Goal: Information Seeking & Learning: Compare options

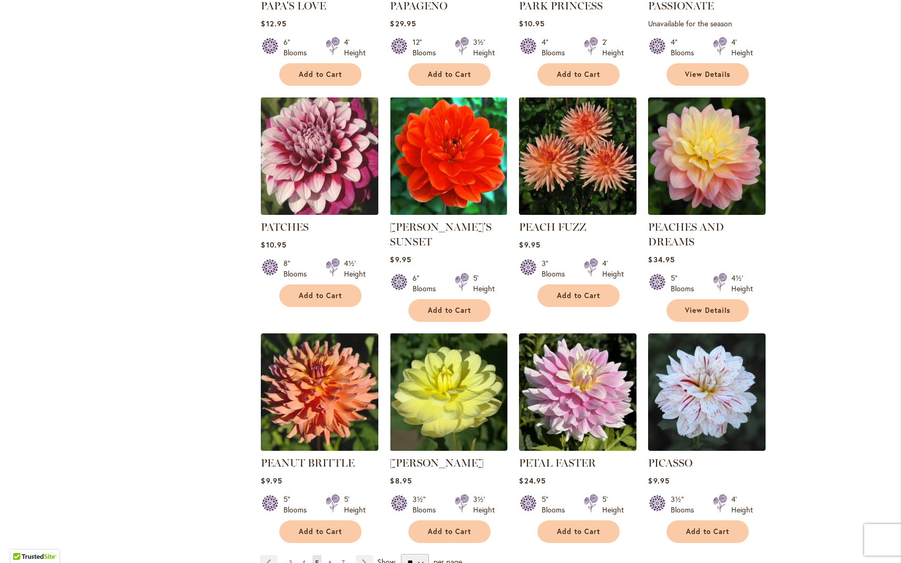
scroll to position [3353, 0]
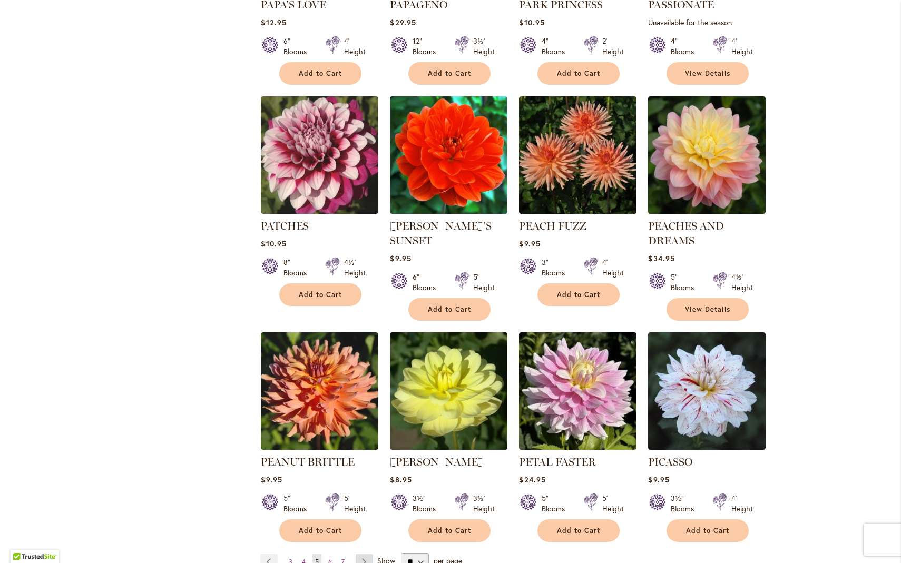
click at [359, 554] on link "Page Next" at bounding box center [364, 562] width 17 height 16
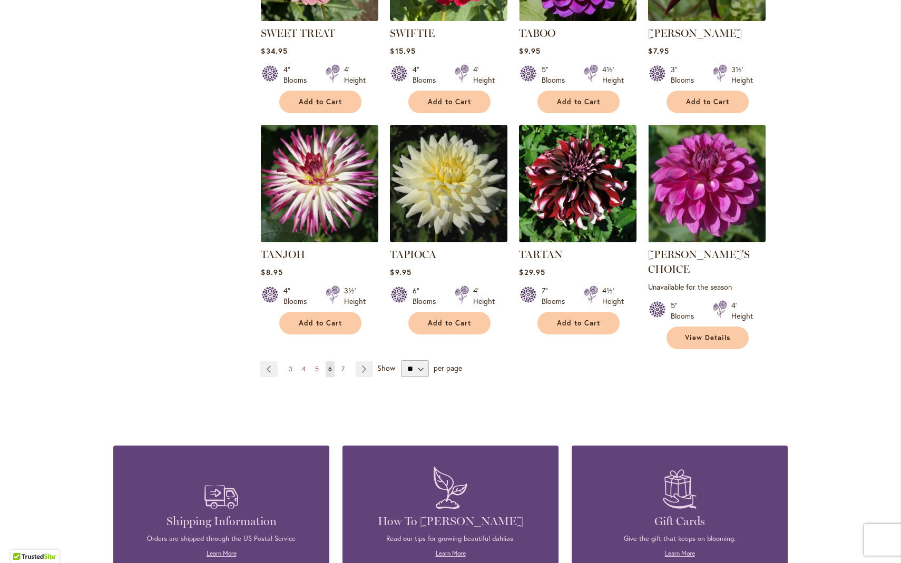
scroll to position [3533, 0]
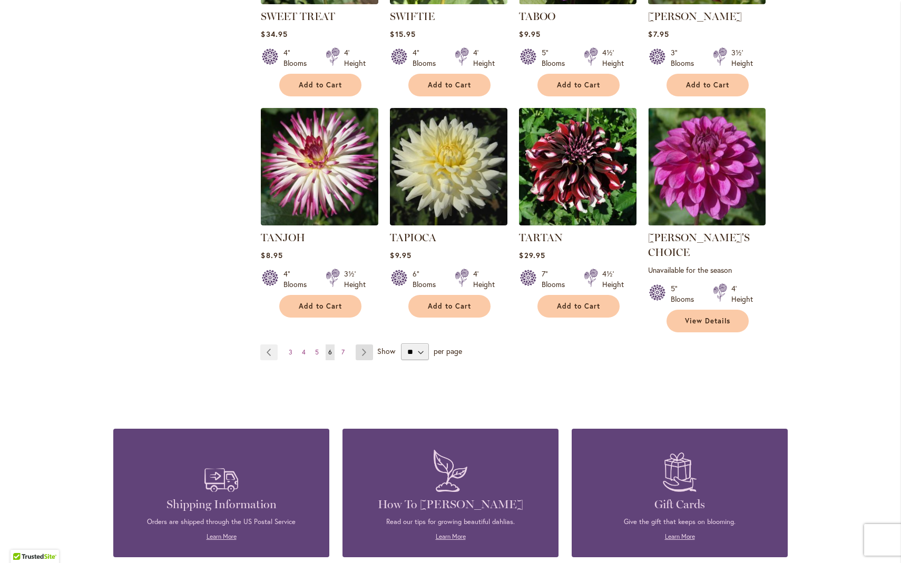
click at [359, 345] on link "Page Next" at bounding box center [364, 353] width 17 height 16
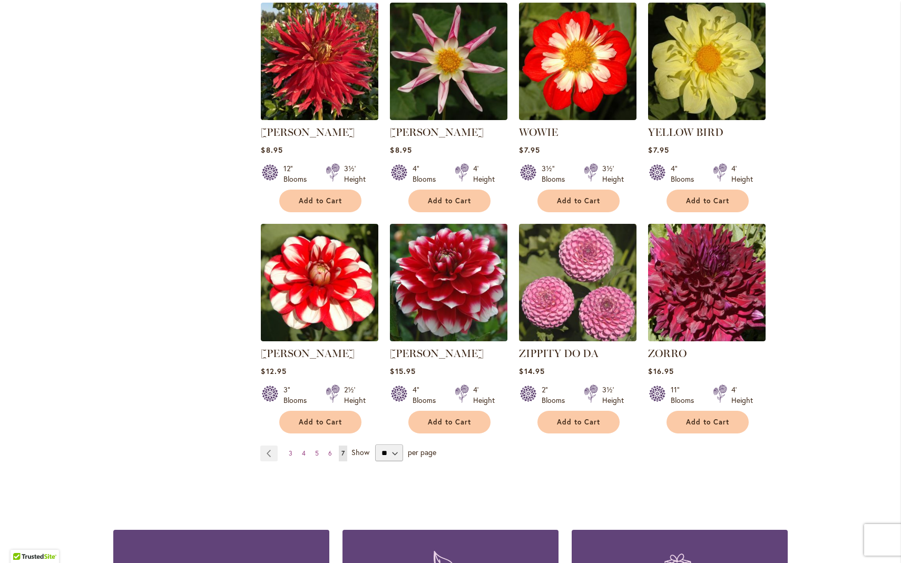
scroll to position [1826, 0]
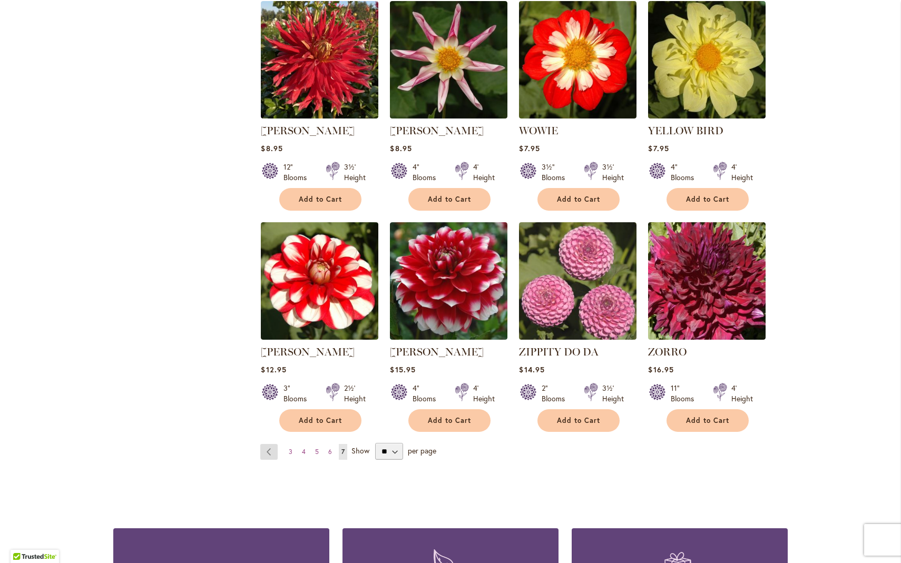
click at [266, 444] on link "Page Previous" at bounding box center [268, 452] width 17 height 16
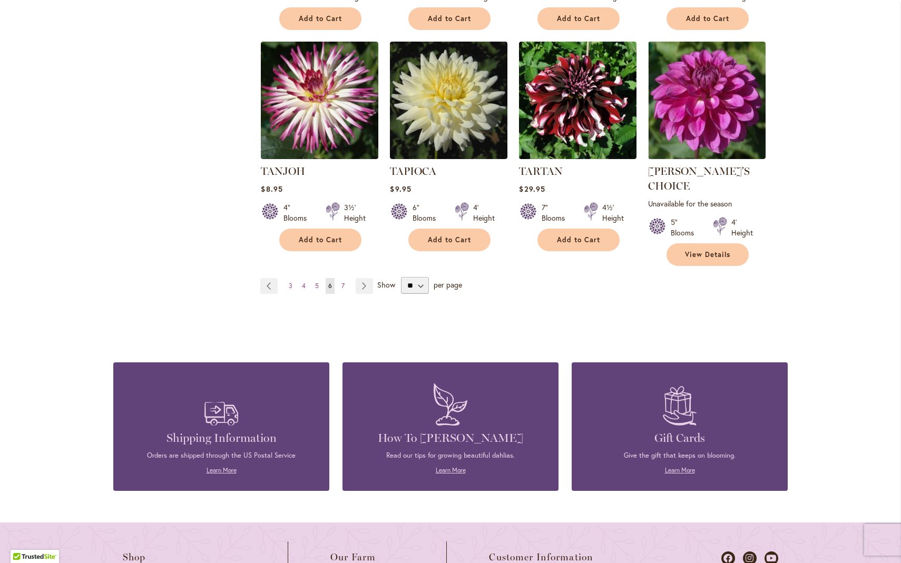
scroll to position [3584, 0]
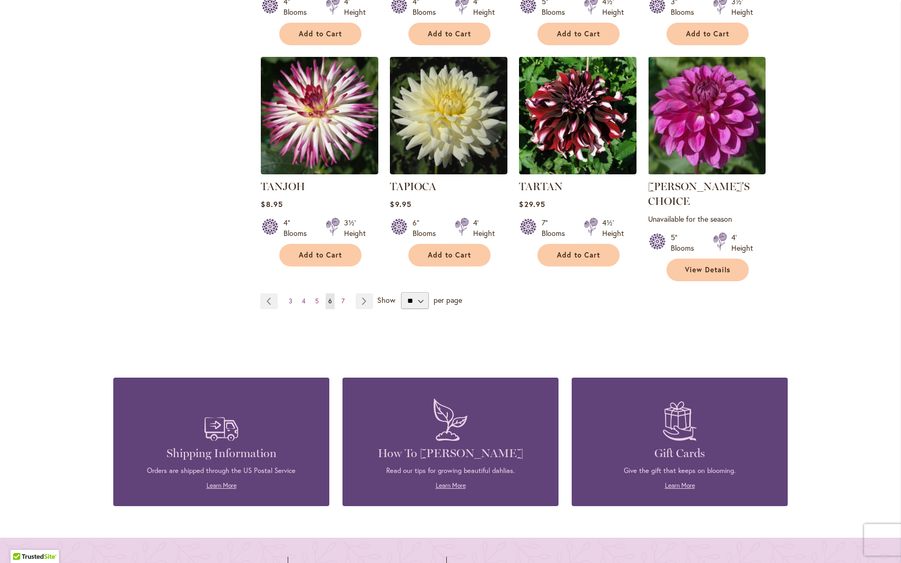
click at [289, 297] on span "3" at bounding box center [291, 301] width 4 height 8
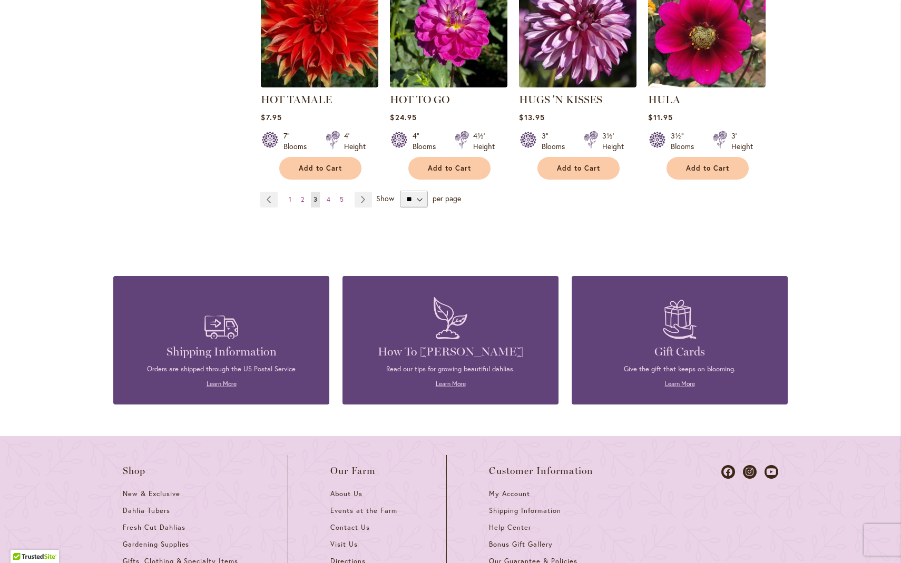
scroll to position [3729, 0]
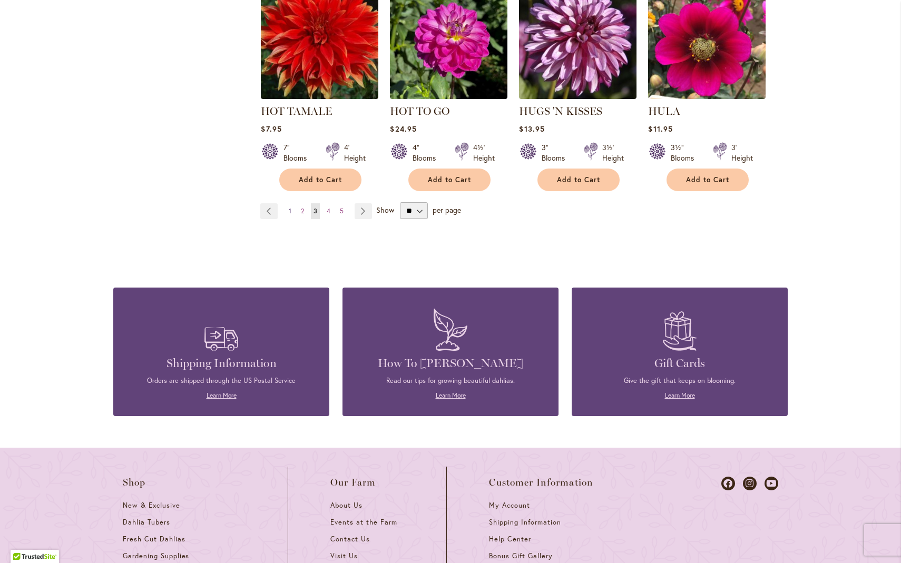
click at [289, 207] on span "1" at bounding box center [290, 211] width 3 height 8
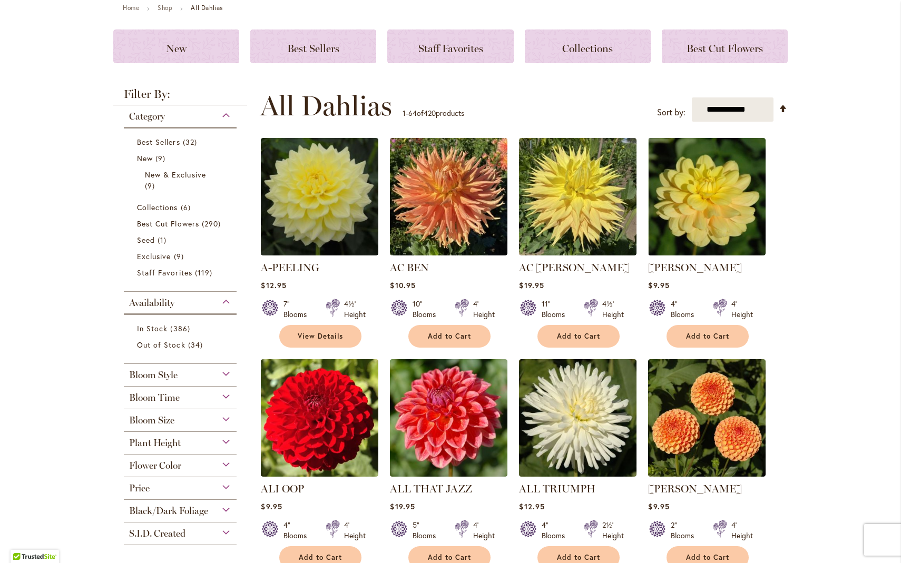
scroll to position [126, 0]
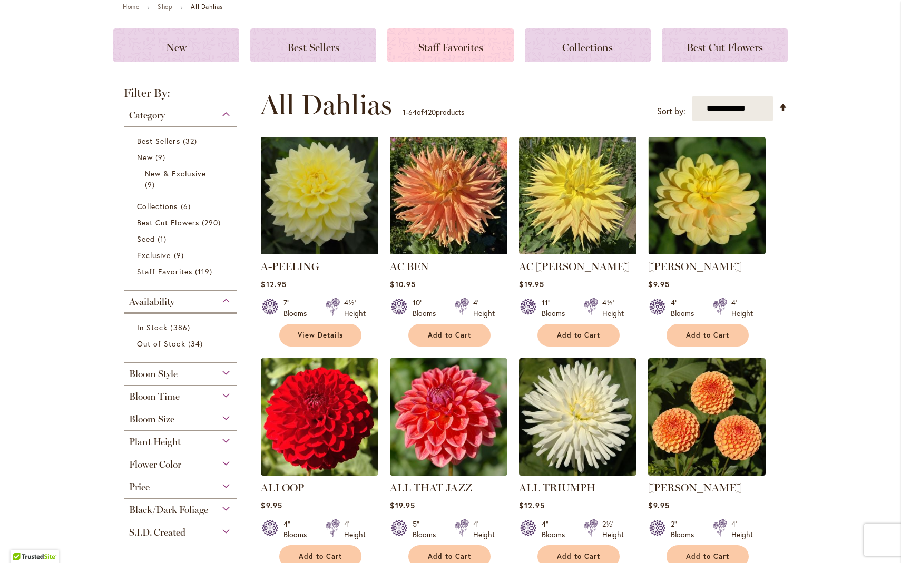
click at [434, 47] on span "Staff Favorites" at bounding box center [450, 47] width 65 height 13
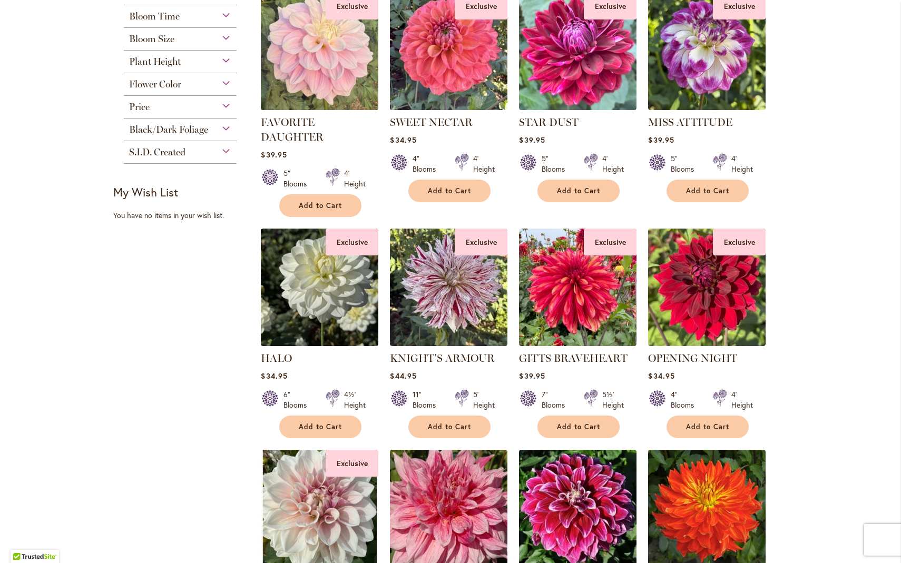
scroll to position [212, 0]
click at [456, 355] on link "KNIGHT'S ARMOUR" at bounding box center [442, 357] width 105 height 13
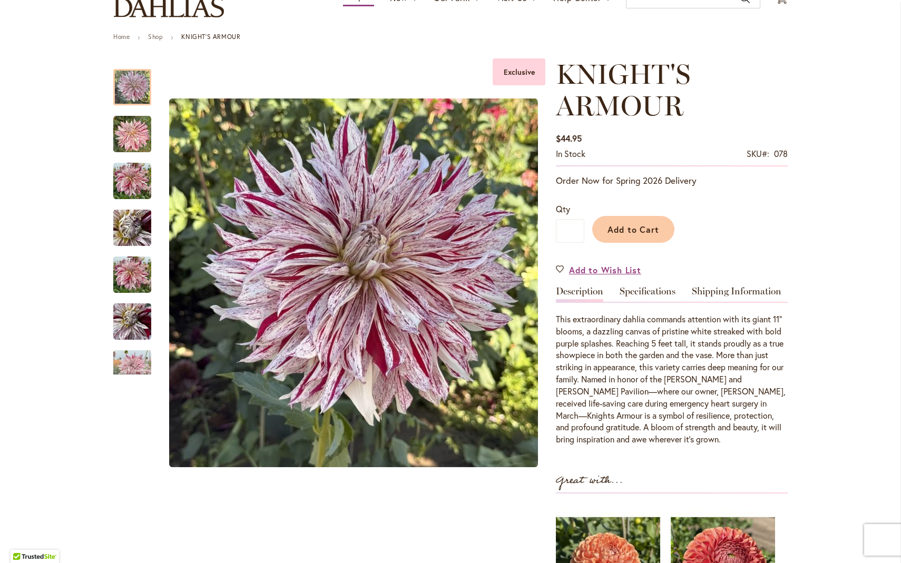
scroll to position [95, 0]
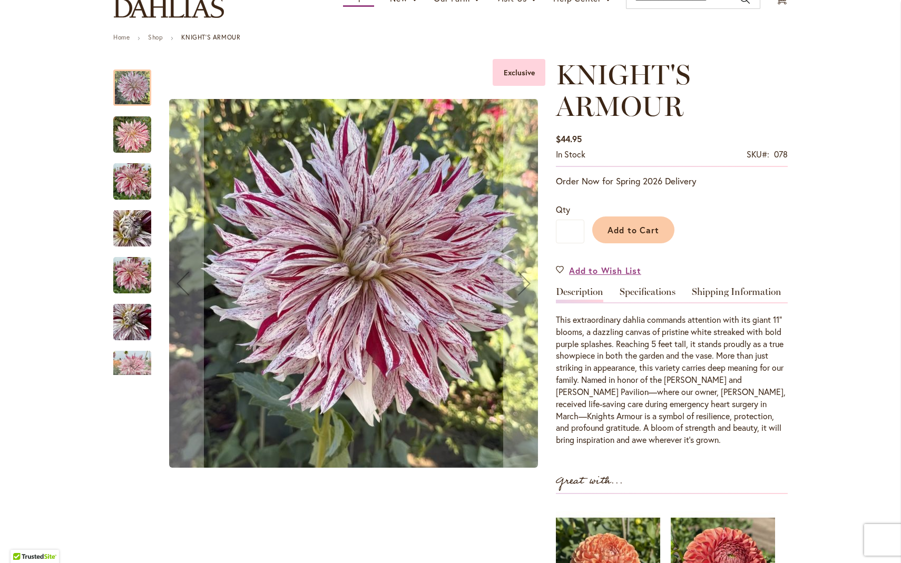
click at [130, 135] on img "KNIGHTS ARMOUR" at bounding box center [132, 135] width 38 height 38
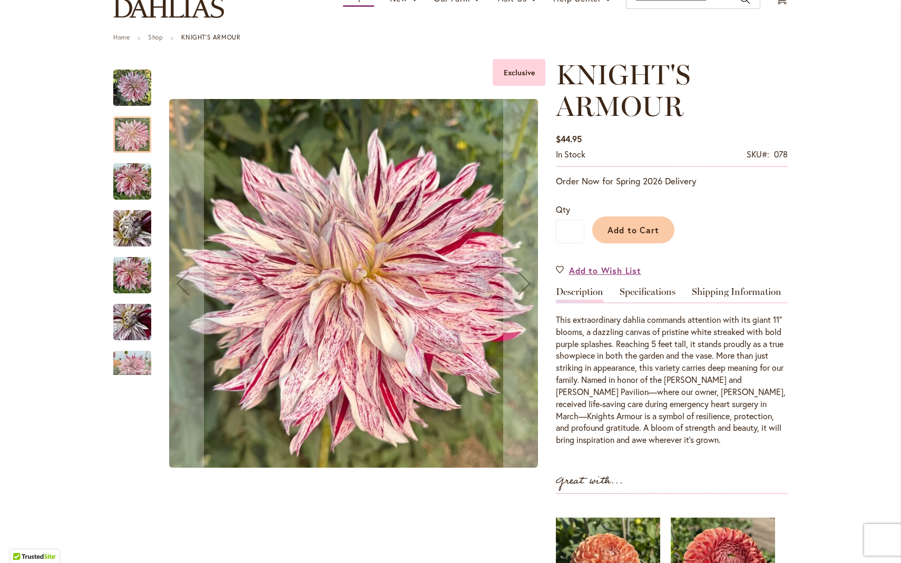
click at [138, 184] on img "KNIGHTS ARMOUR" at bounding box center [132, 182] width 38 height 38
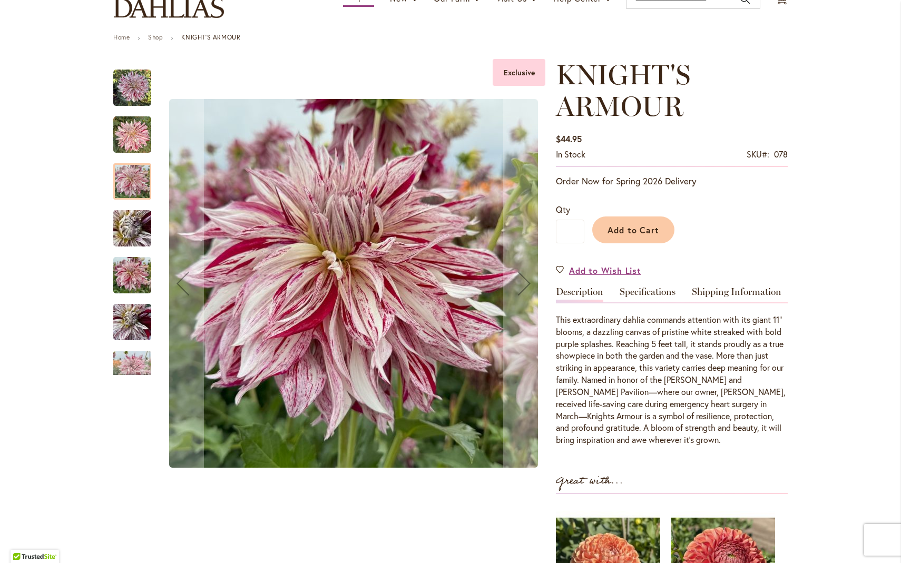
click at [130, 233] on img "KNIGHT'S ARMOUR" at bounding box center [132, 228] width 76 height 57
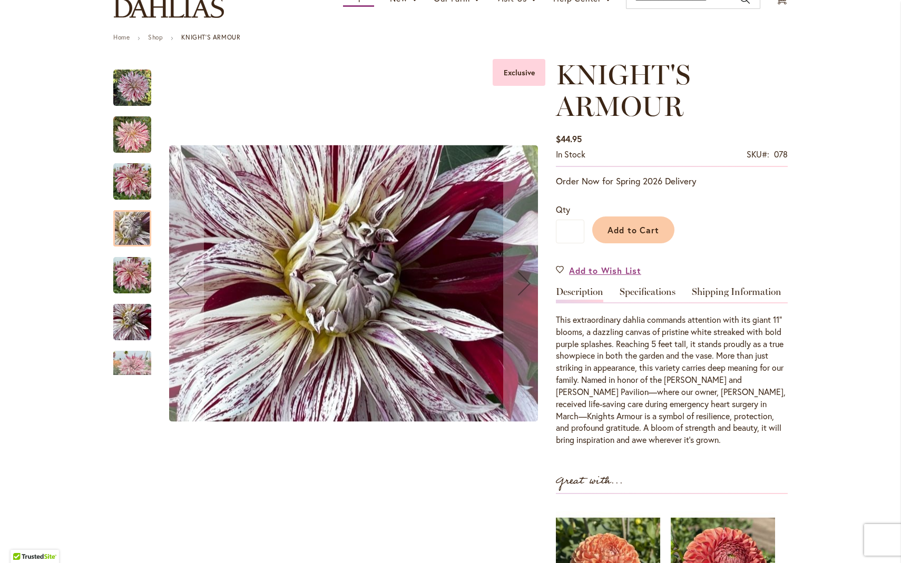
click at [129, 269] on img "KNIGHT'S ARMOUR" at bounding box center [132, 275] width 38 height 51
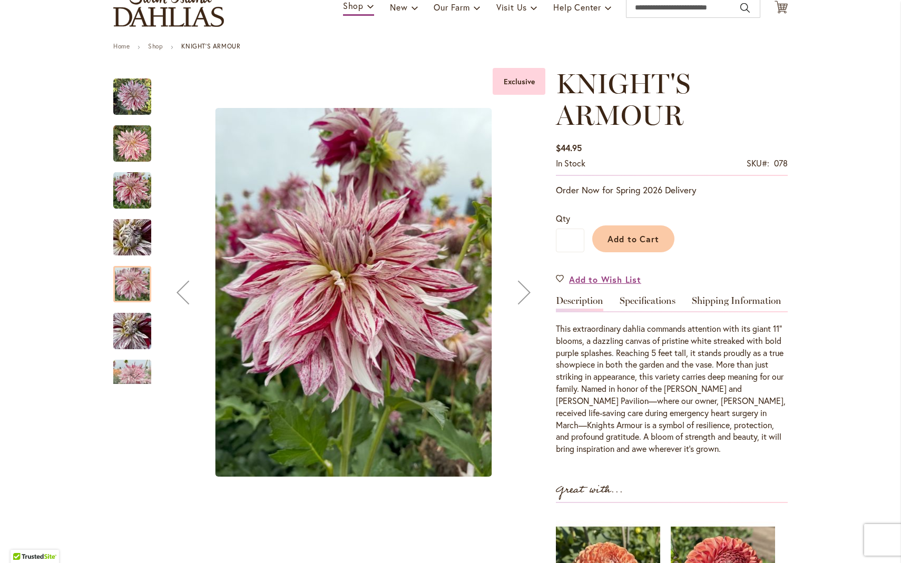
scroll to position [87, 0]
click at [127, 306] on div "KNIGHT'S ARMOUR" at bounding box center [137, 325] width 48 height 47
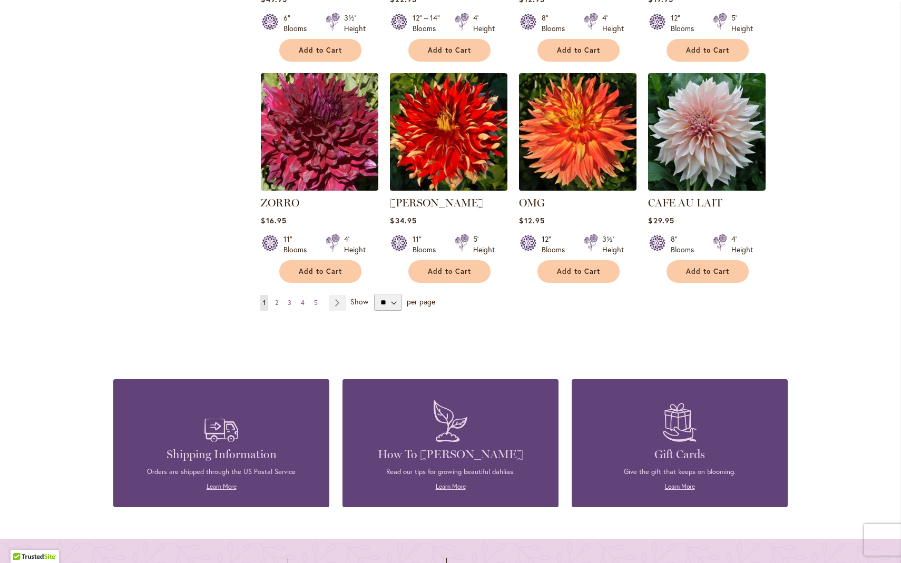
scroll to position [811, 0]
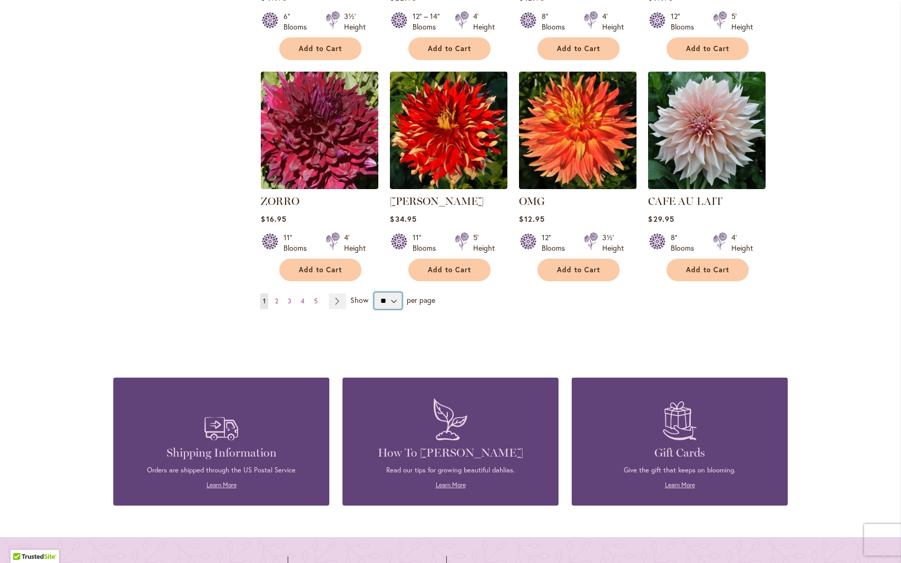
select select "**"
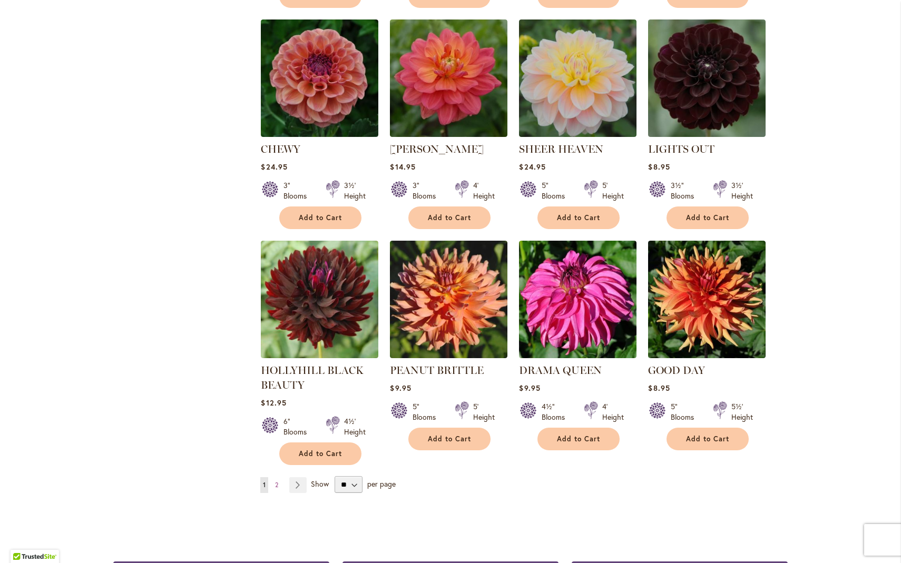
scroll to position [3359, 0]
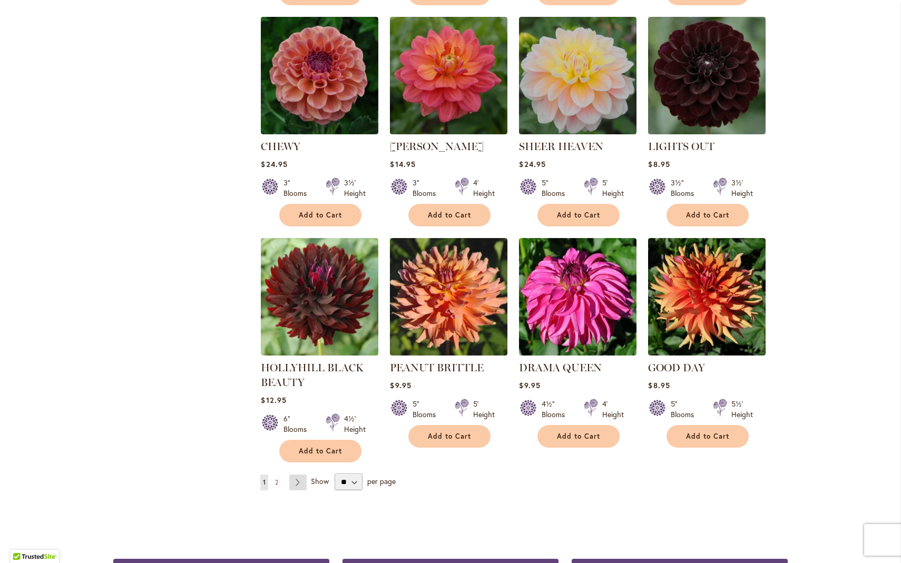
click at [294, 475] on link "Page Next" at bounding box center [297, 483] width 17 height 16
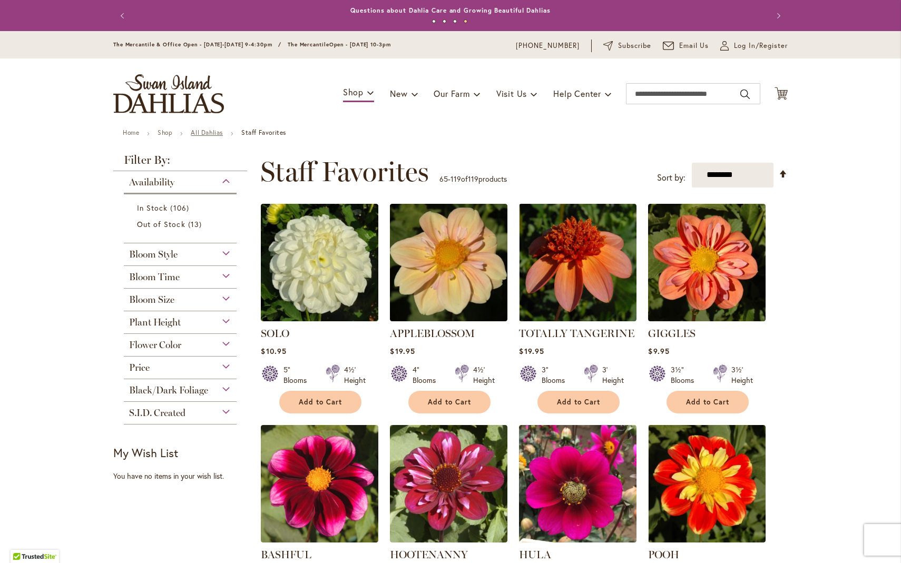
click at [208, 132] on link "All Dahlias" at bounding box center [207, 133] width 32 height 8
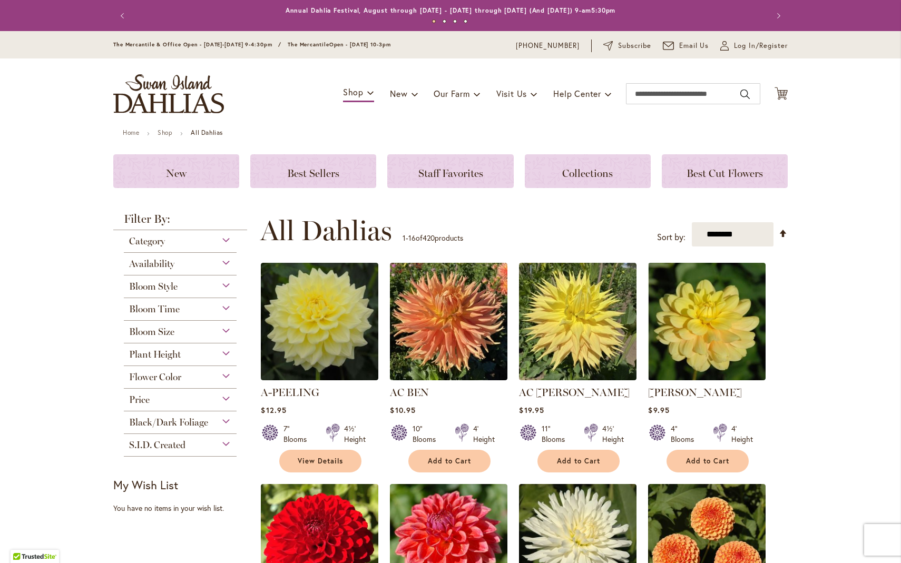
click at [221, 261] on div "Availability" at bounding box center [180, 261] width 113 height 17
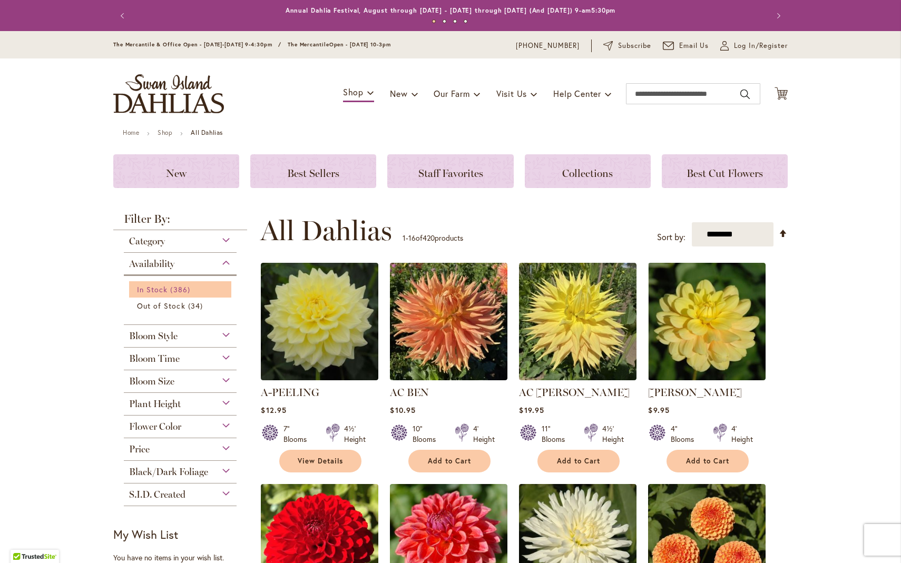
click at [177, 291] on span "386 items" at bounding box center [181, 289] width 22 height 11
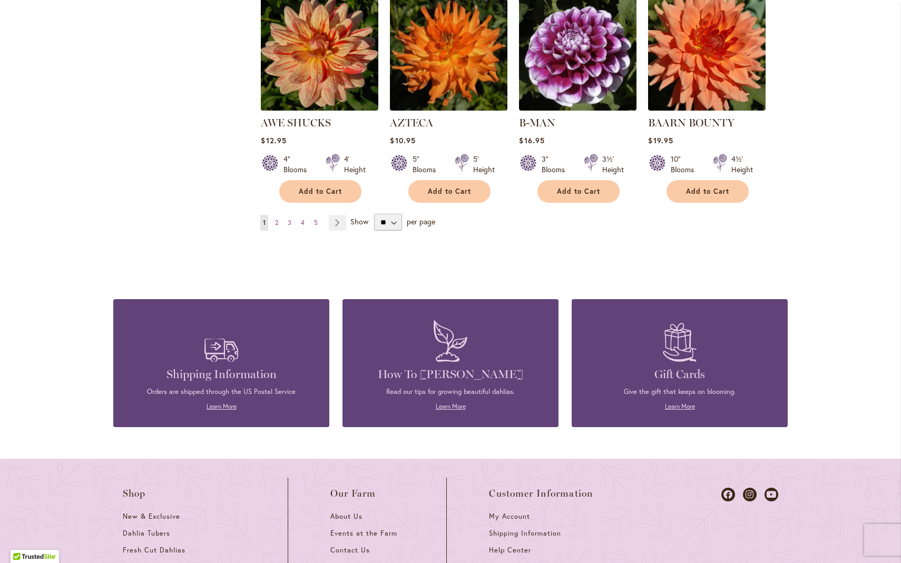
scroll to position [931, 0]
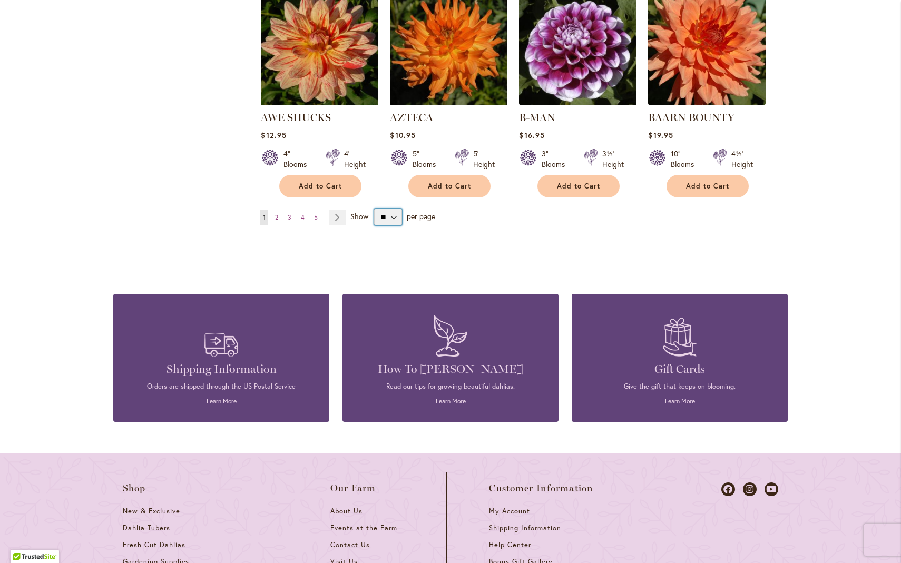
select select "**"
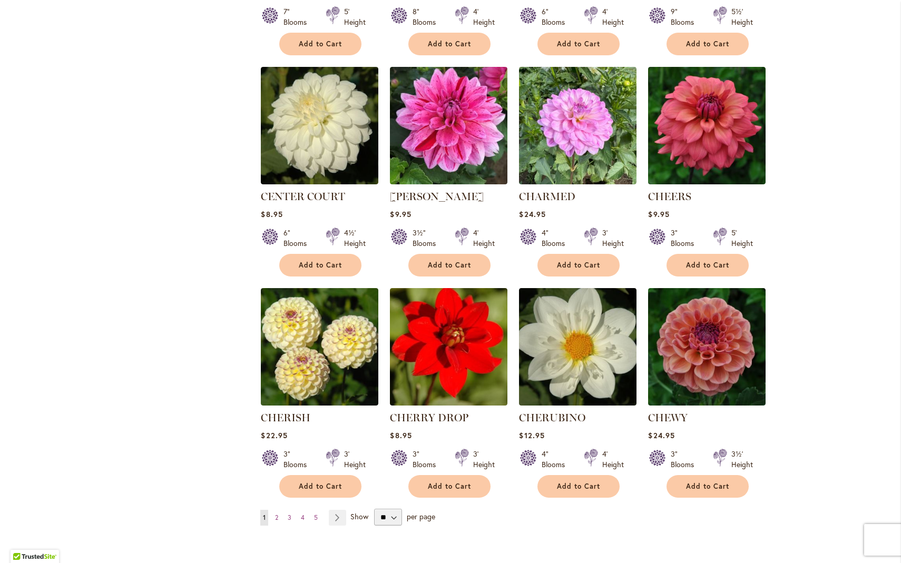
scroll to position [3319, 0]
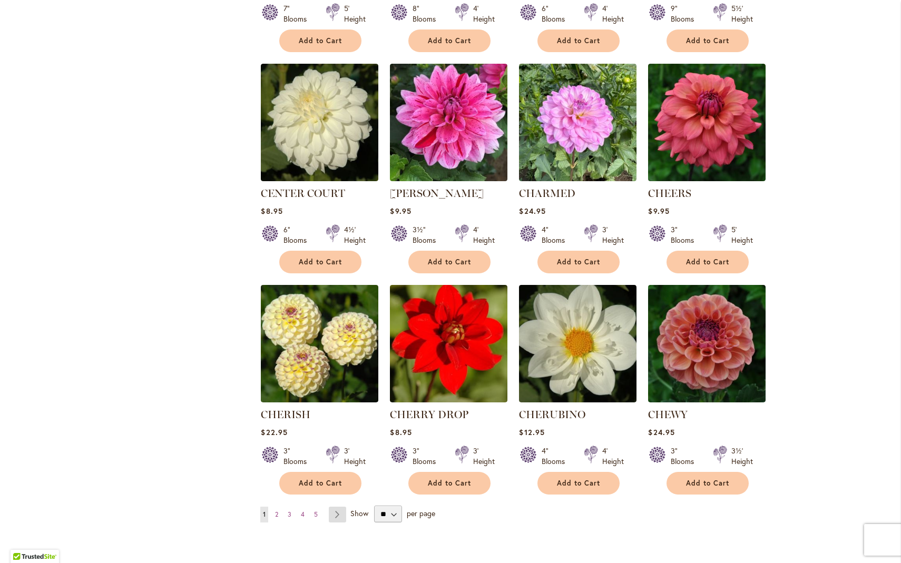
click at [331, 507] on link "Page Next" at bounding box center [337, 515] width 17 height 16
click at [335, 507] on link "Page Next" at bounding box center [337, 515] width 17 height 16
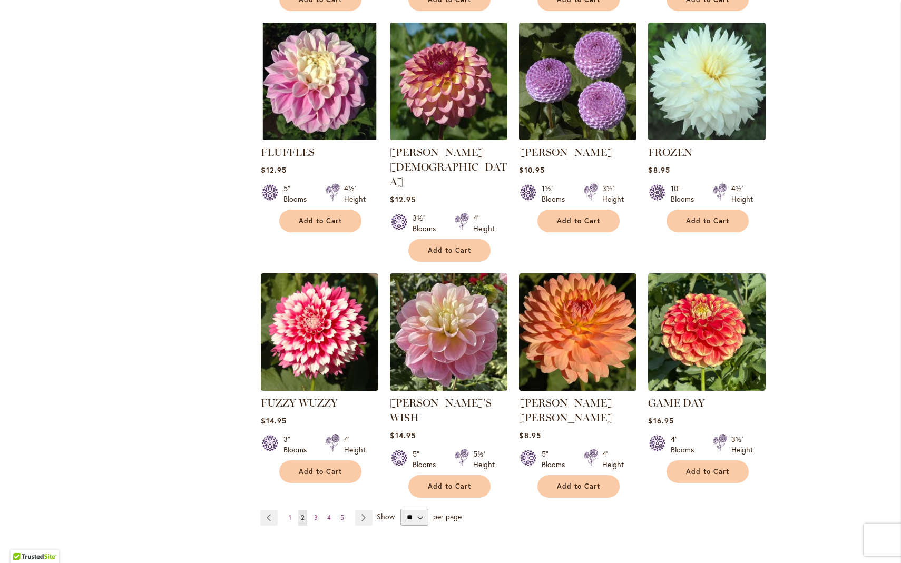
scroll to position [3437, 0]
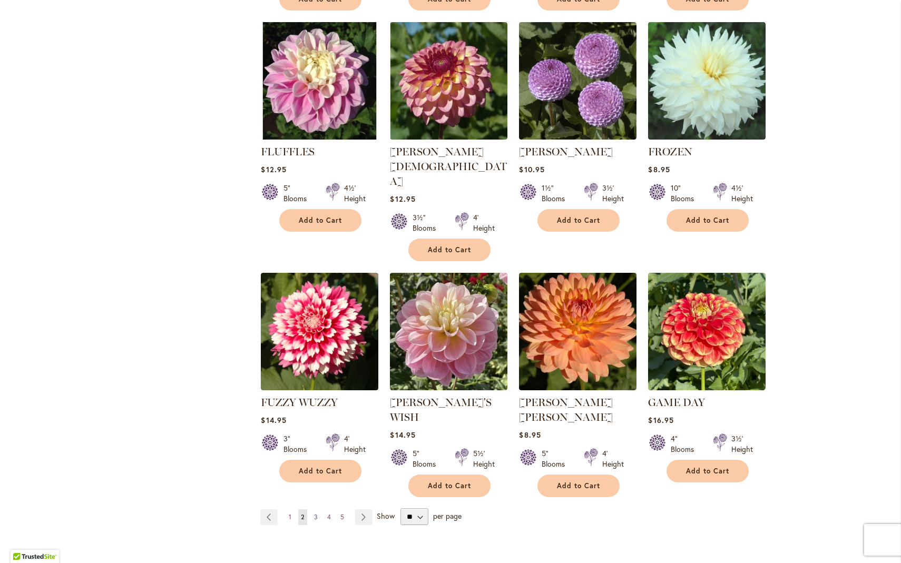
click at [314, 513] on span "3" at bounding box center [316, 517] width 4 height 8
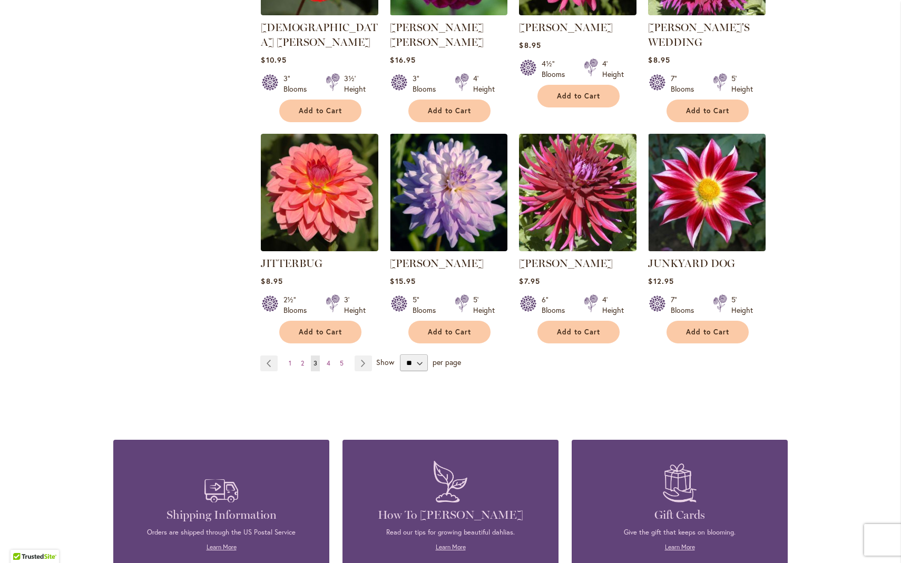
scroll to position [3560, 0]
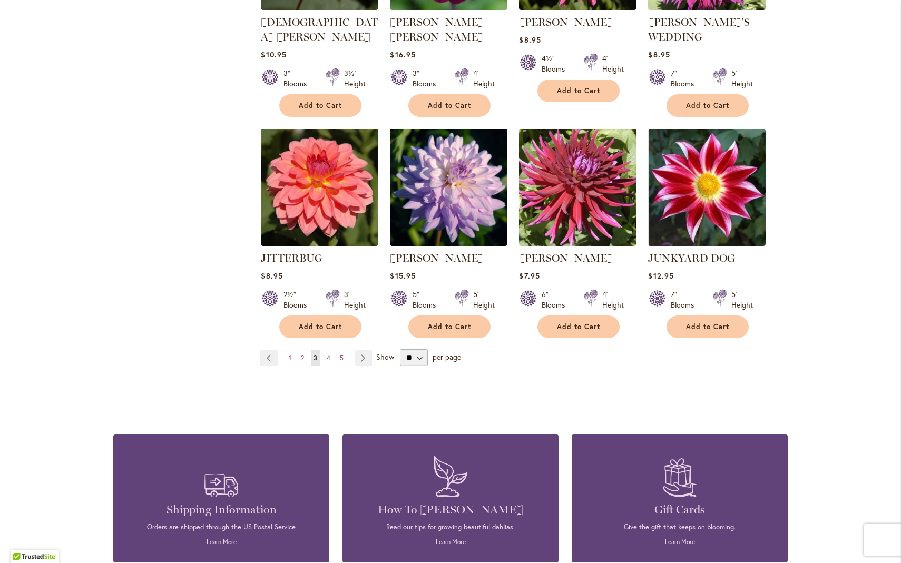
click at [327, 354] on span "4" at bounding box center [329, 358] width 4 height 8
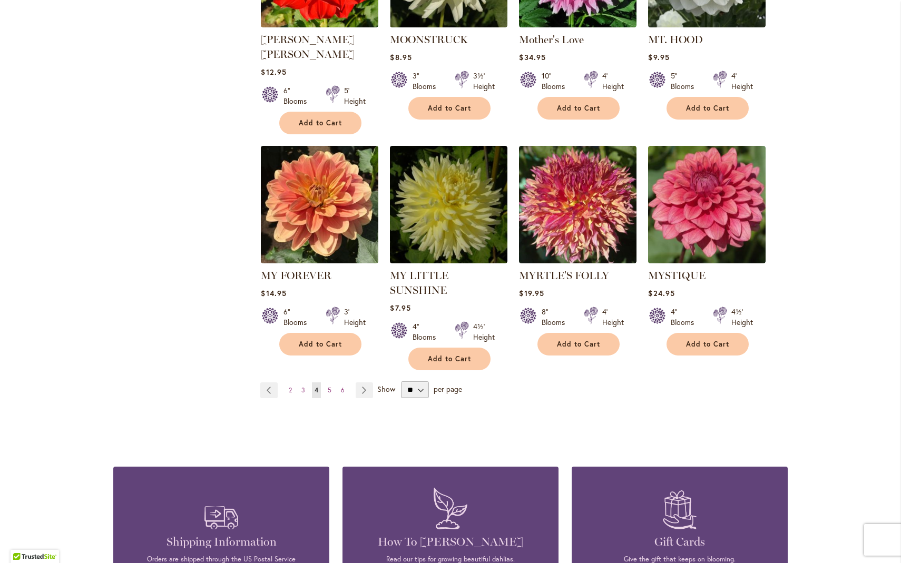
scroll to position [3539, 0]
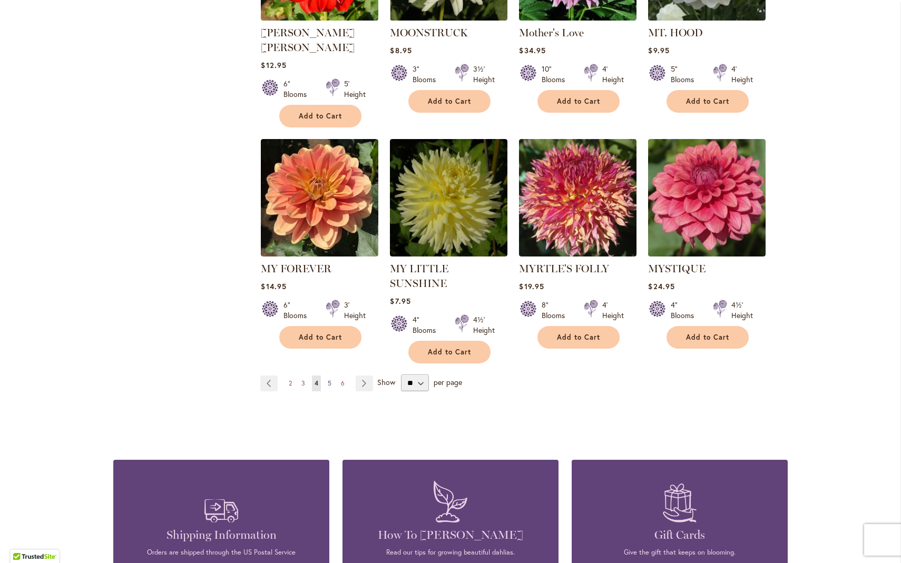
click at [328, 379] on span "5" at bounding box center [330, 383] width 4 height 8
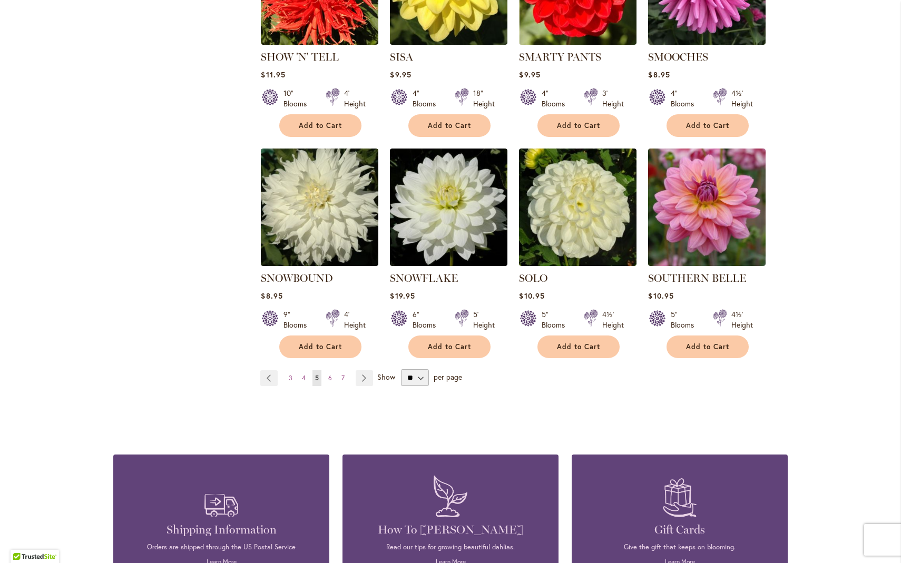
scroll to position [3506, 0]
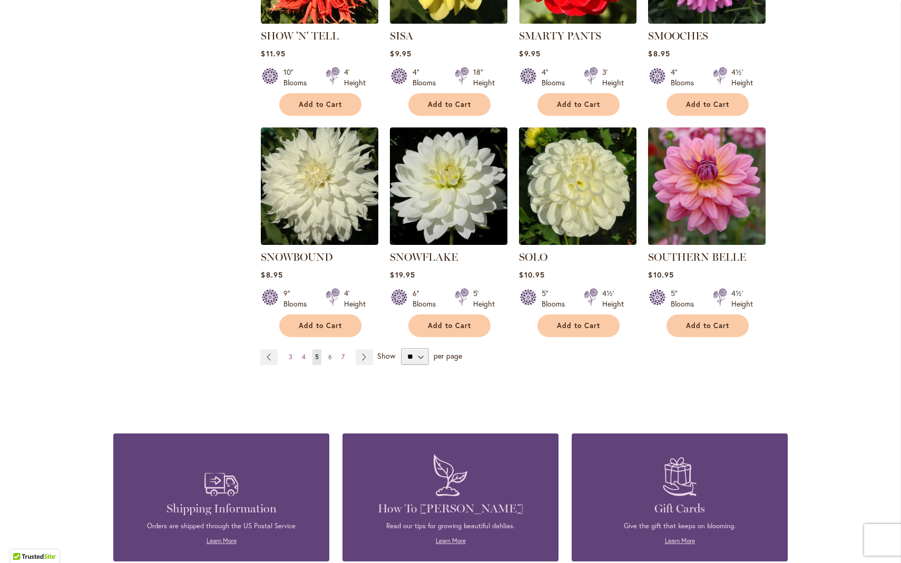
click at [328, 353] on span "6" at bounding box center [330, 357] width 4 height 8
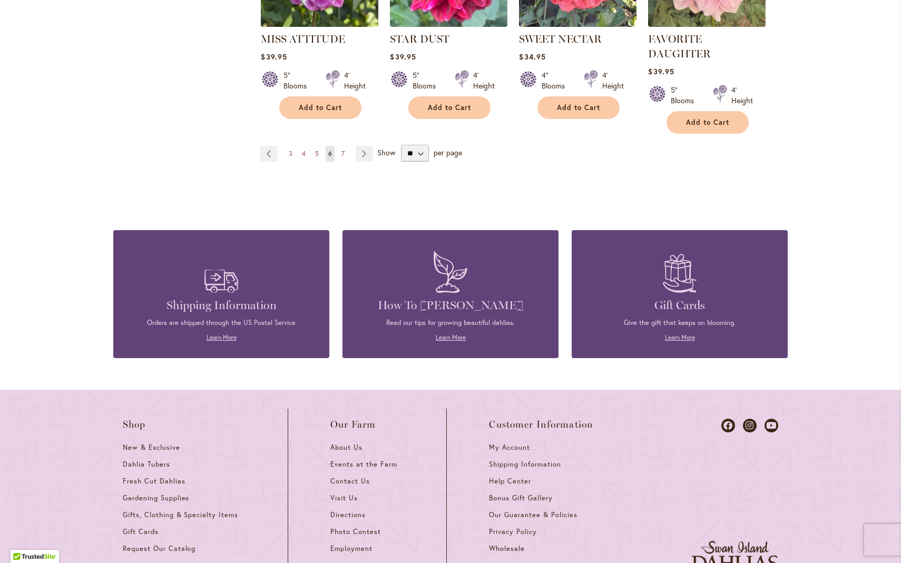
scroll to position [3683, 0]
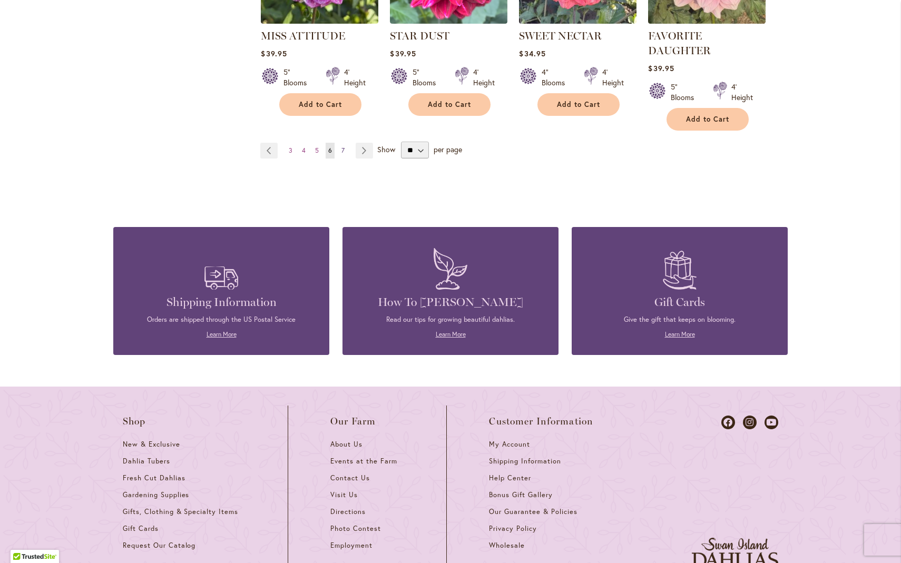
click at [341, 146] on span "7" at bounding box center [342, 150] width 3 height 8
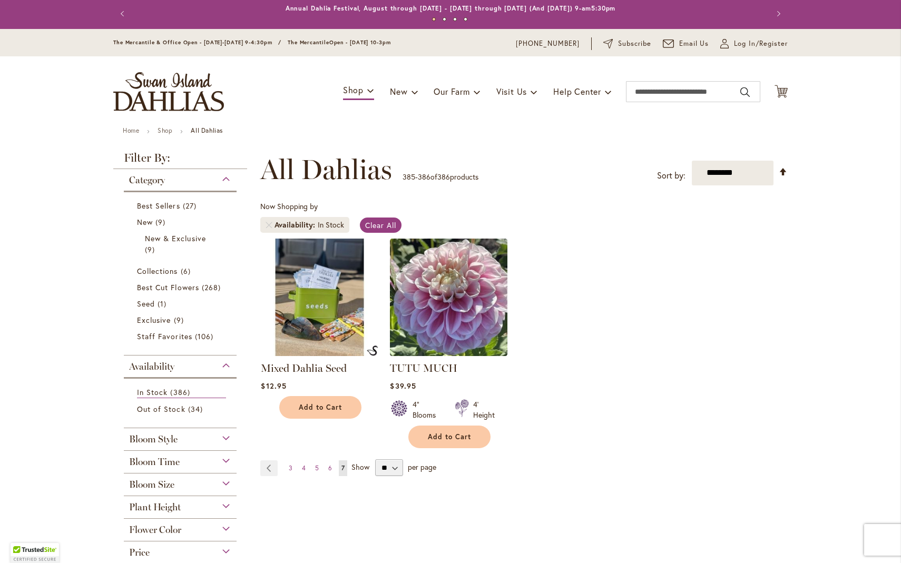
scroll to position [2, 0]
click at [297, 369] on link "Mixed Dahlia Seed" at bounding box center [304, 368] width 86 height 13
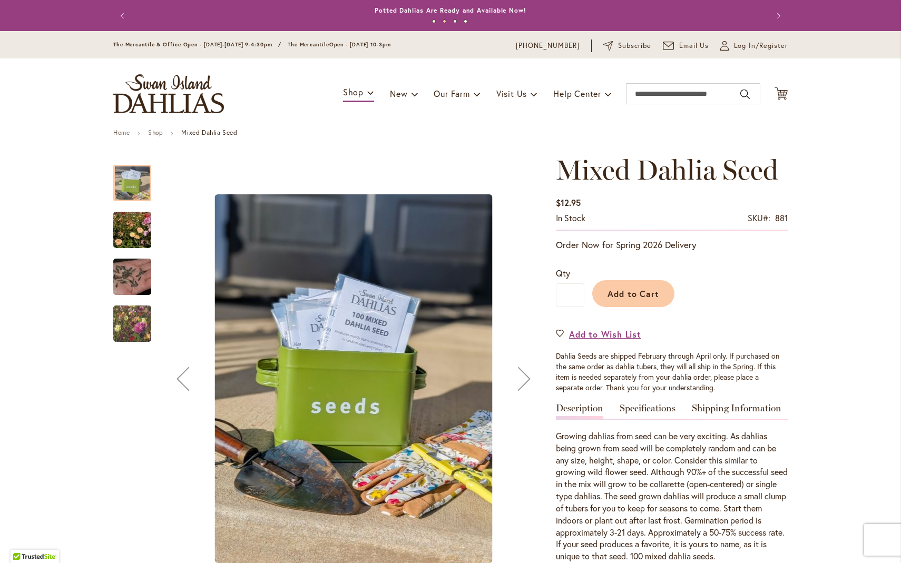
click at [129, 228] on img "Swan Island Dahlias - Dahlia Seedlings" at bounding box center [132, 230] width 76 height 51
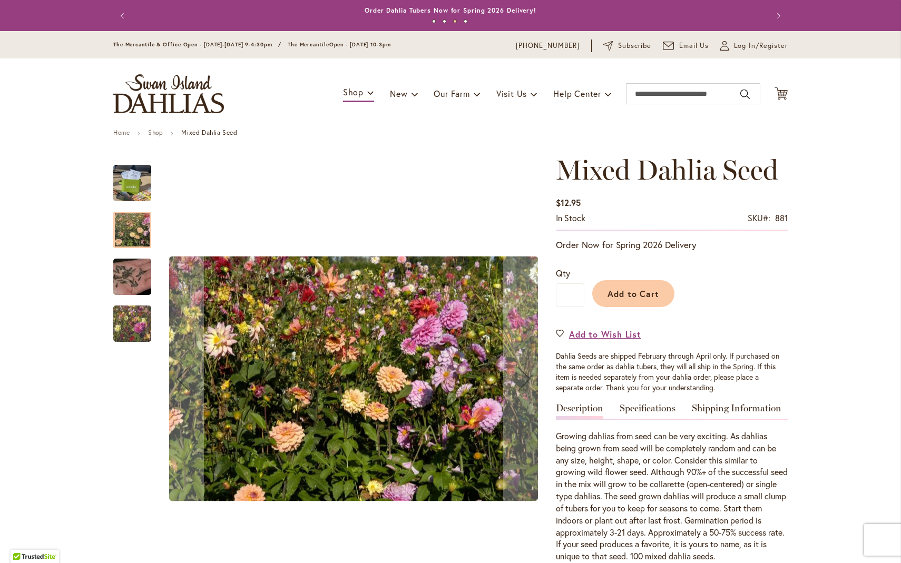
click at [131, 277] on img "Swan Island Dahlias - Dahlia Seed" at bounding box center [132, 277] width 76 height 51
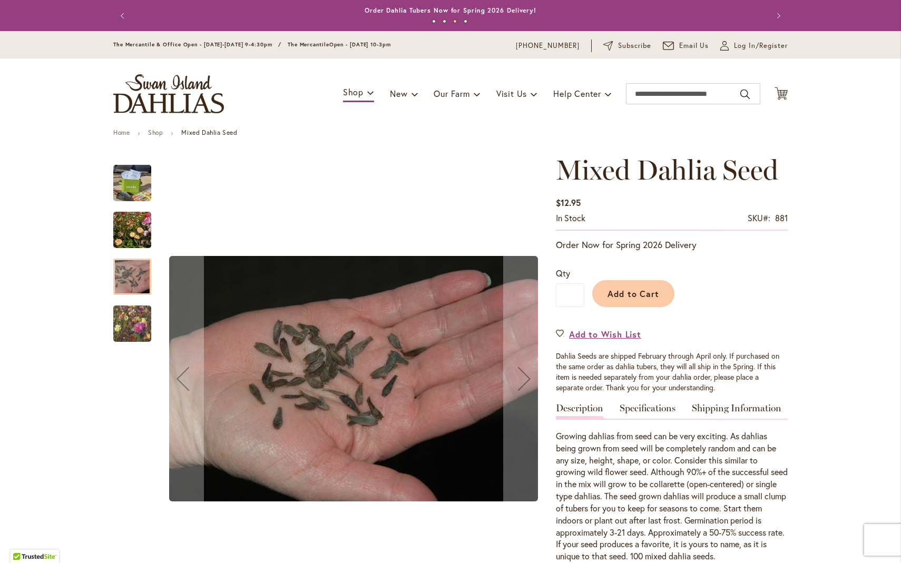
click at [131, 332] on img "Swan Island Dahlias - Dahlia Seedlings" at bounding box center [132, 324] width 76 height 64
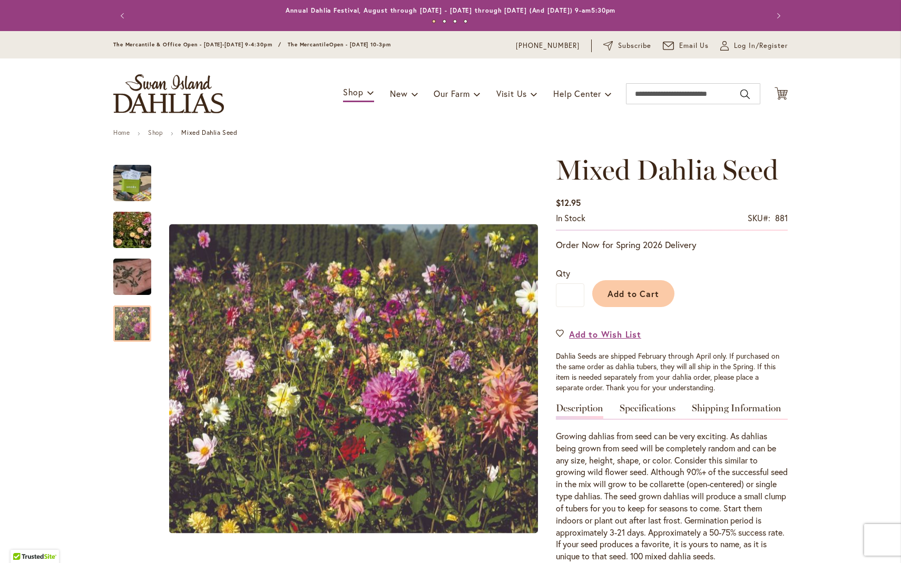
click at [120, 14] on button "Previous" at bounding box center [123, 15] width 21 height 21
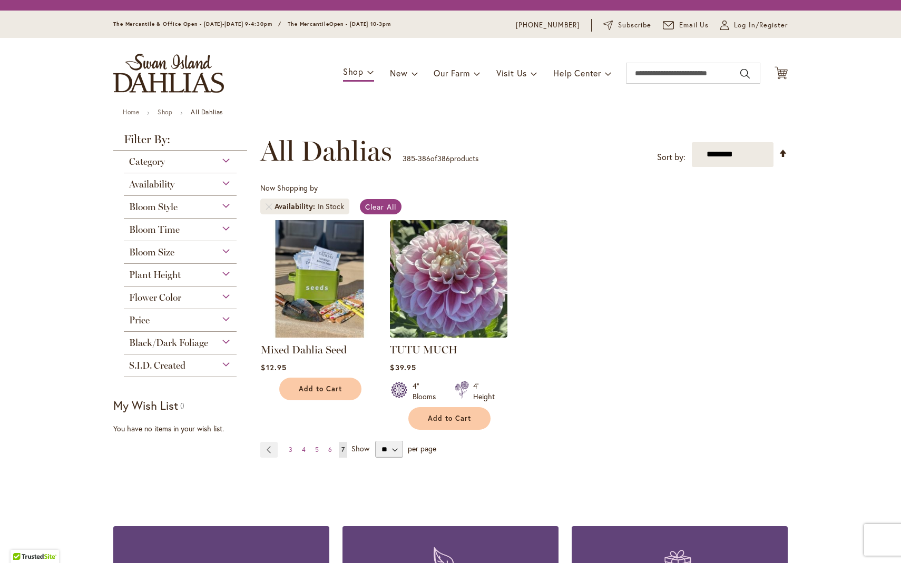
scroll to position [195, 0]
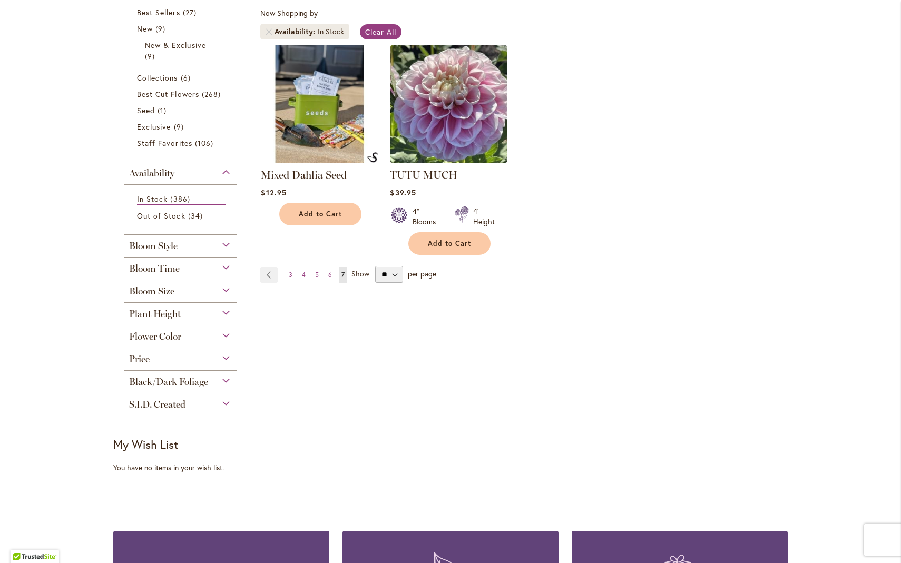
click at [221, 244] on div "Bloom Style" at bounding box center [180, 243] width 113 height 17
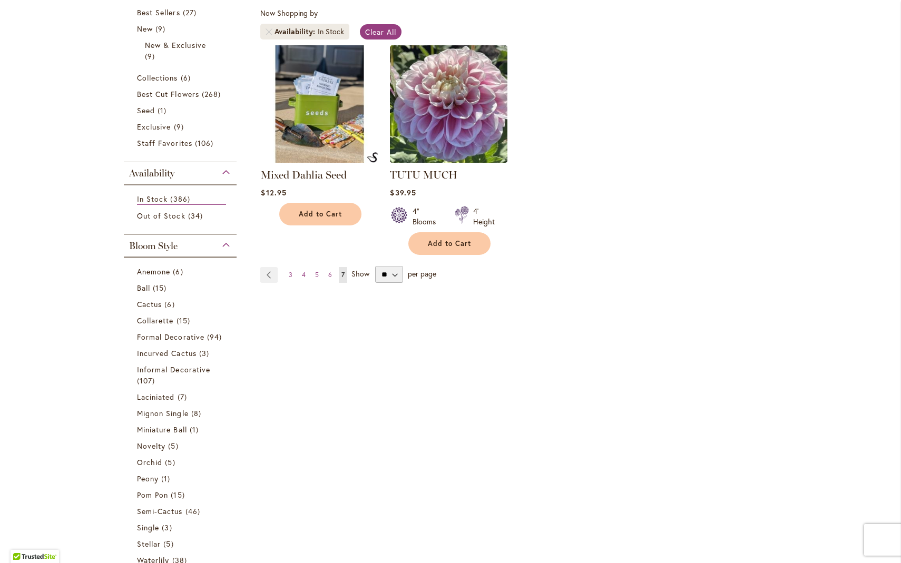
scroll to position [430, 0]
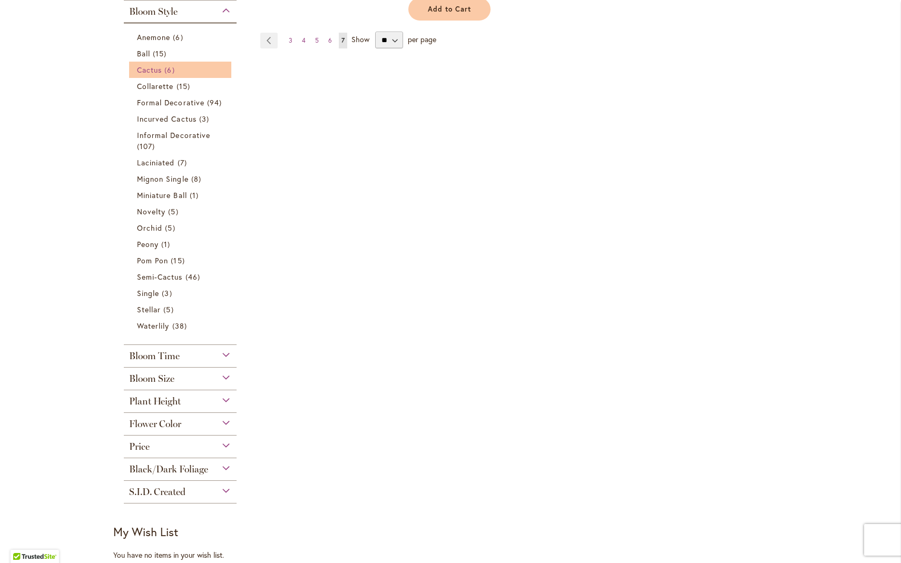
click at [143, 69] on span "Cactus" at bounding box center [149, 70] width 25 height 10
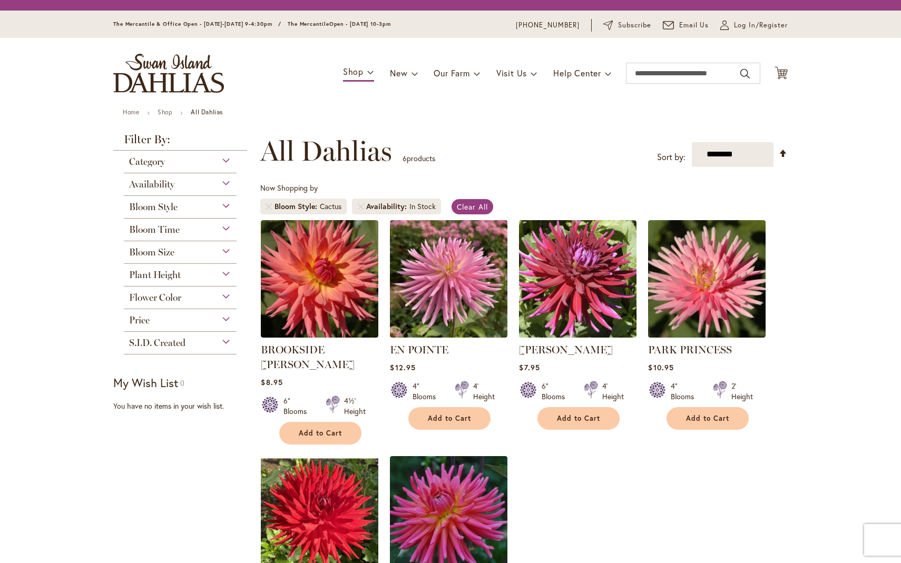
scroll to position [195, 0]
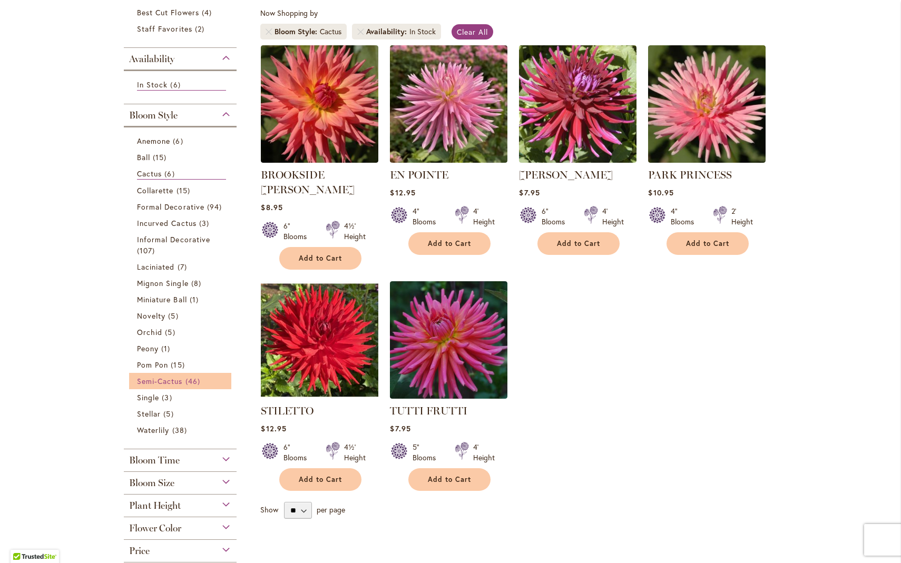
click at [154, 379] on span "Semi-Cactus" at bounding box center [160, 381] width 46 height 10
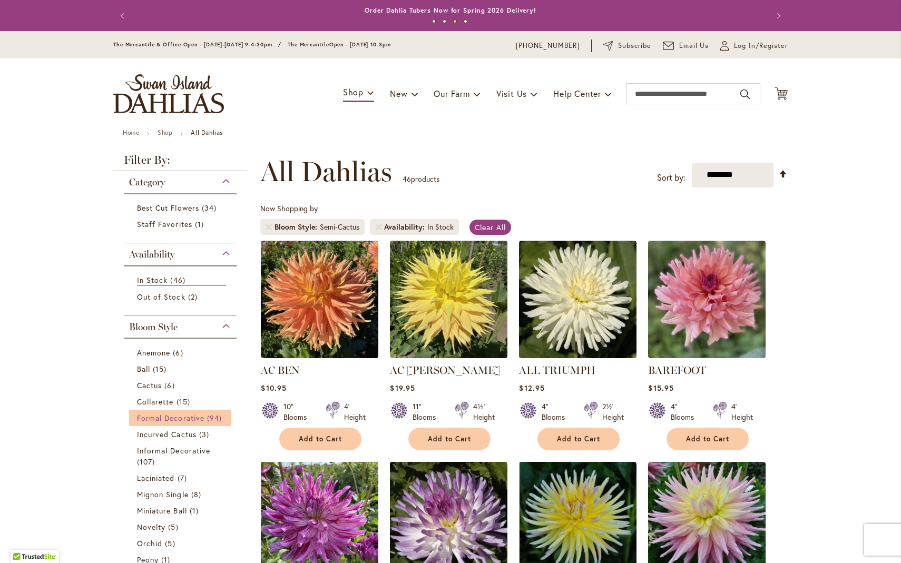
click at [154, 417] on span "Formal Decorative" at bounding box center [170, 418] width 67 height 10
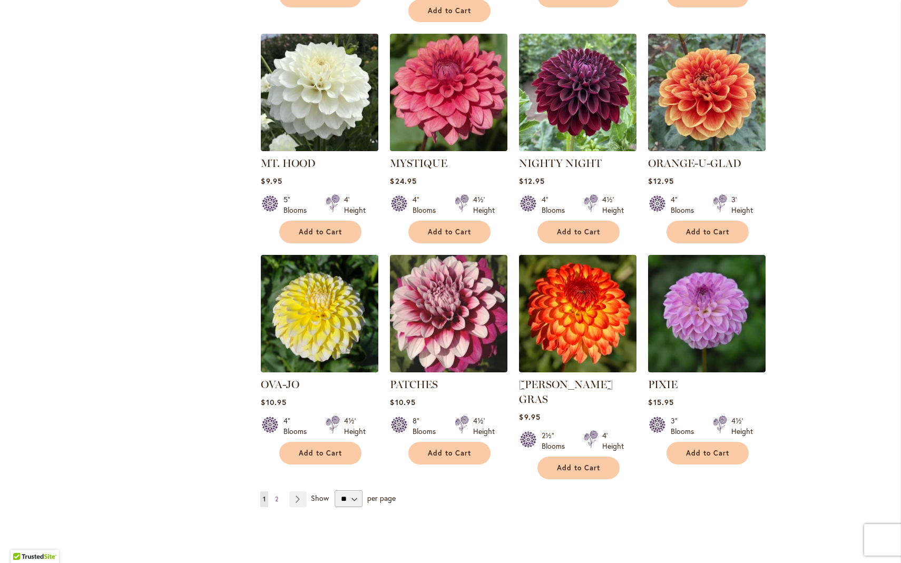
scroll to position [3439, 0]
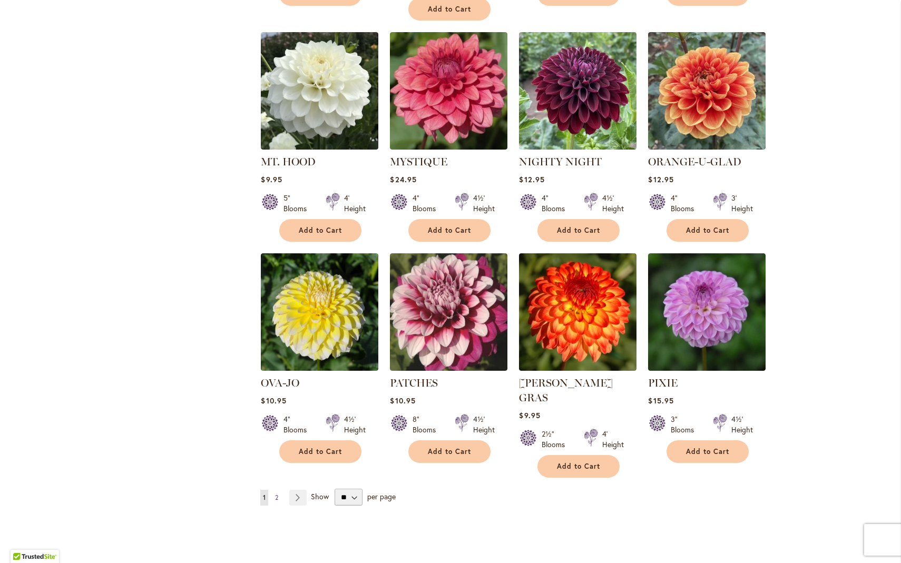
click at [275, 494] on span "2" at bounding box center [276, 498] width 3 height 8
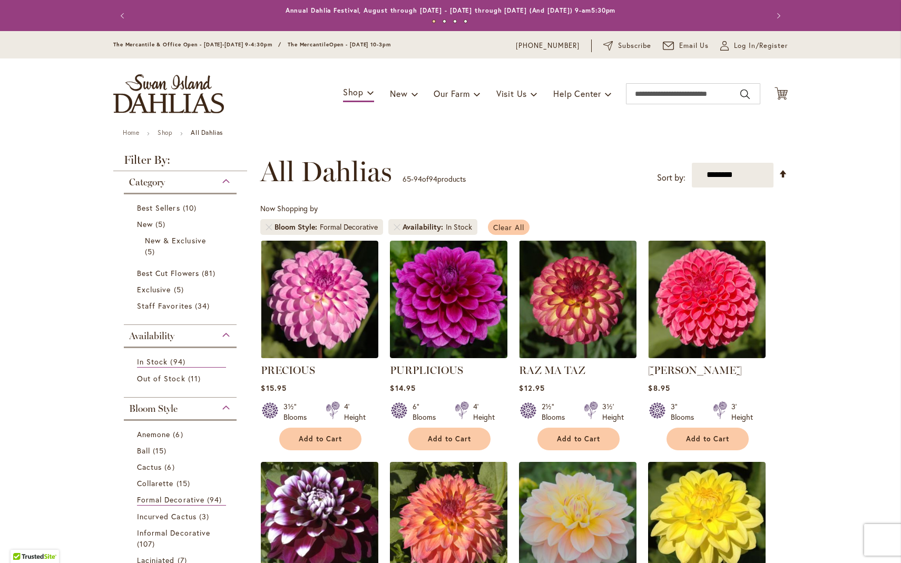
click at [496, 227] on span "Clear All" at bounding box center [508, 227] width 31 height 10
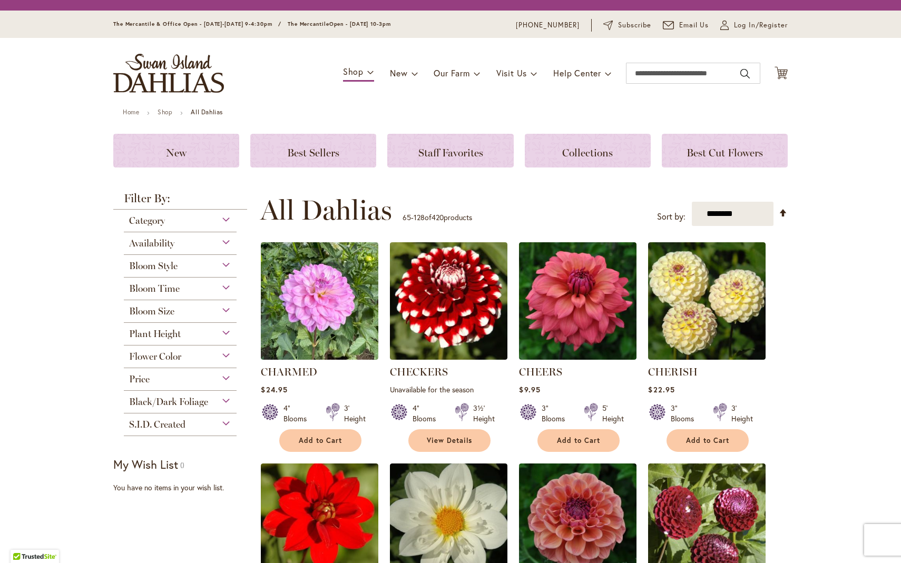
scroll to position [202, 0]
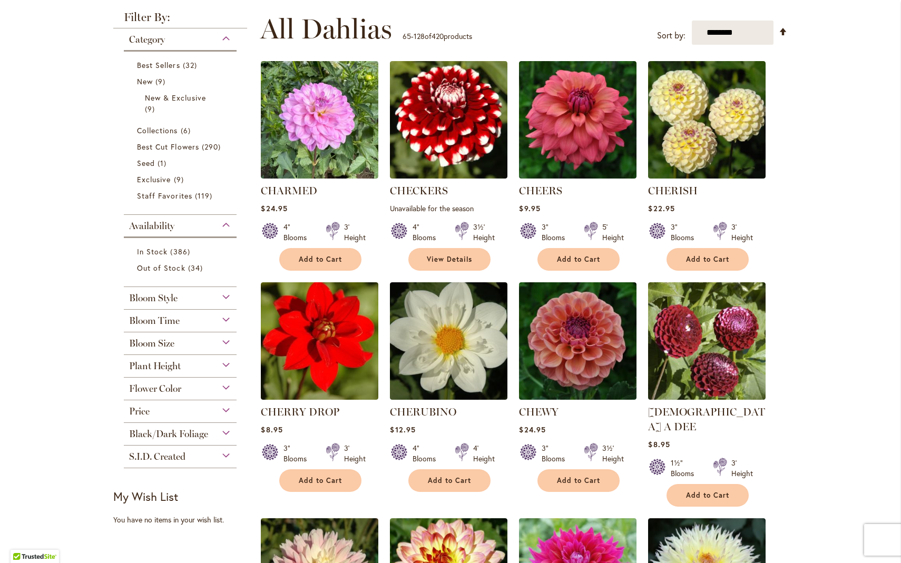
click at [223, 295] on div "Bloom Style" at bounding box center [180, 295] width 113 height 17
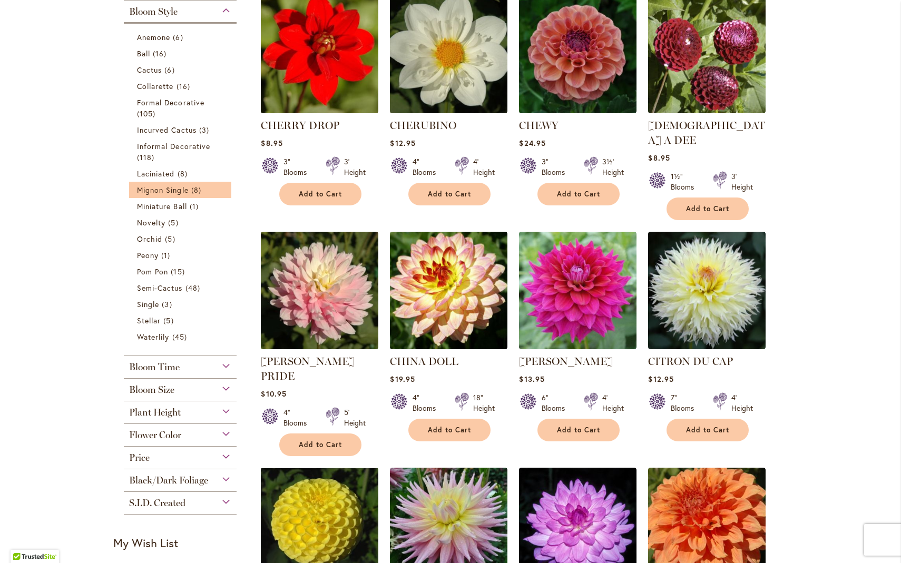
scroll to position [469, 0]
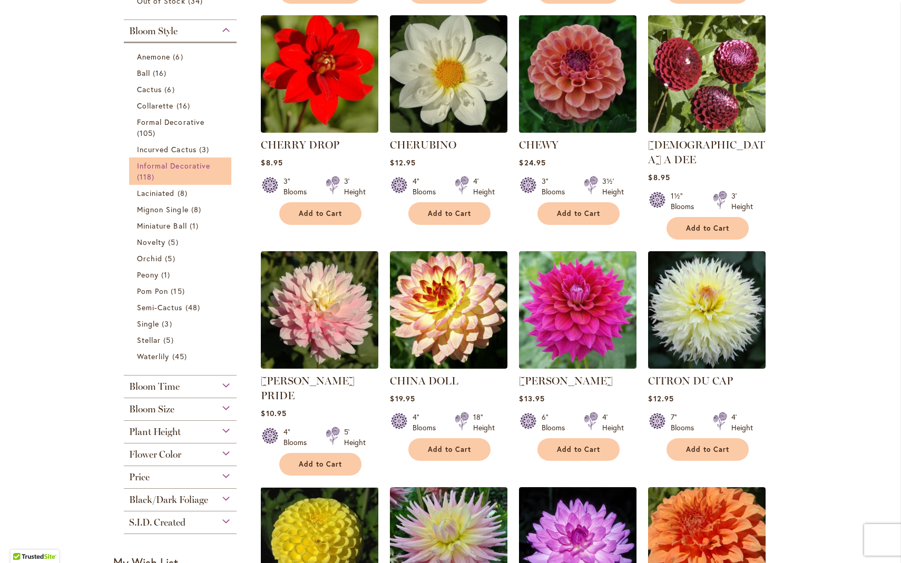
click at [172, 164] on span "Informal Decorative" at bounding box center [173, 166] width 73 height 10
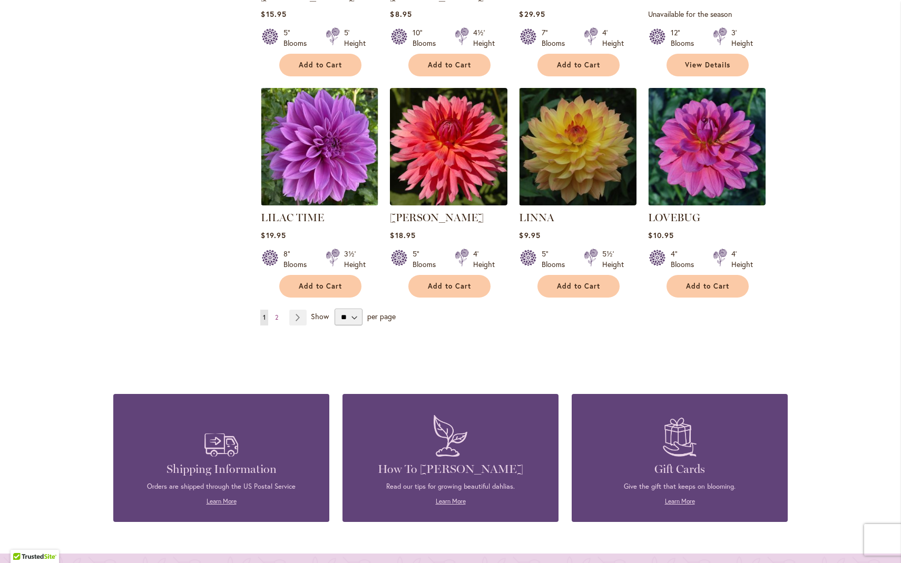
scroll to position [3594, 0]
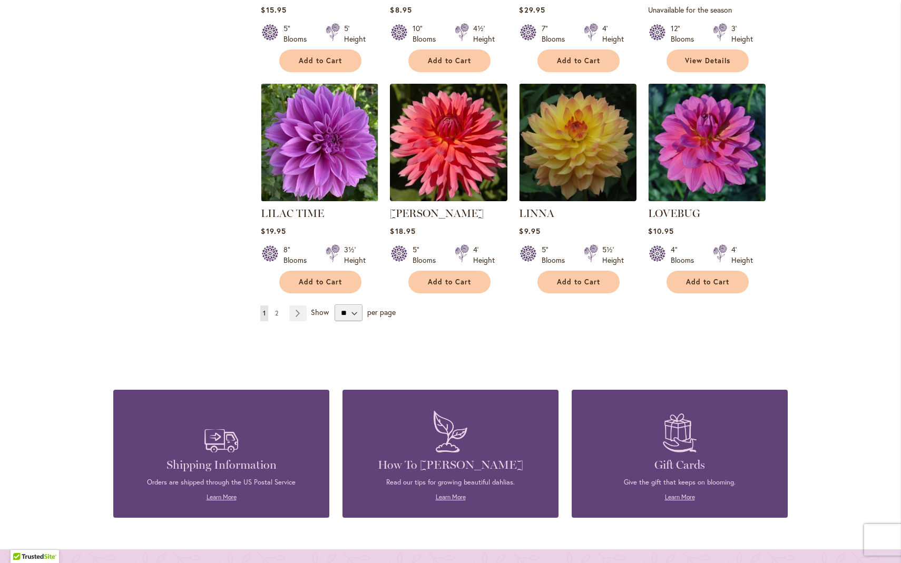
click at [275, 309] on span "2" at bounding box center [276, 313] width 3 height 8
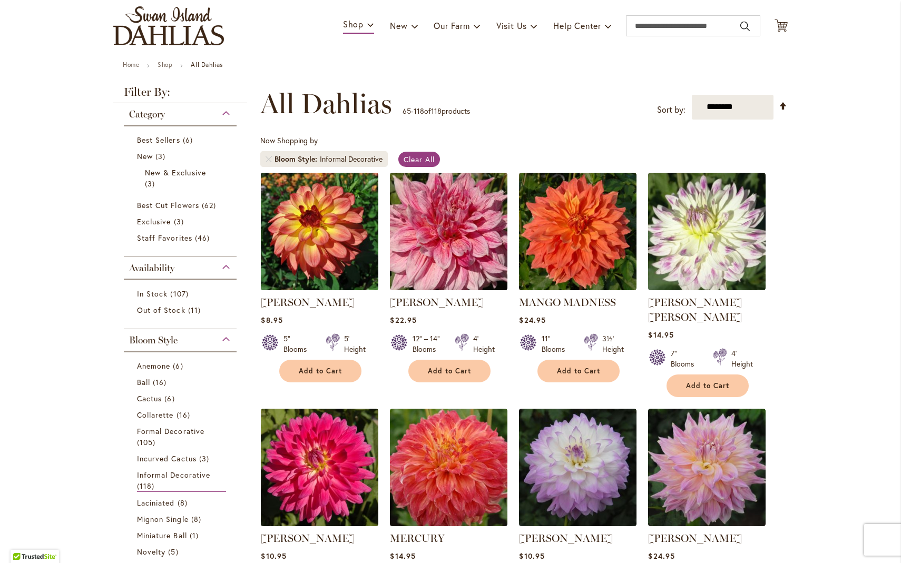
scroll to position [64, 0]
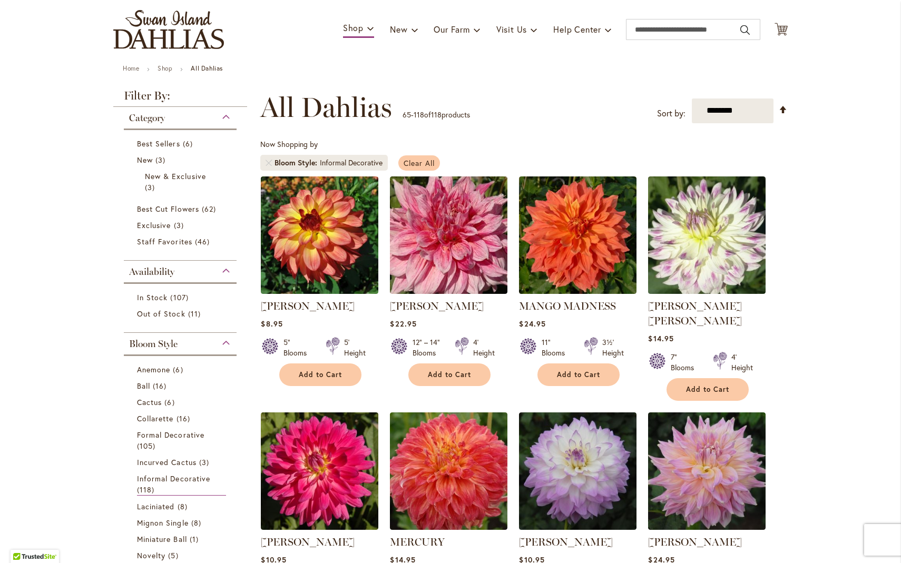
click at [415, 158] on span "Clear All" at bounding box center [419, 163] width 31 height 10
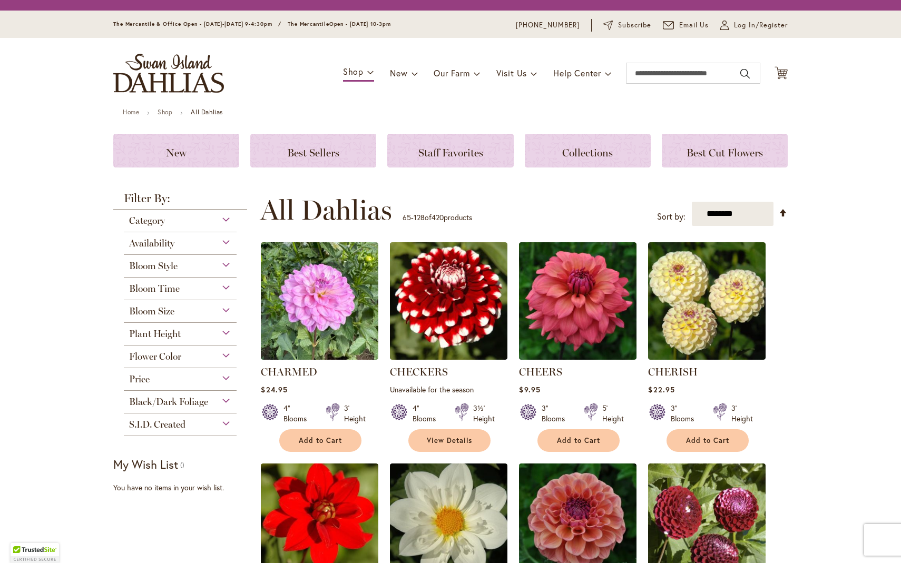
scroll to position [202, 0]
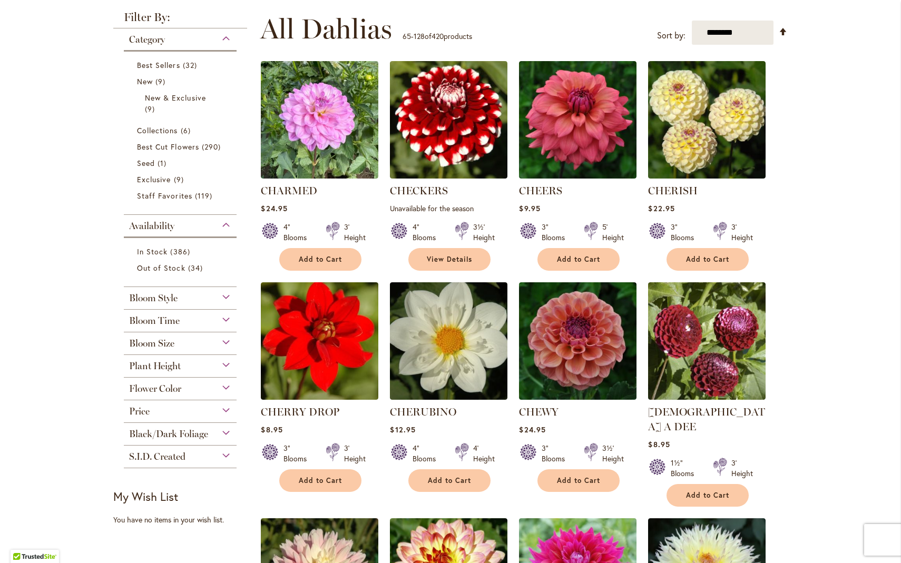
click at [223, 294] on div "Bloom Style" at bounding box center [180, 295] width 113 height 17
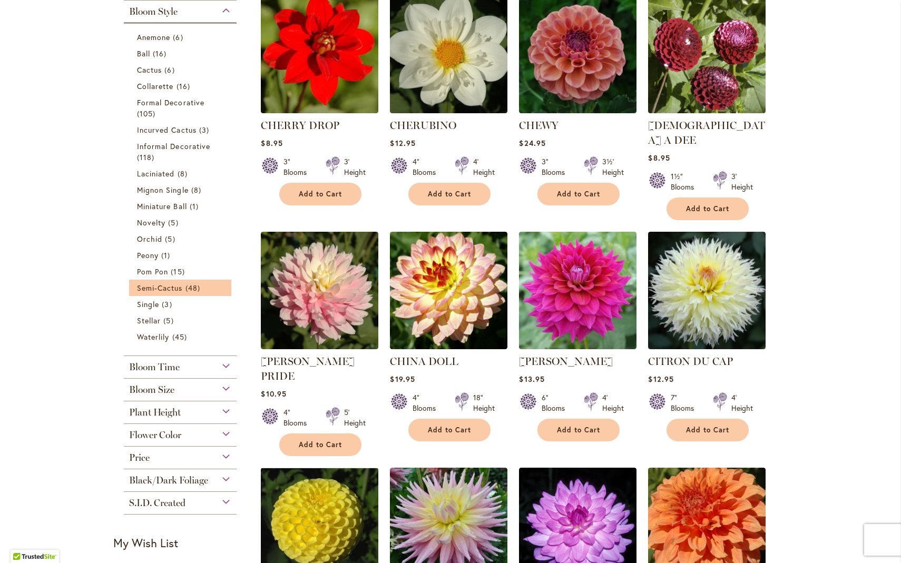
scroll to position [484, 0]
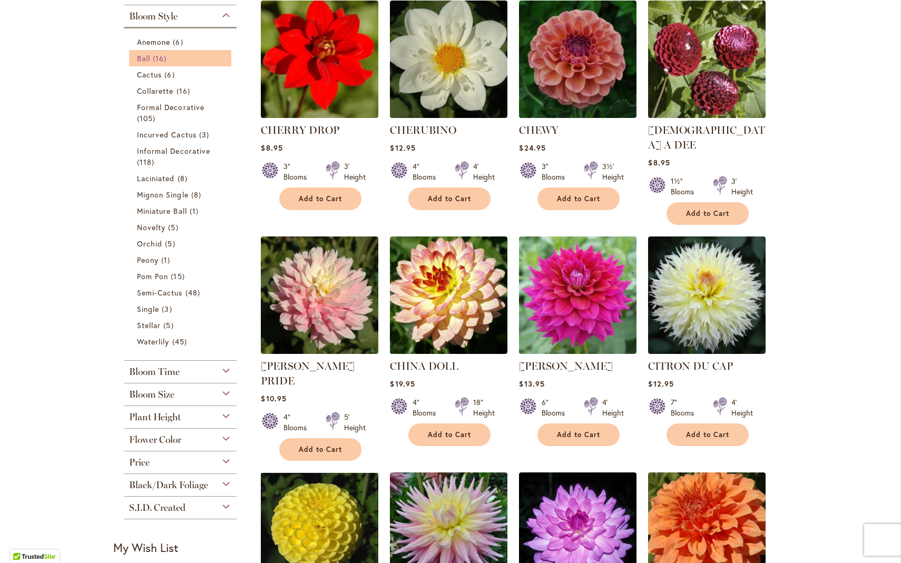
click at [144, 55] on span "Ball" at bounding box center [143, 58] width 13 height 10
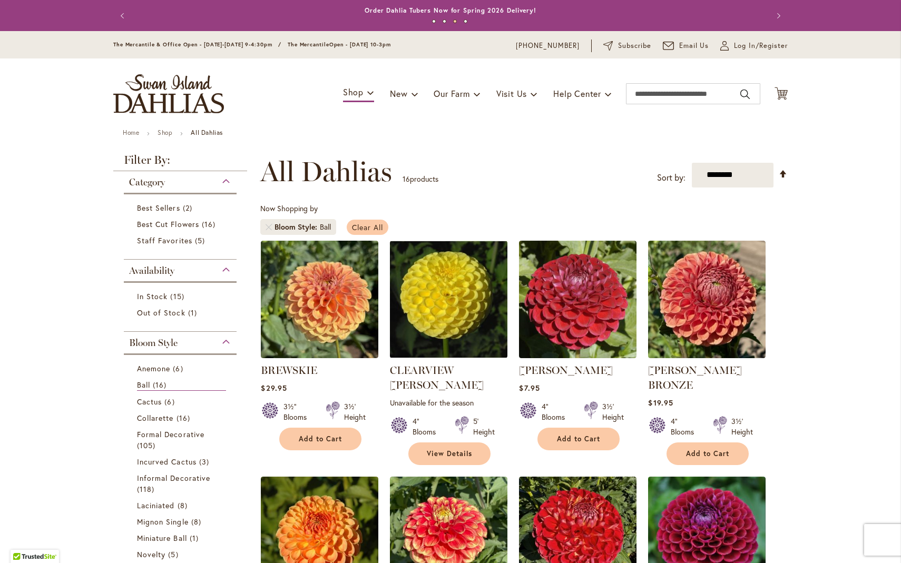
click at [359, 227] on span "Clear All" at bounding box center [367, 227] width 31 height 10
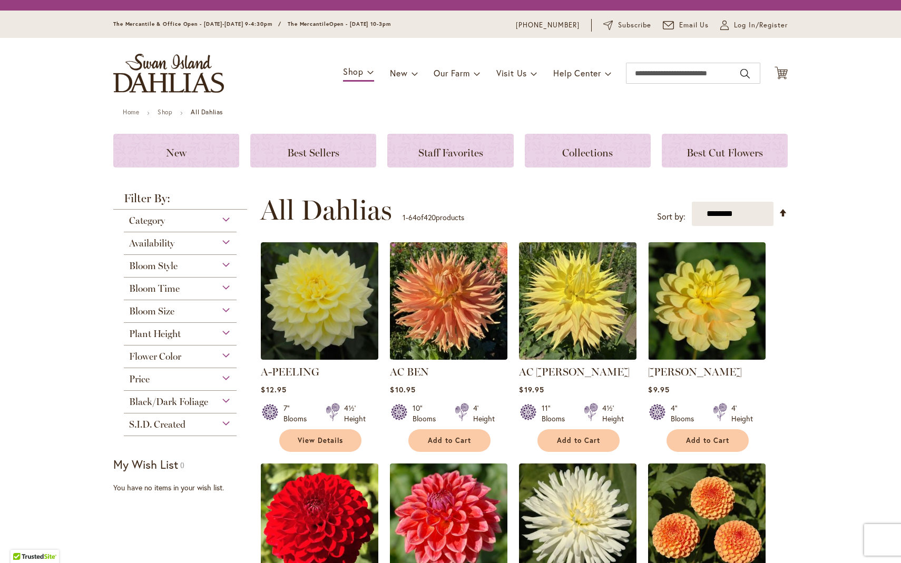
scroll to position [254, 0]
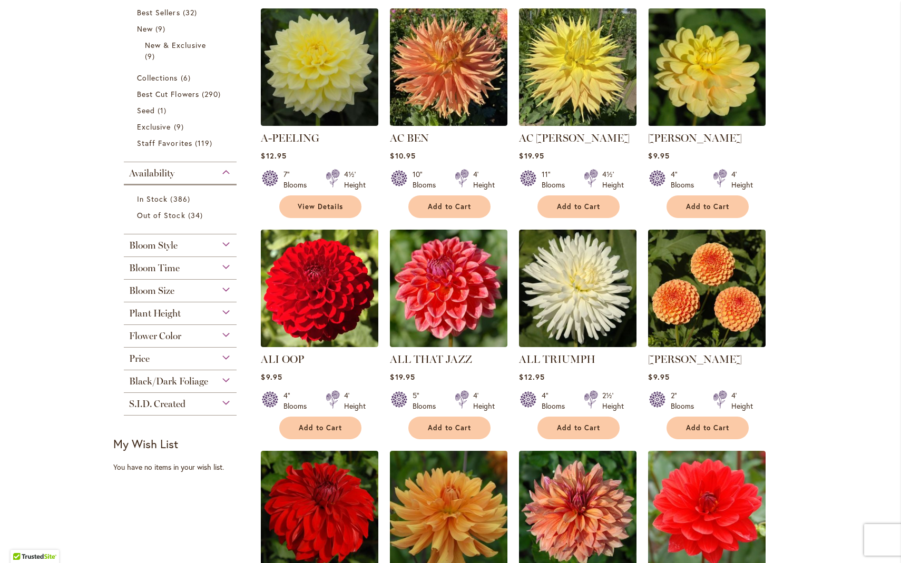
click at [221, 241] on div "Bloom Style" at bounding box center [180, 242] width 113 height 17
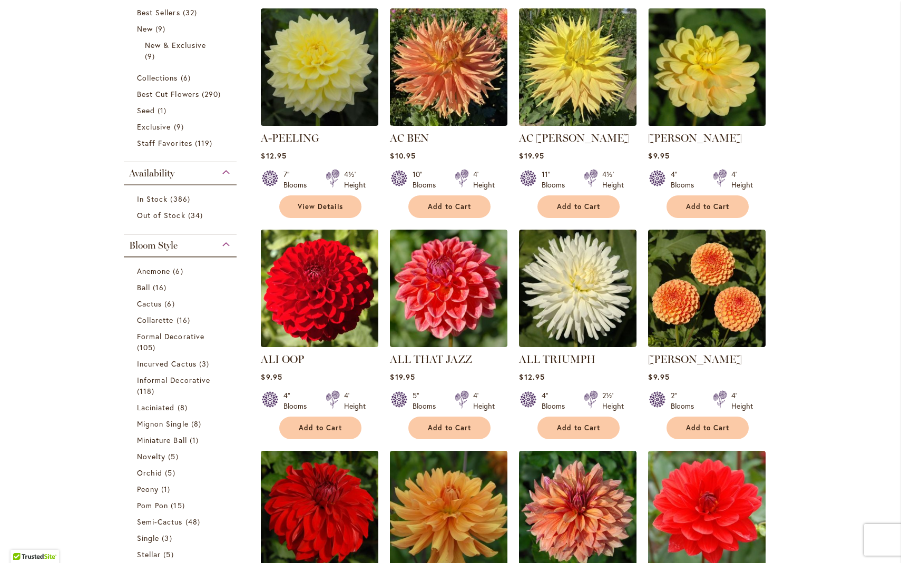
scroll to position [488, 0]
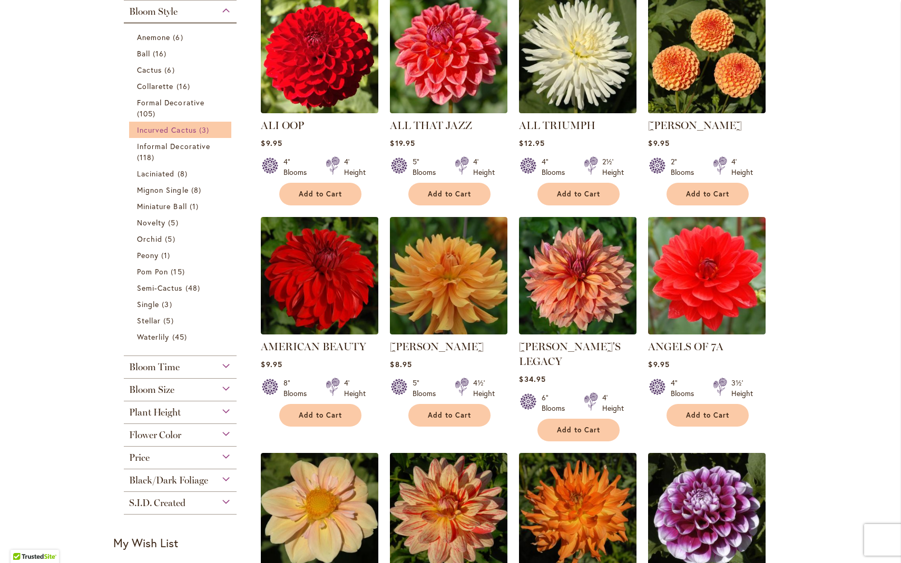
click at [149, 125] on span "Incurved Cactus" at bounding box center [167, 130] width 60 height 10
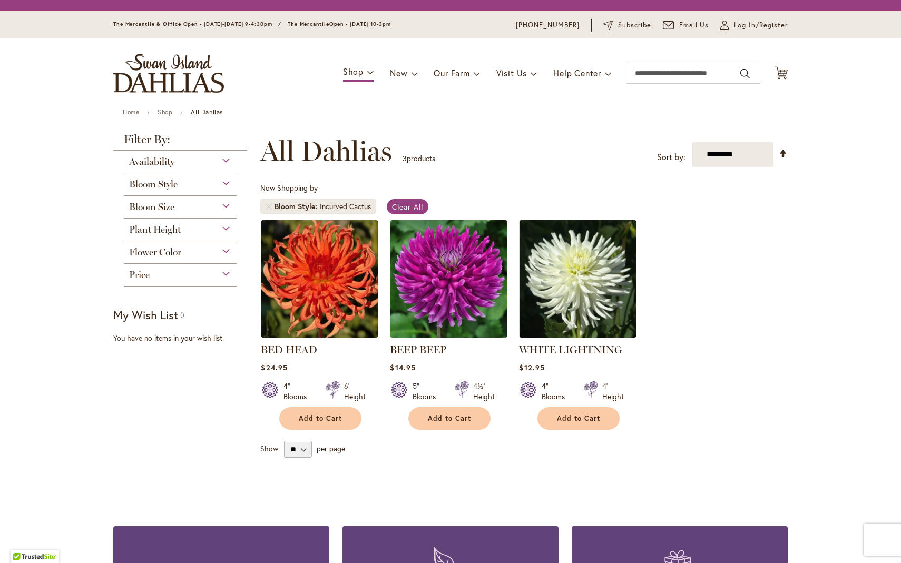
scroll to position [195, 0]
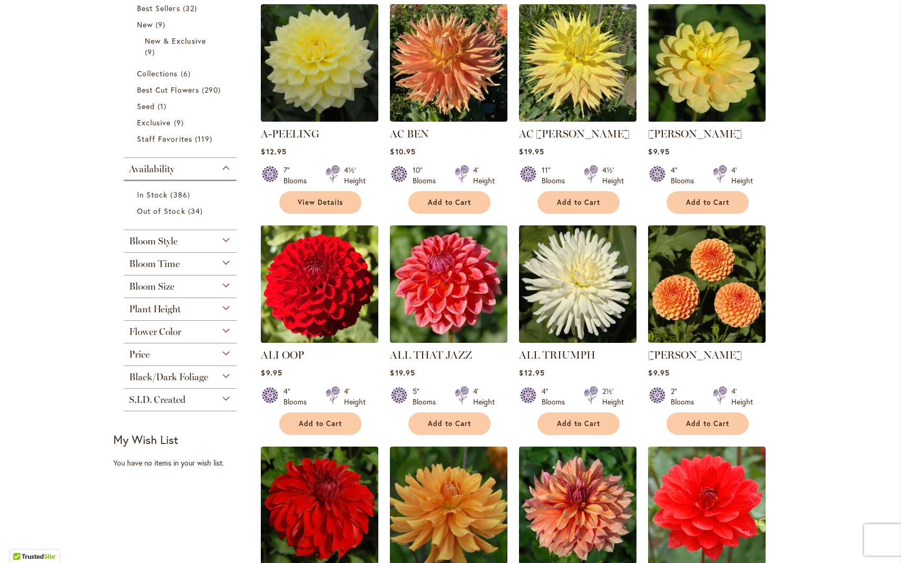
click at [222, 239] on div "Bloom Style" at bounding box center [180, 238] width 113 height 17
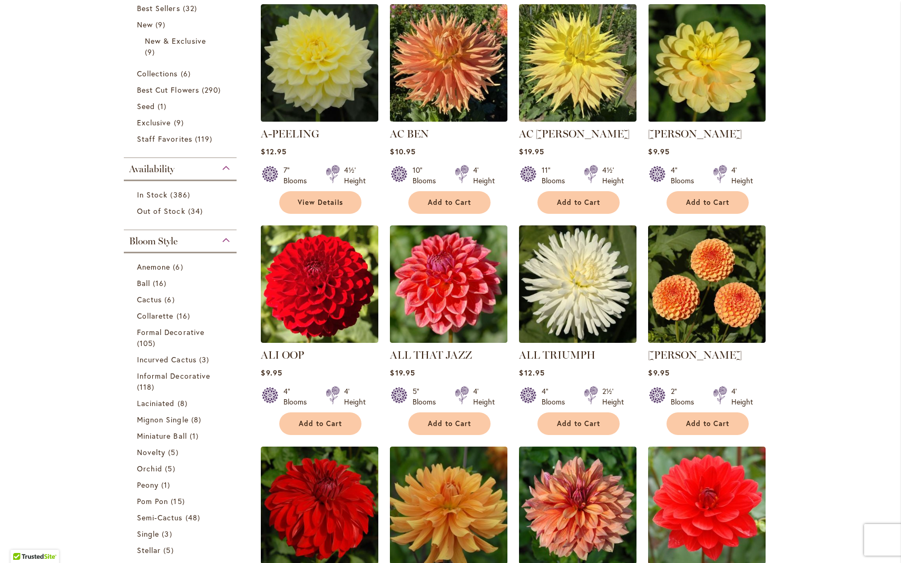
scroll to position [488, 0]
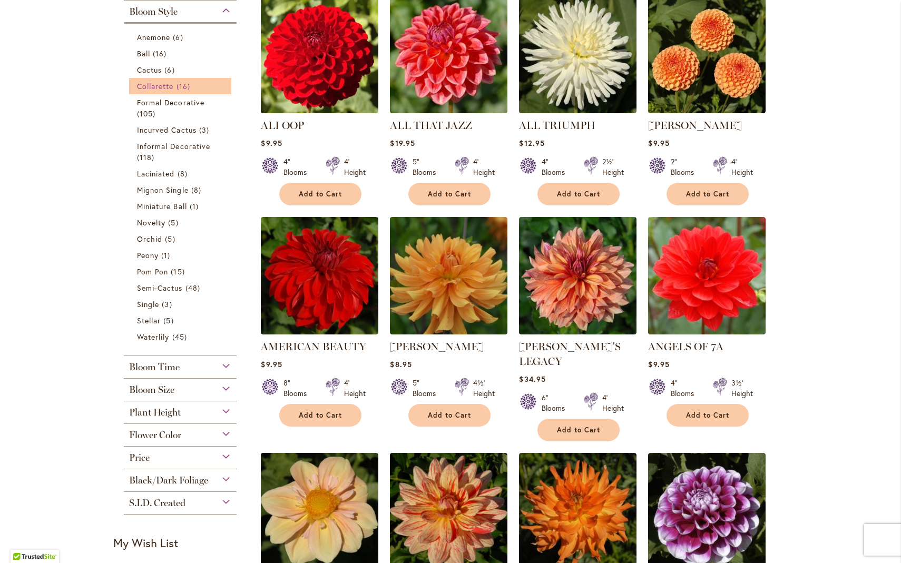
click at [164, 83] on span "Collarette" at bounding box center [155, 86] width 37 height 10
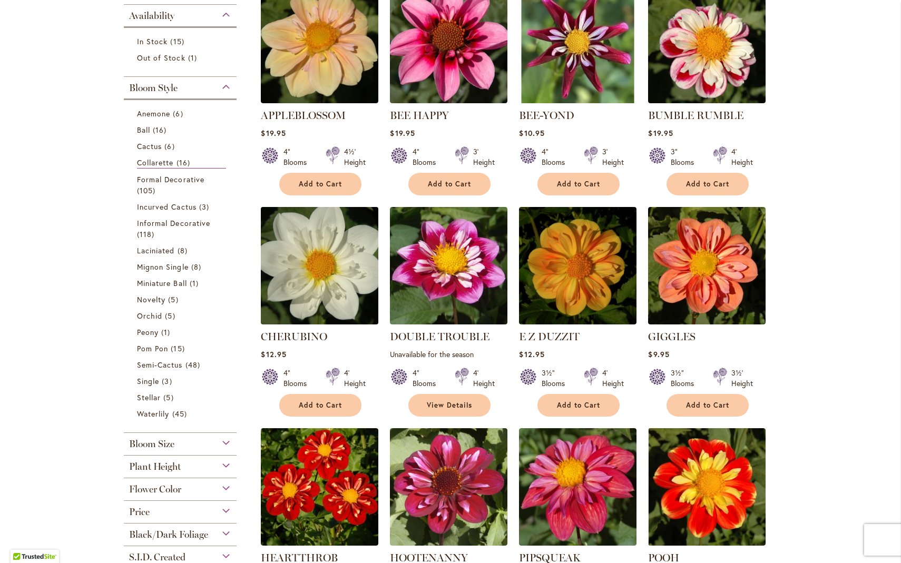
scroll to position [222, 0]
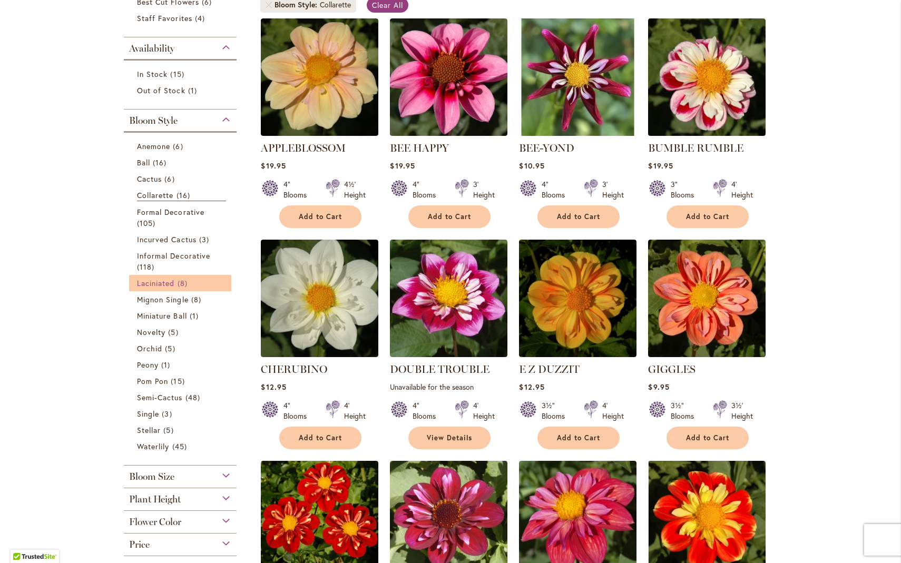
click at [164, 281] on span "Laciniated" at bounding box center [156, 283] width 38 height 10
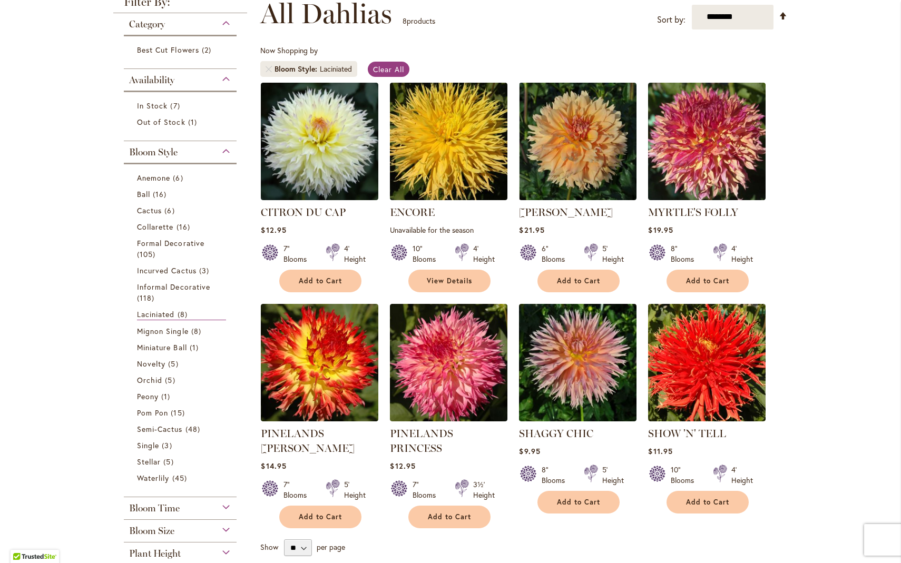
scroll to position [150, 0]
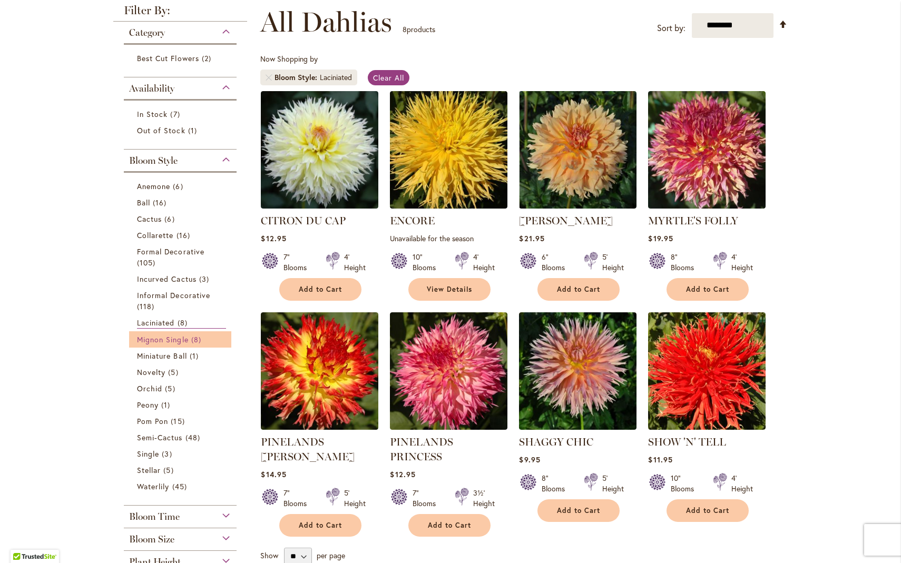
click at [164, 338] on span "Mignon Single" at bounding box center [163, 340] width 52 height 10
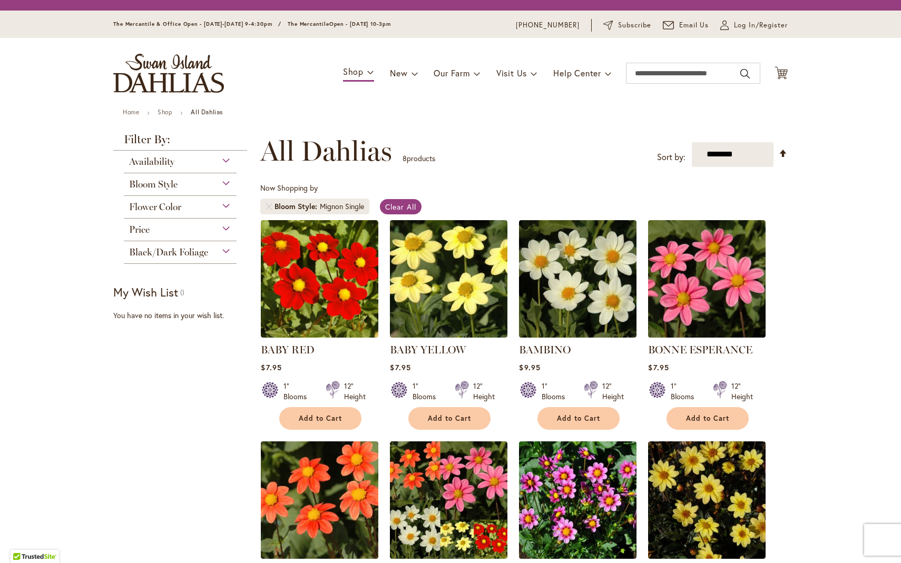
scroll to position [195, 0]
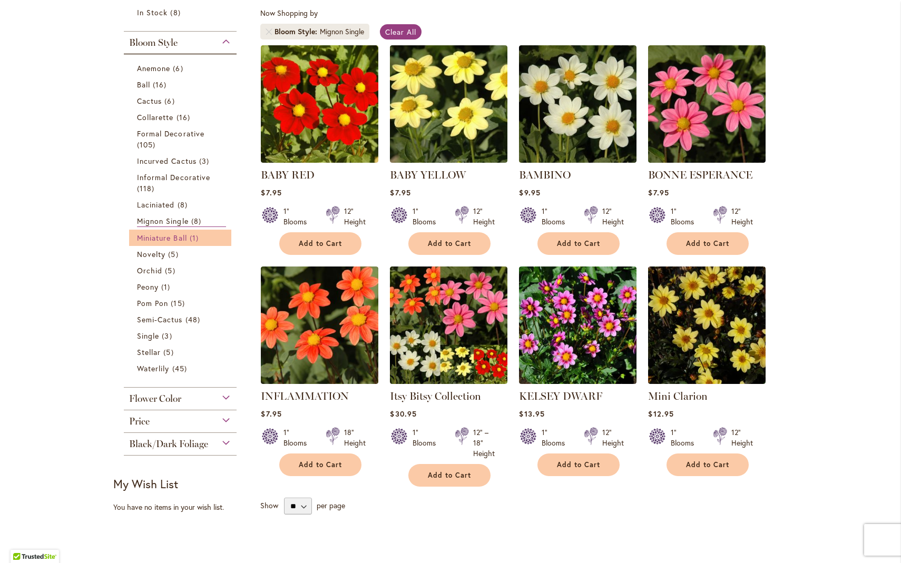
click at [174, 235] on span "Miniature Ball" at bounding box center [162, 238] width 50 height 10
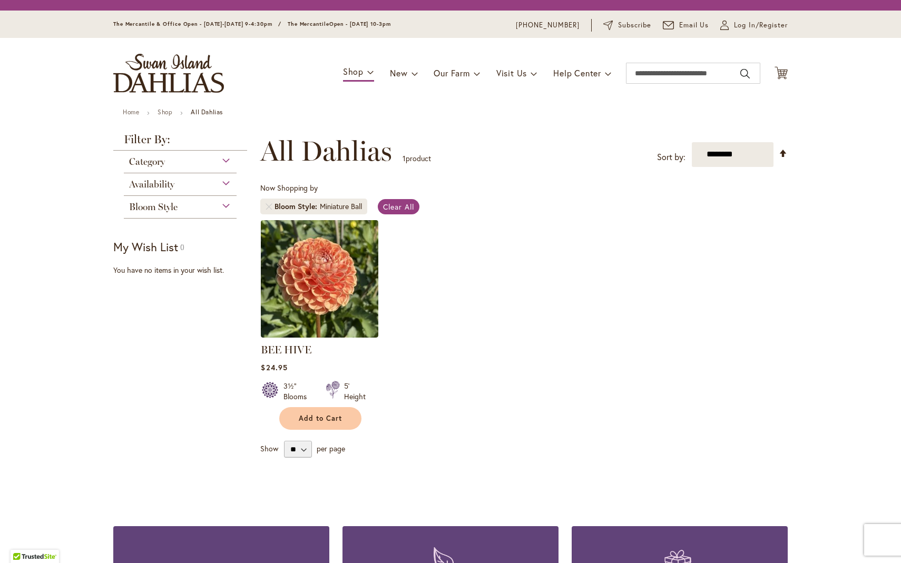
scroll to position [195, 0]
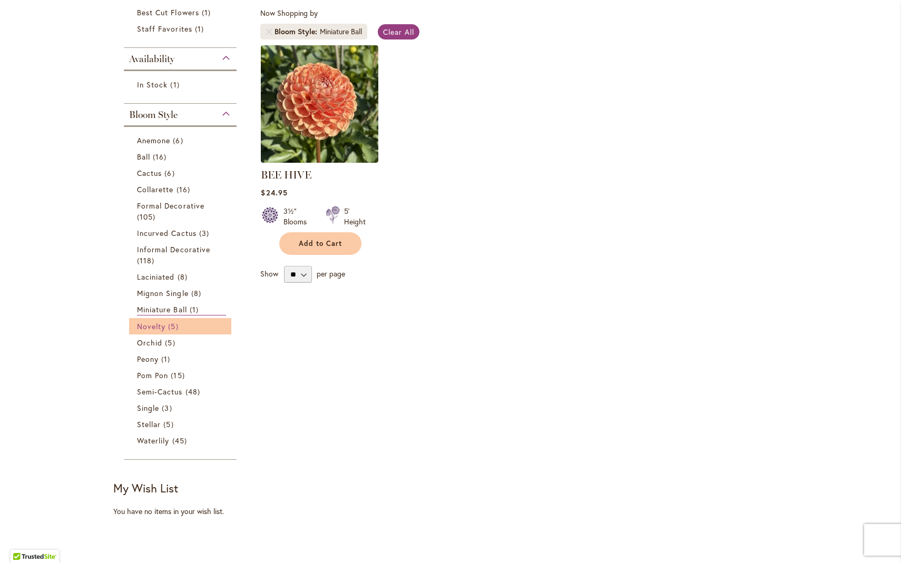
click at [154, 326] on span "Novelty" at bounding box center [151, 326] width 28 height 10
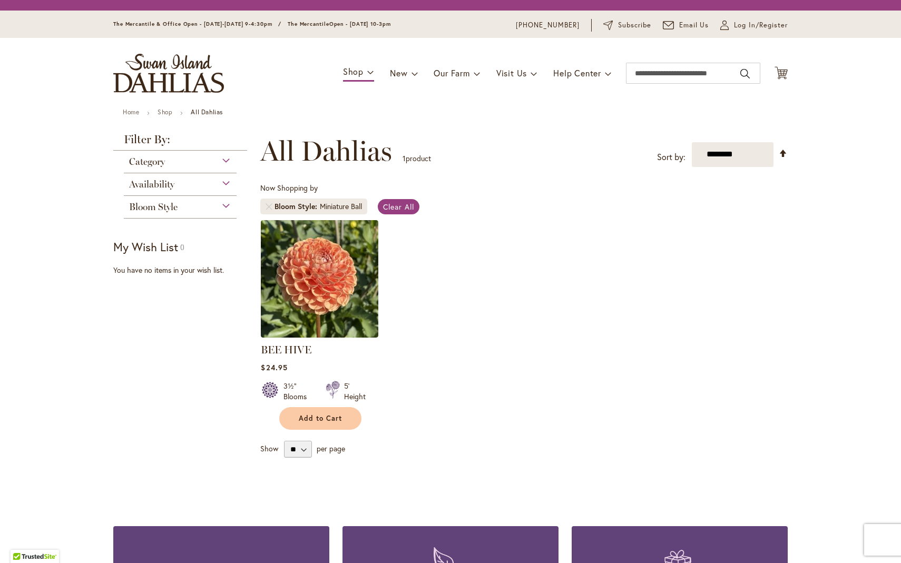
scroll to position [195, 0]
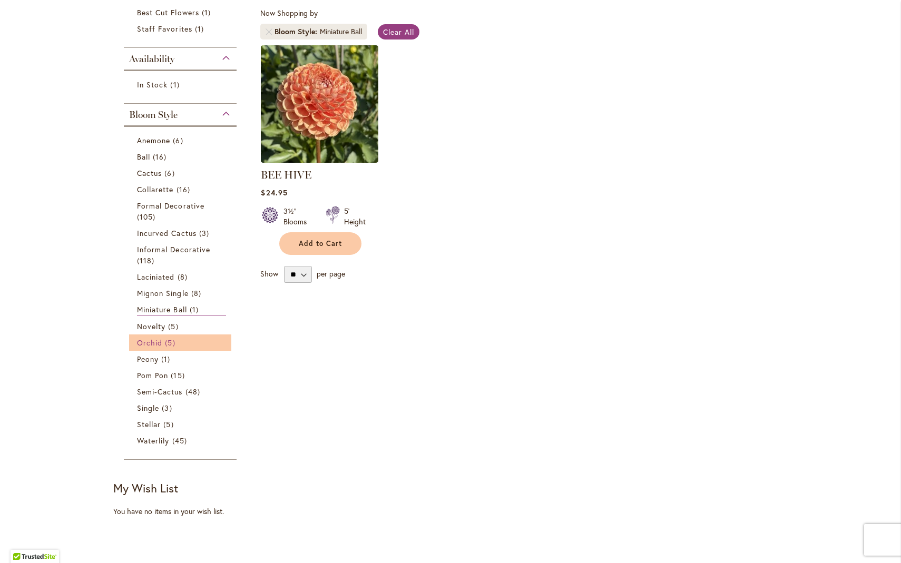
click at [149, 340] on span "Orchid" at bounding box center [149, 343] width 25 height 10
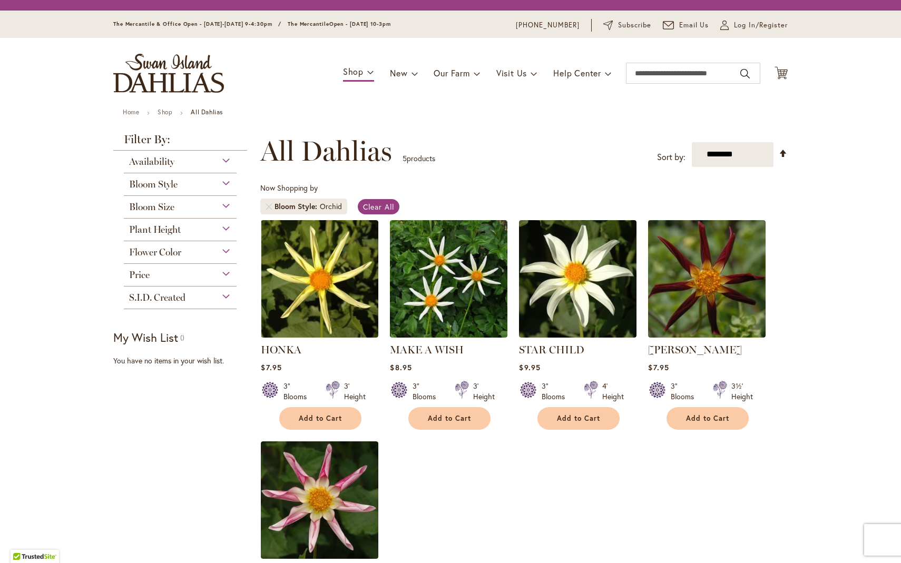
scroll to position [195, 0]
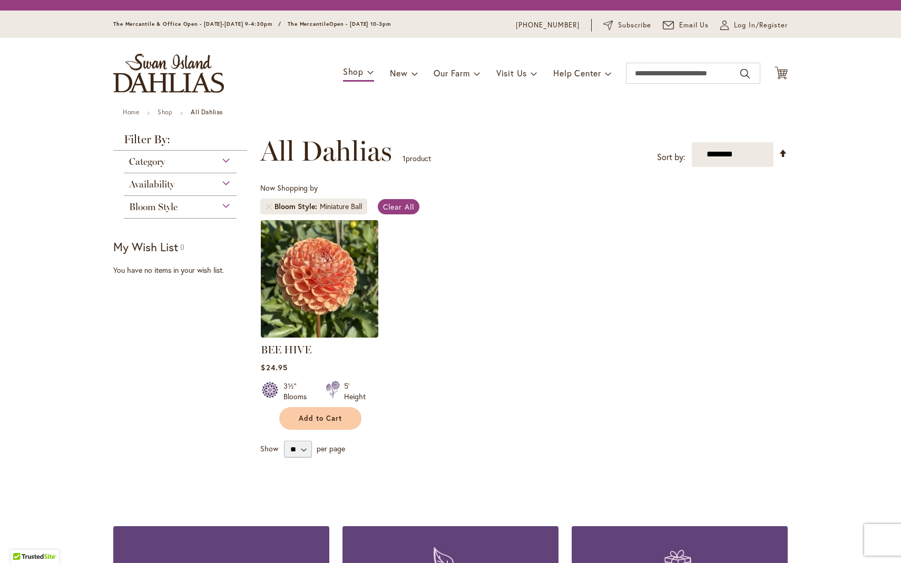
scroll to position [195, 0]
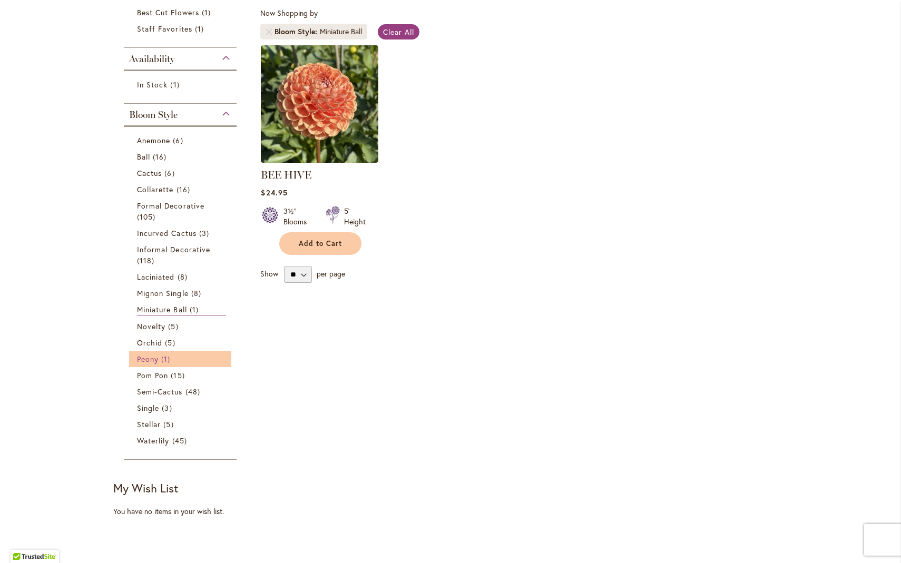
click at [147, 358] on span "Peony" at bounding box center [148, 359] width 22 height 10
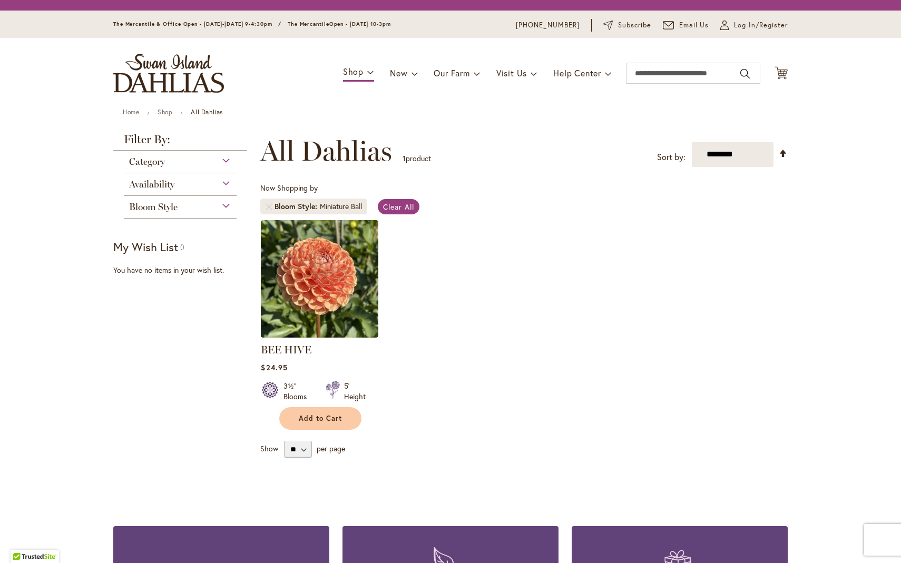
scroll to position [195, 0]
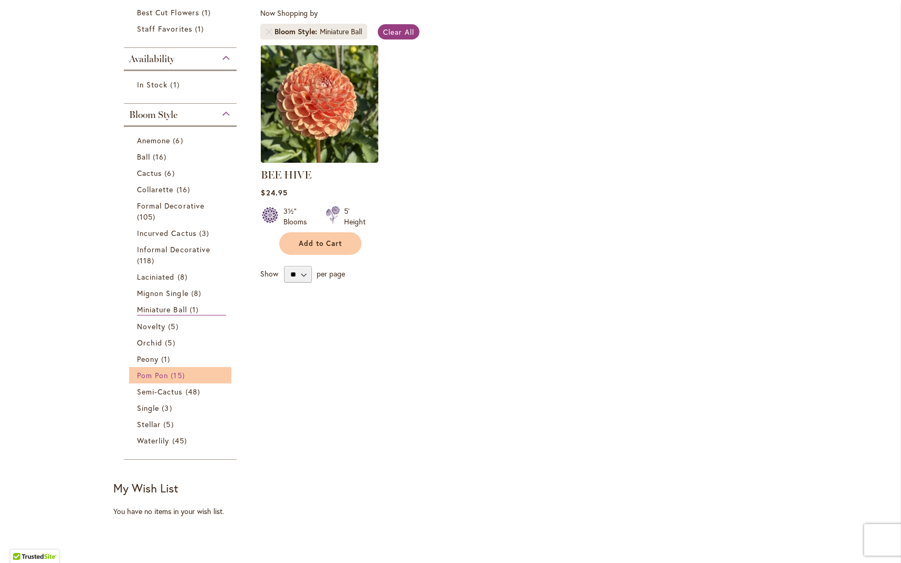
click at [148, 371] on span "Pom Pon" at bounding box center [152, 375] width 31 height 10
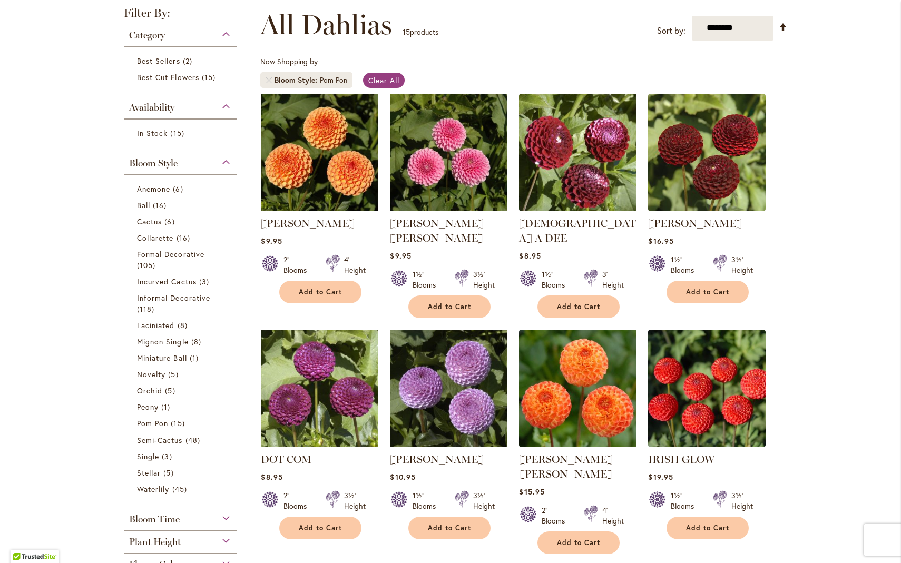
scroll to position [146, 0]
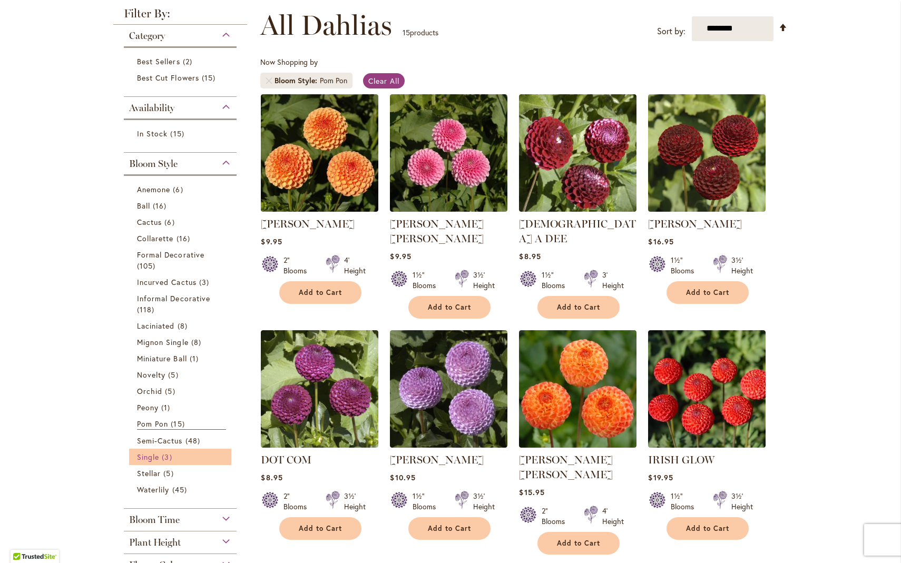
click at [152, 455] on span "Single" at bounding box center [148, 457] width 22 height 10
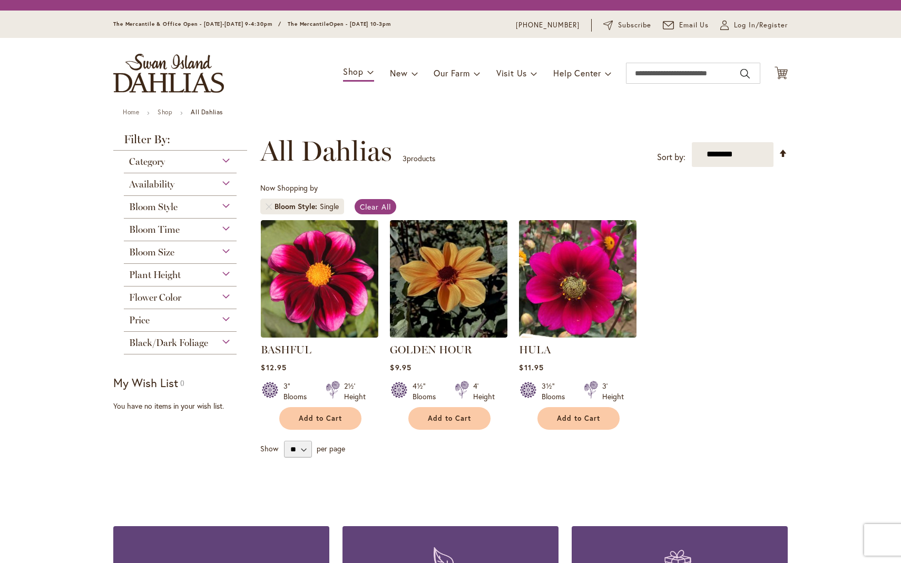
scroll to position [195, 0]
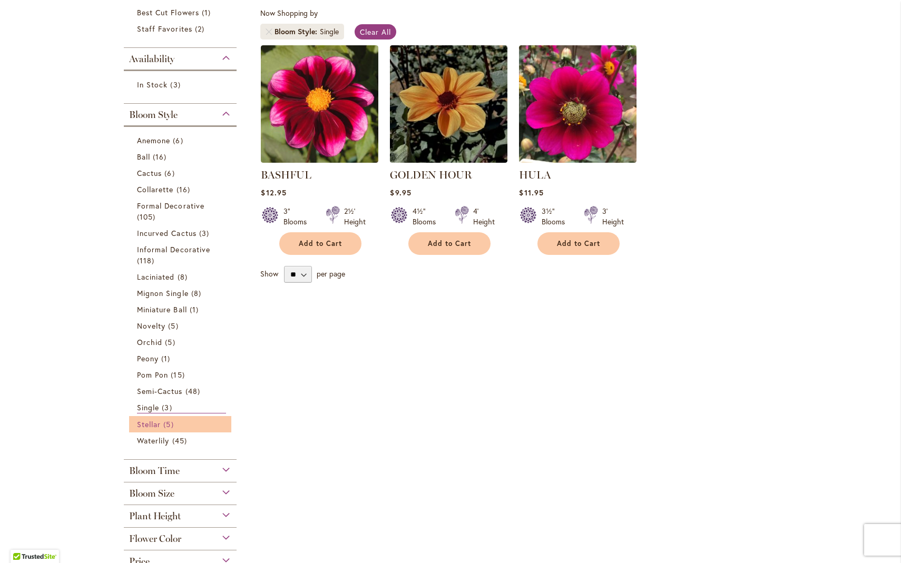
click at [150, 423] on span "Stellar" at bounding box center [149, 424] width 24 height 10
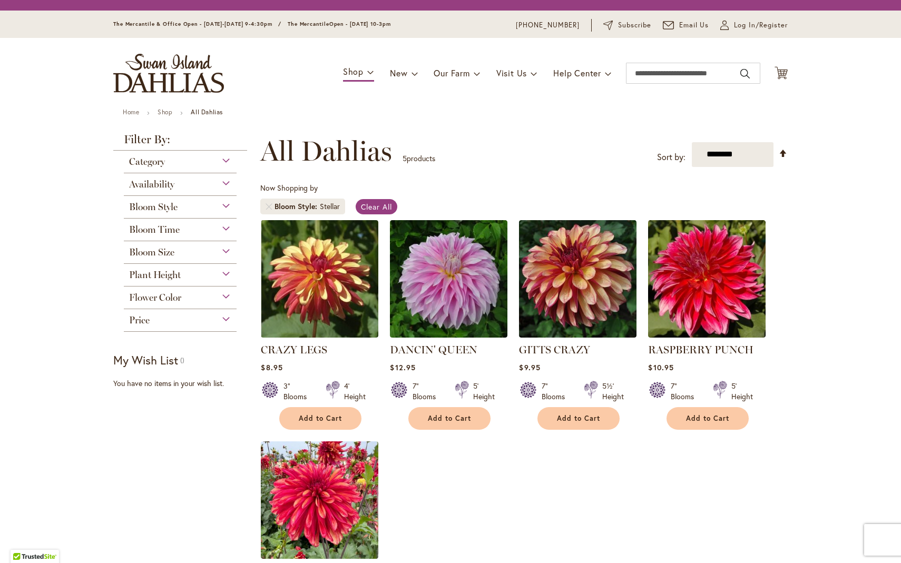
scroll to position [195, 0]
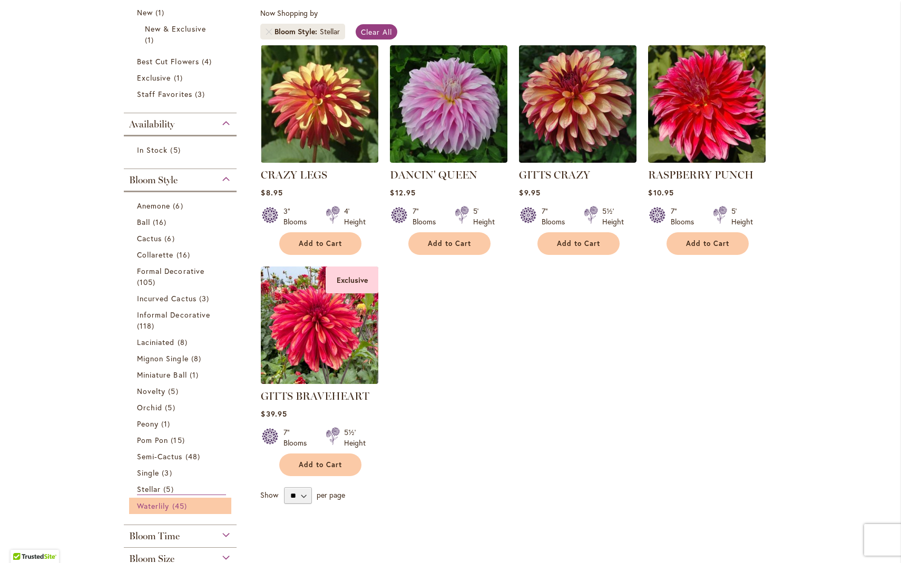
click at [148, 503] on span "Waterlily" at bounding box center [153, 506] width 32 height 10
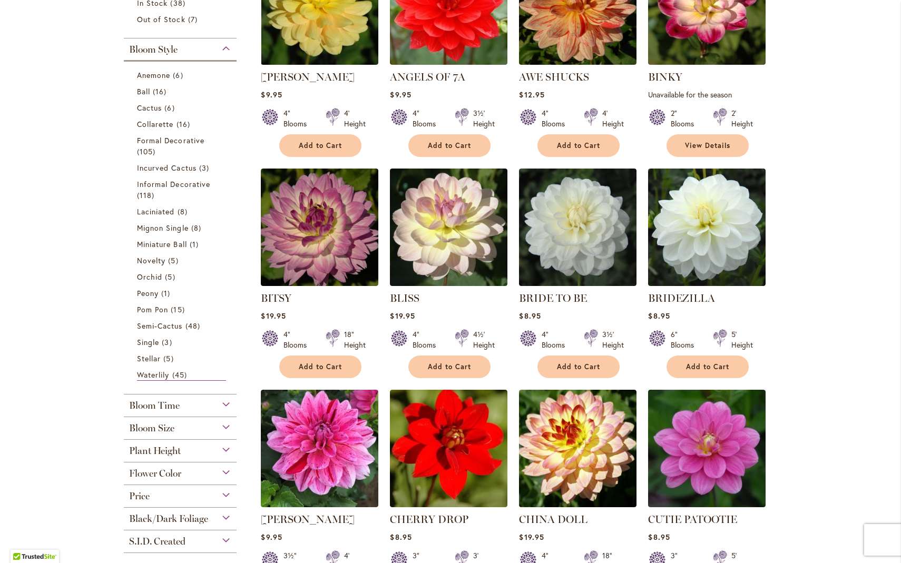
scroll to position [307, 0]
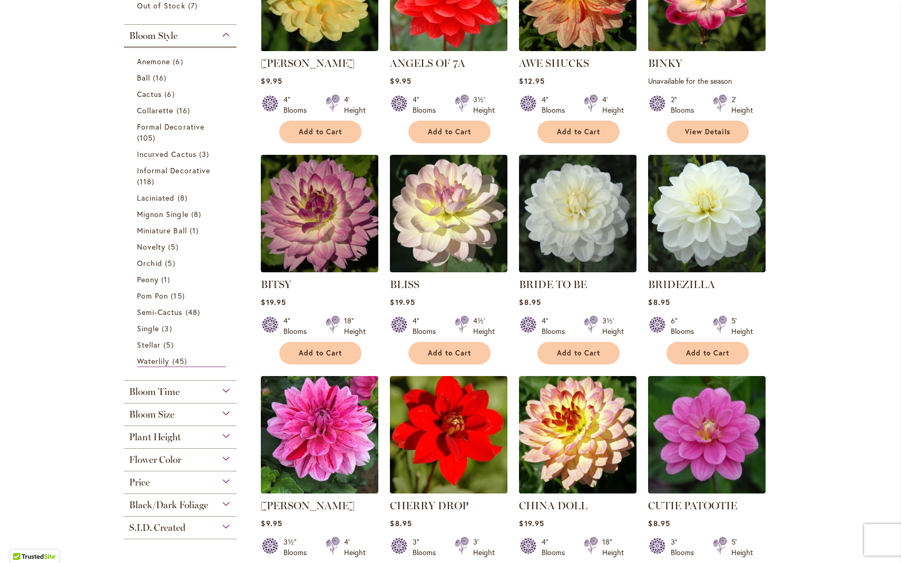
click at [222, 387] on div "Bloom Time" at bounding box center [180, 389] width 113 height 17
click at [219, 478] on div "Bloom Size" at bounding box center [180, 477] width 113 height 17
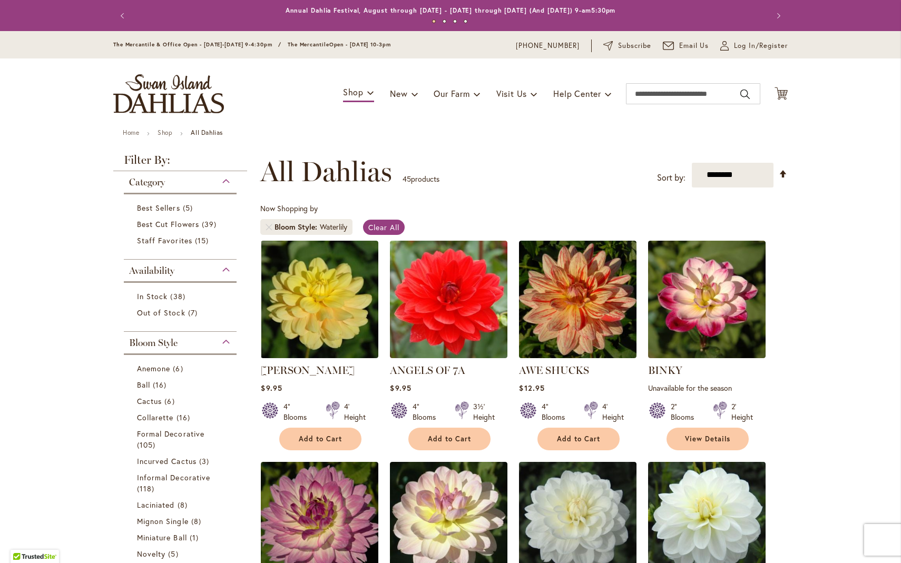
scroll to position [0, 0]
click at [636, 93] on input "Search" at bounding box center [693, 93] width 134 height 21
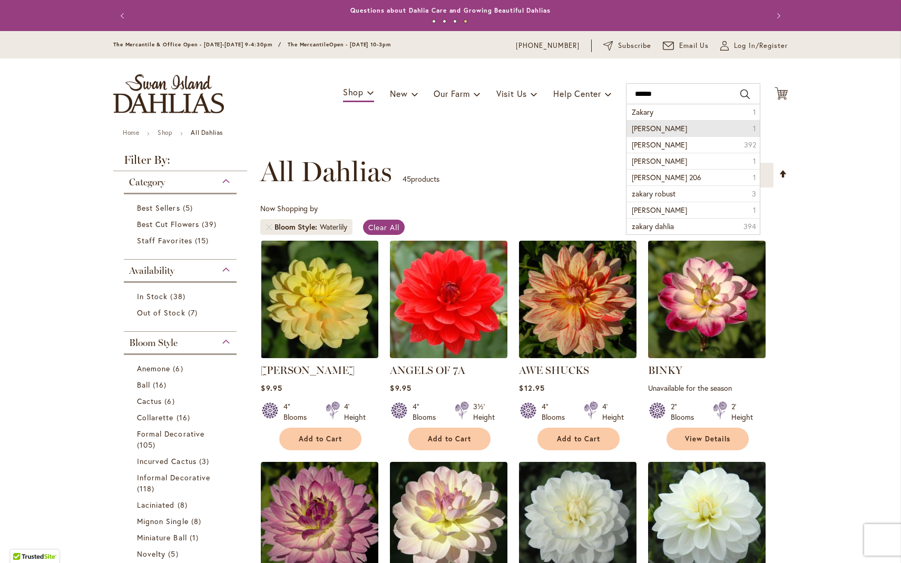
click at [659, 127] on span "zakary robert" at bounding box center [659, 128] width 55 height 10
type input "**********"
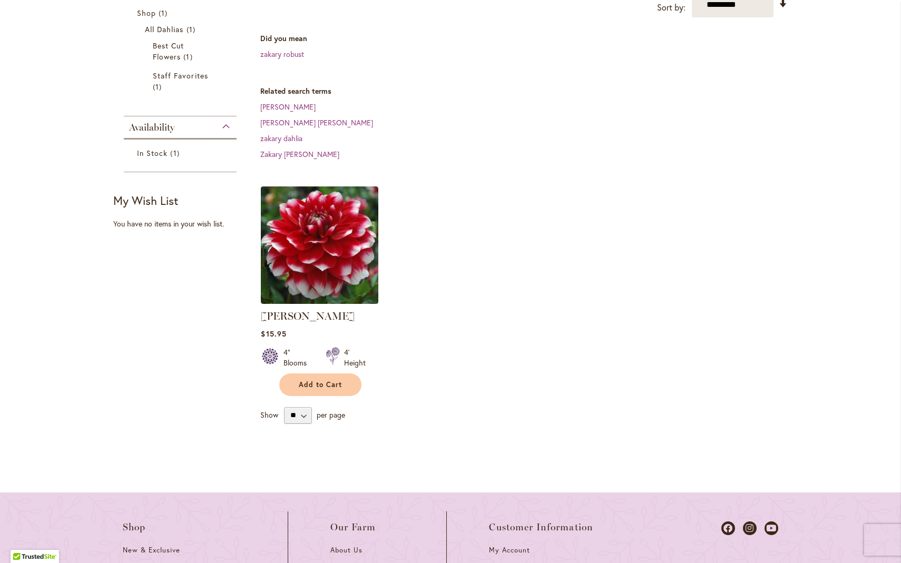
scroll to position [201, 0]
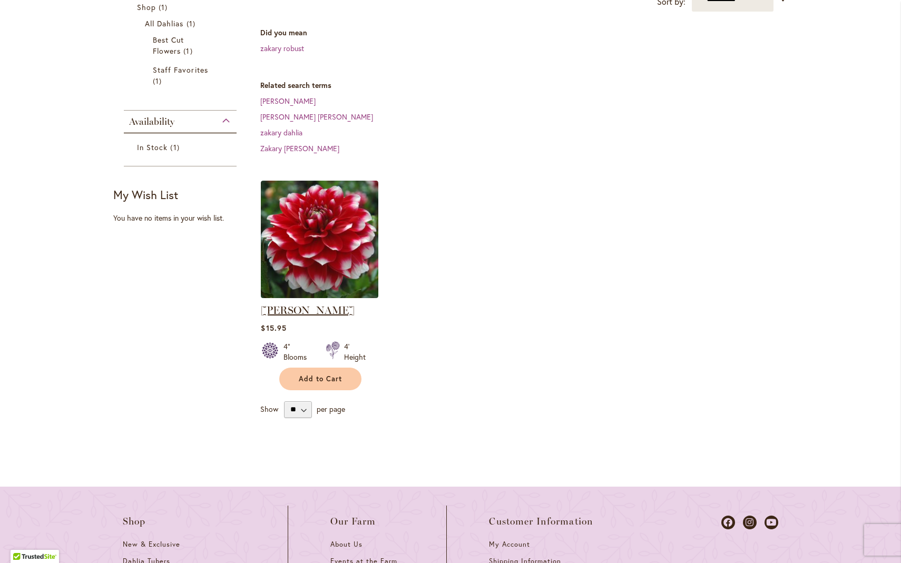
click at [319, 311] on link "[PERSON_NAME]" at bounding box center [308, 310] width 94 height 13
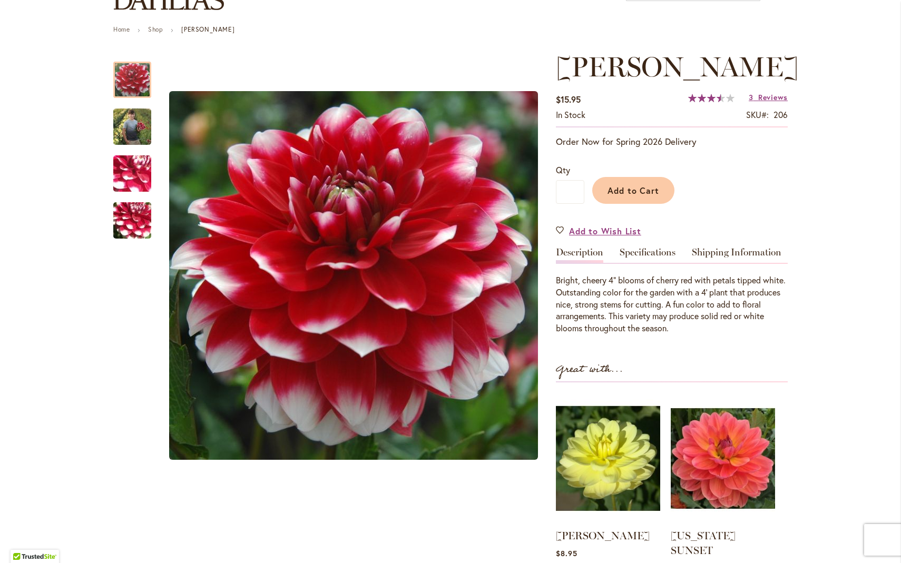
scroll to position [103, 0]
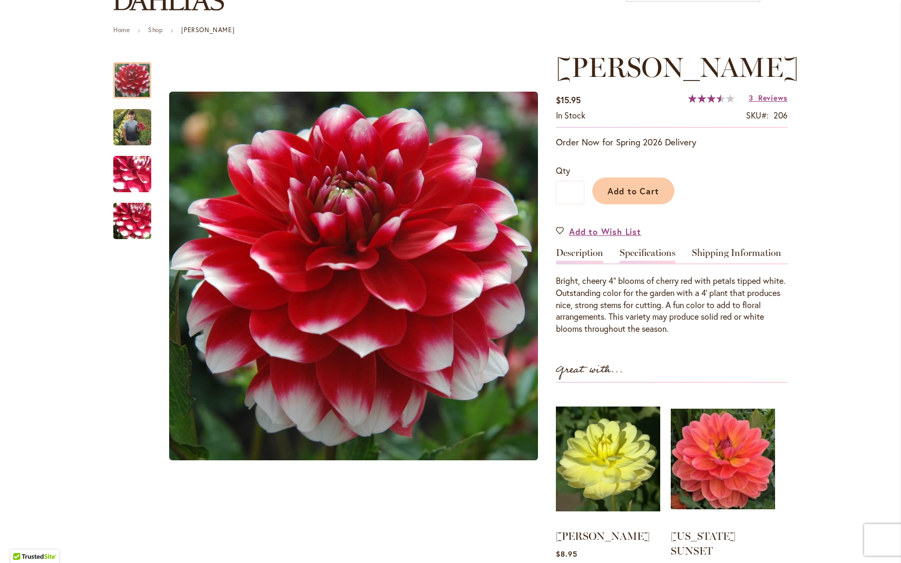
click at [642, 263] on link "Specifications" at bounding box center [648, 255] width 56 height 15
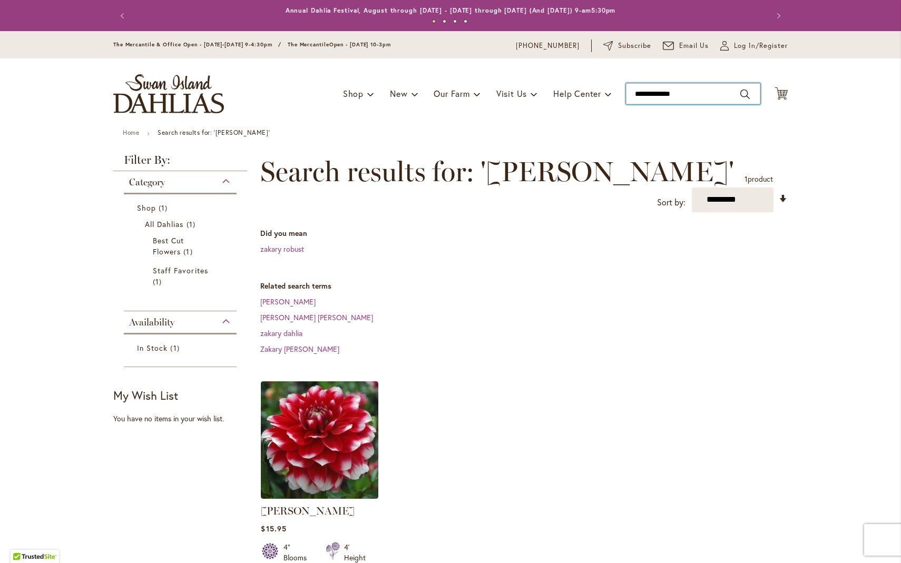
click at [682, 94] on input "**********" at bounding box center [693, 93] width 134 height 21
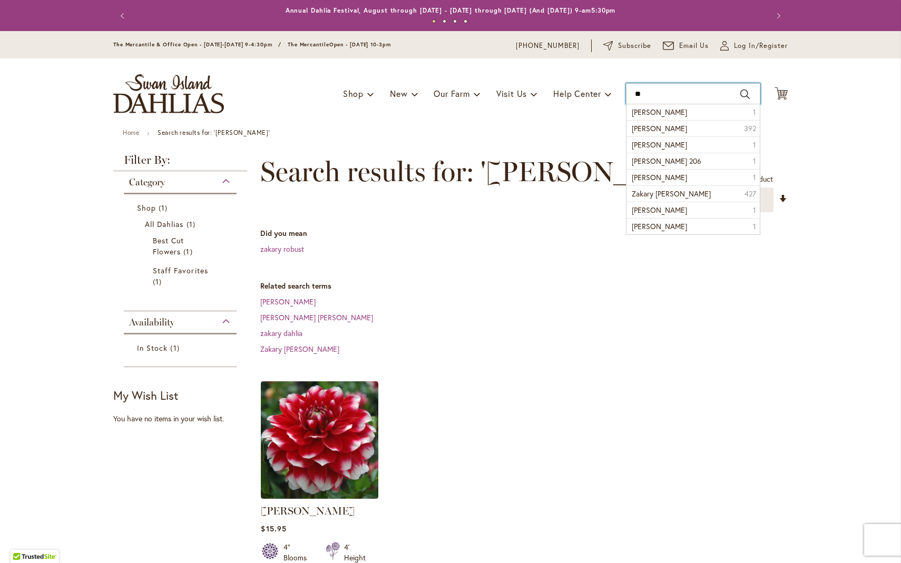
type input "*"
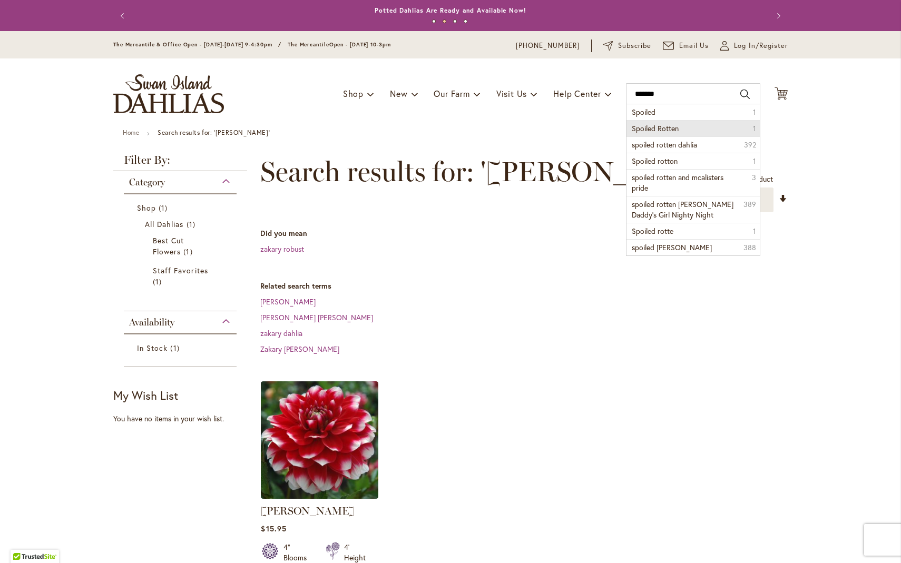
click at [660, 125] on span "Spoiled Rotten" at bounding box center [655, 128] width 47 height 10
type input "**********"
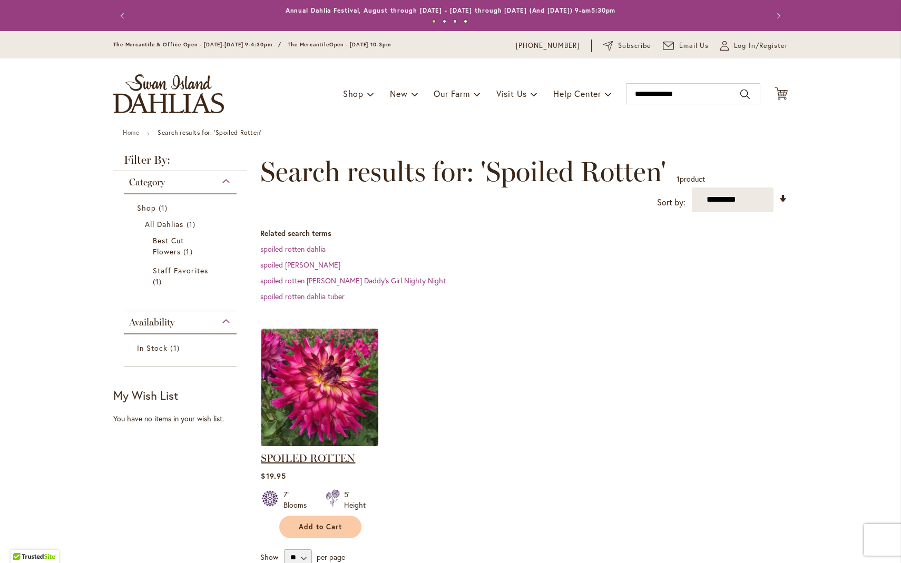
click at [323, 457] on link "SPOILED ROTTEN" at bounding box center [308, 458] width 94 height 13
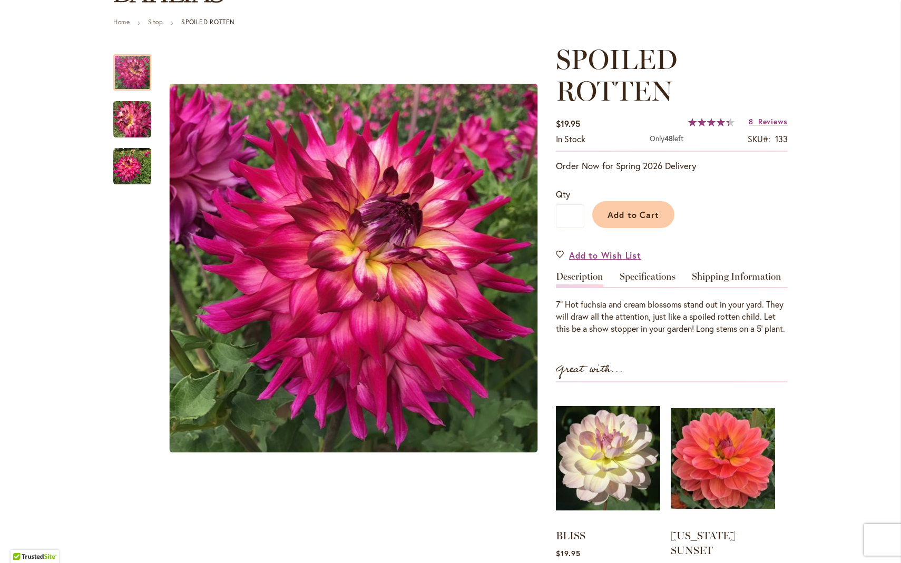
scroll to position [112, 0]
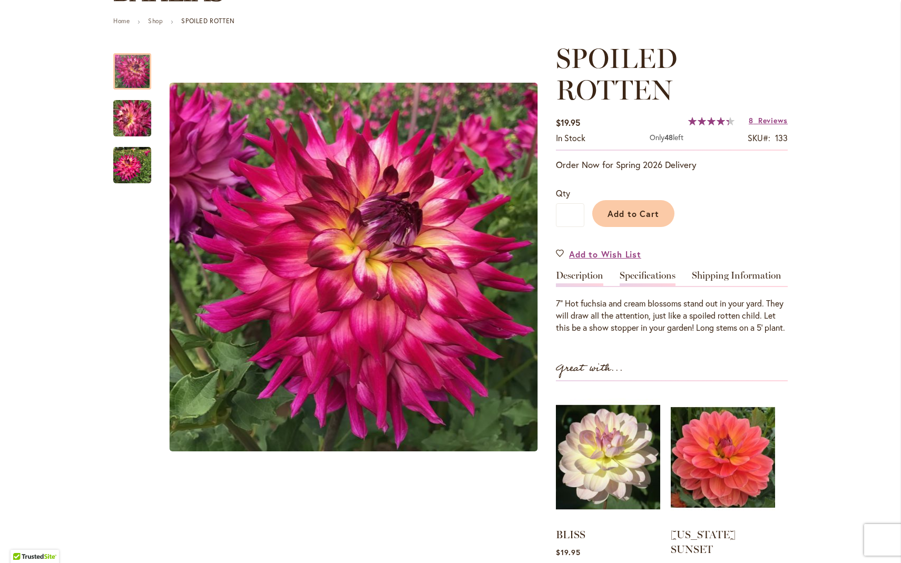
click at [646, 273] on link "Specifications" at bounding box center [648, 278] width 56 height 15
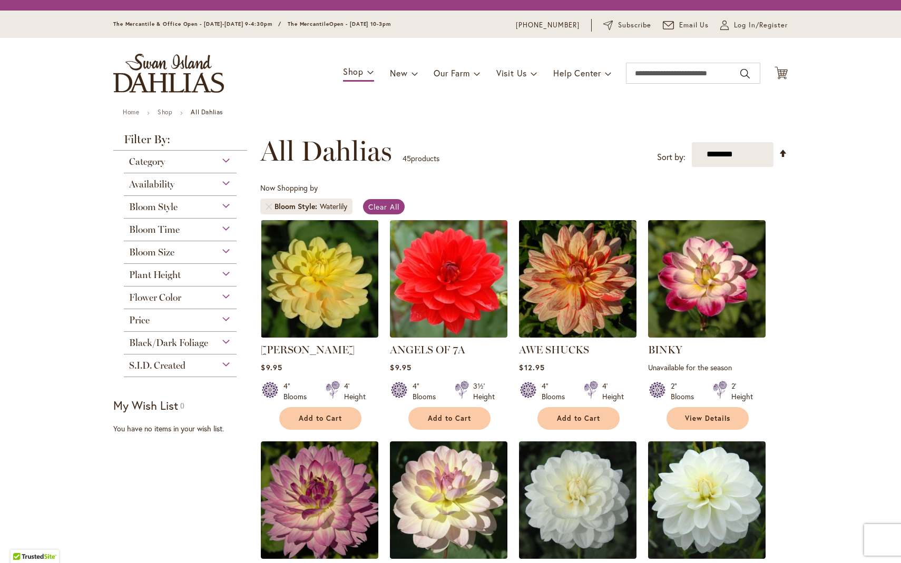
scroll to position [195, 0]
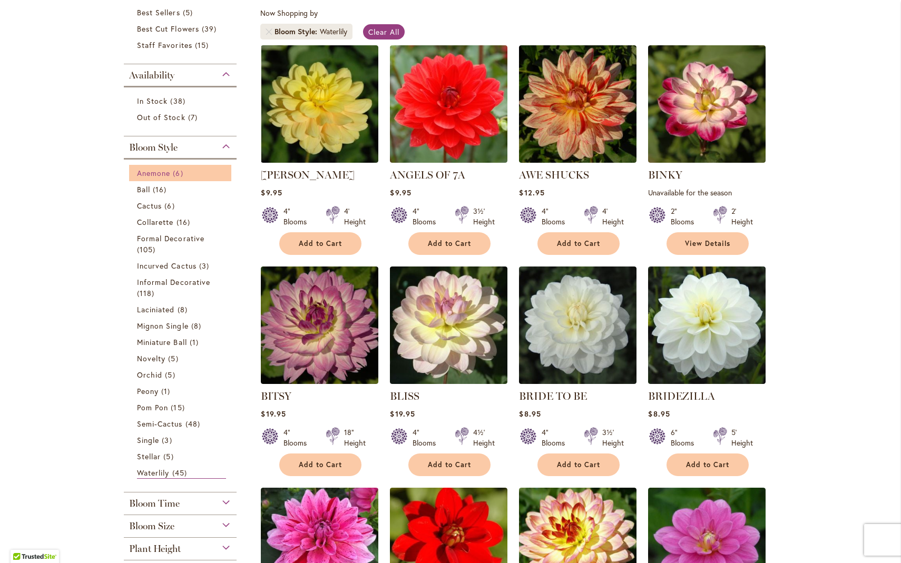
click at [140, 173] on span "Anemone" at bounding box center [153, 173] width 33 height 10
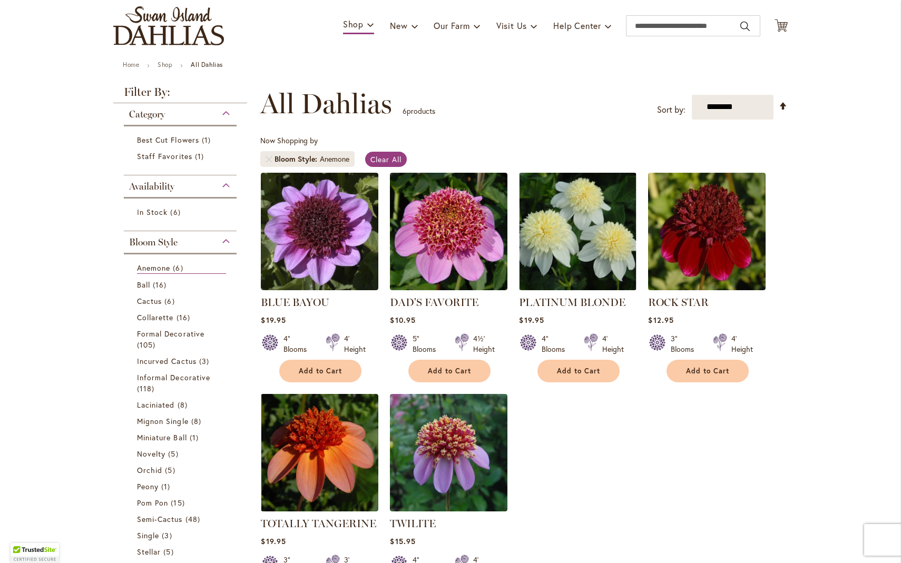
scroll to position [68, 0]
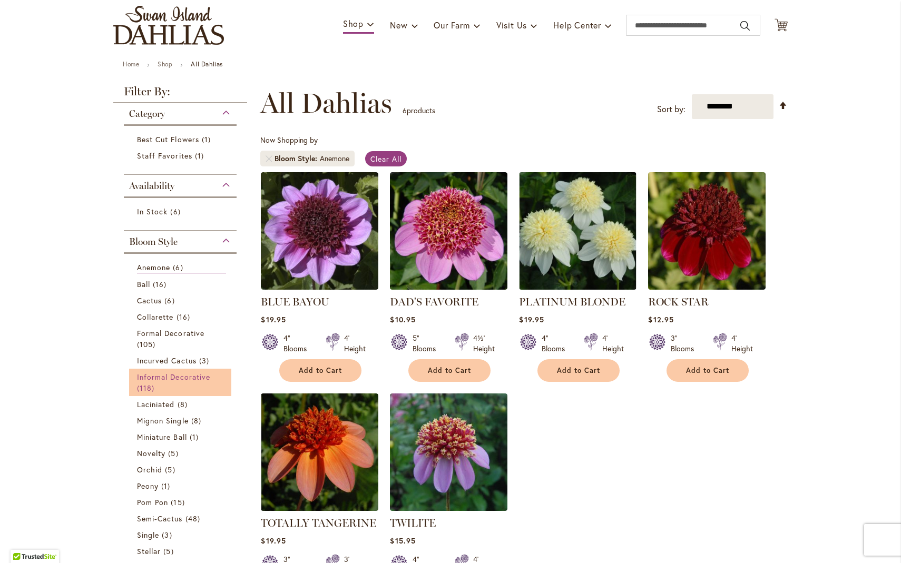
click at [170, 375] on span "Informal Decorative" at bounding box center [173, 377] width 73 height 10
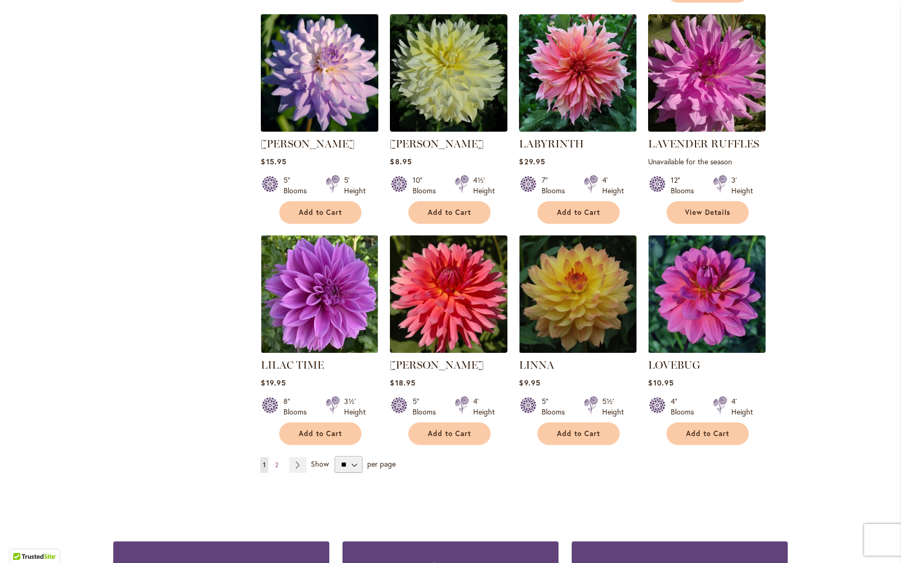
scroll to position [3443, 0]
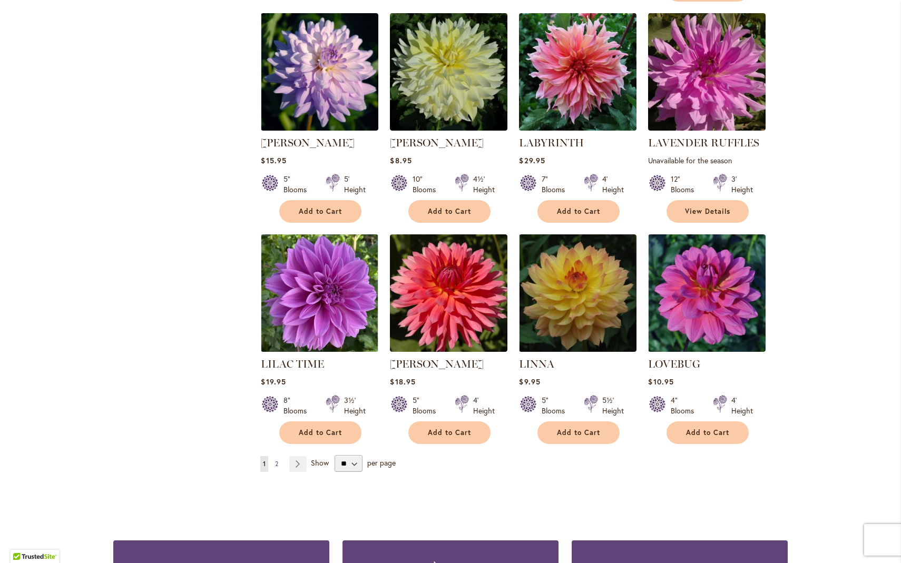
click at [275, 460] on span "2" at bounding box center [276, 464] width 3 height 8
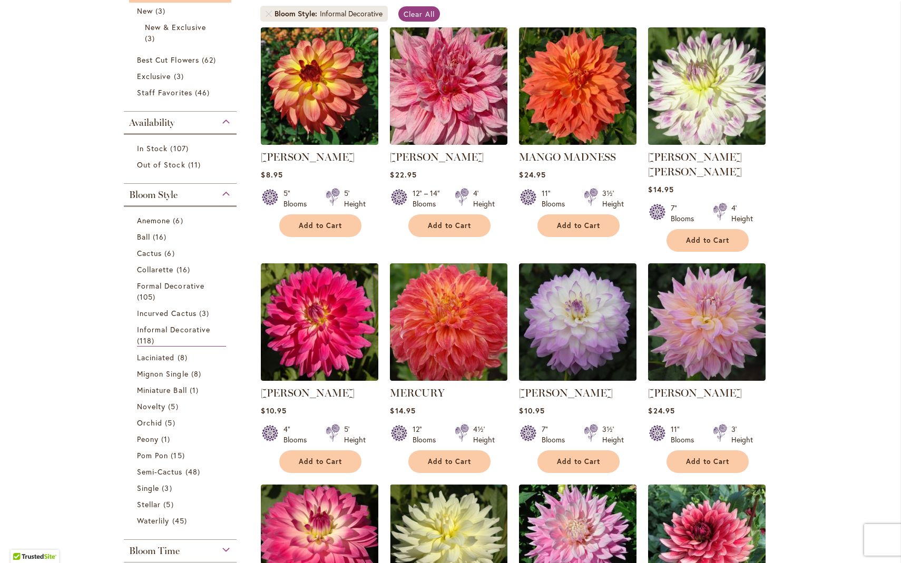
scroll to position [216, 0]
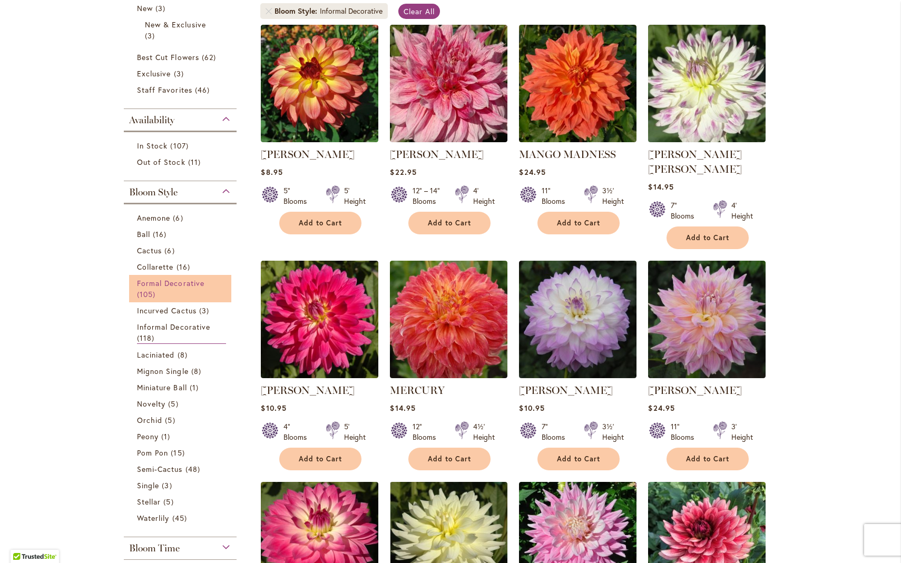
click at [172, 283] on span "Formal Decorative" at bounding box center [170, 283] width 67 height 10
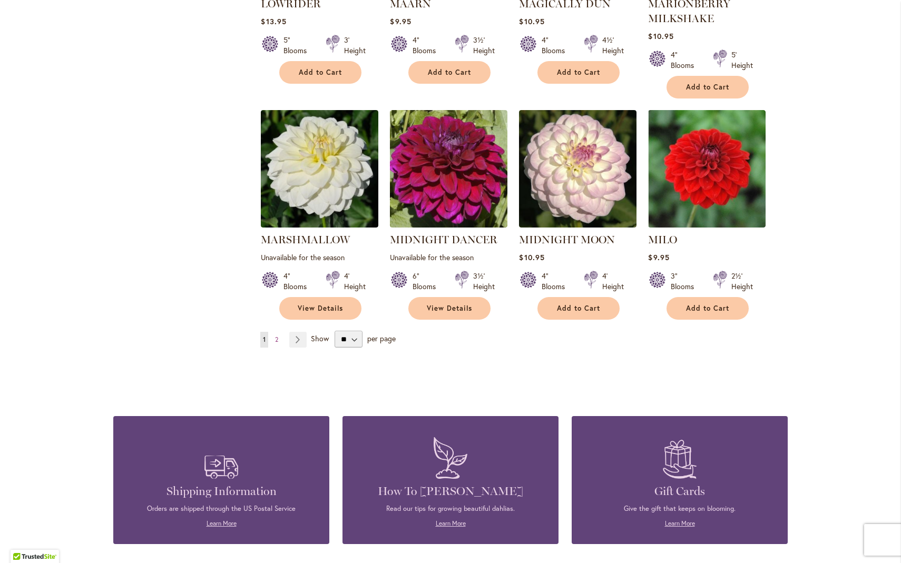
scroll to position [3569, 0]
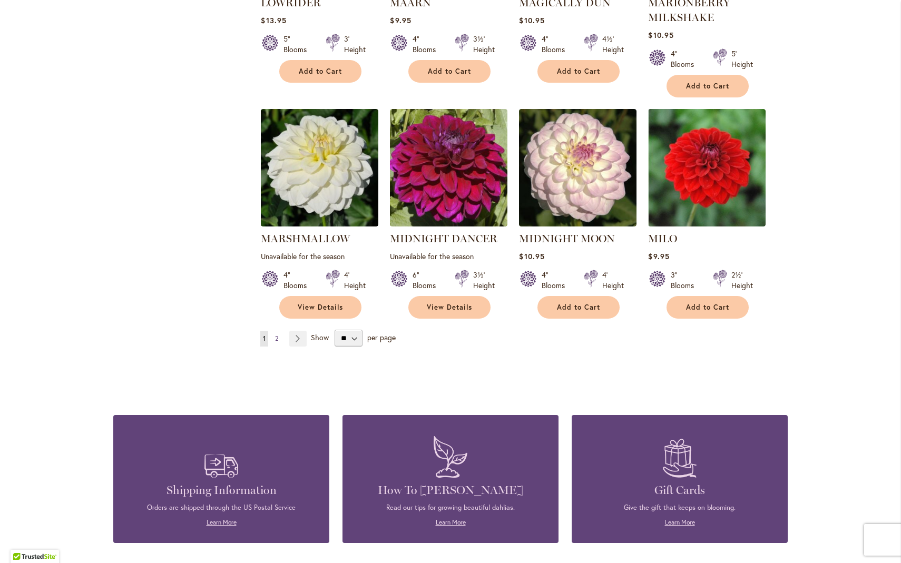
click at [275, 335] on span "2" at bounding box center [276, 339] width 3 height 8
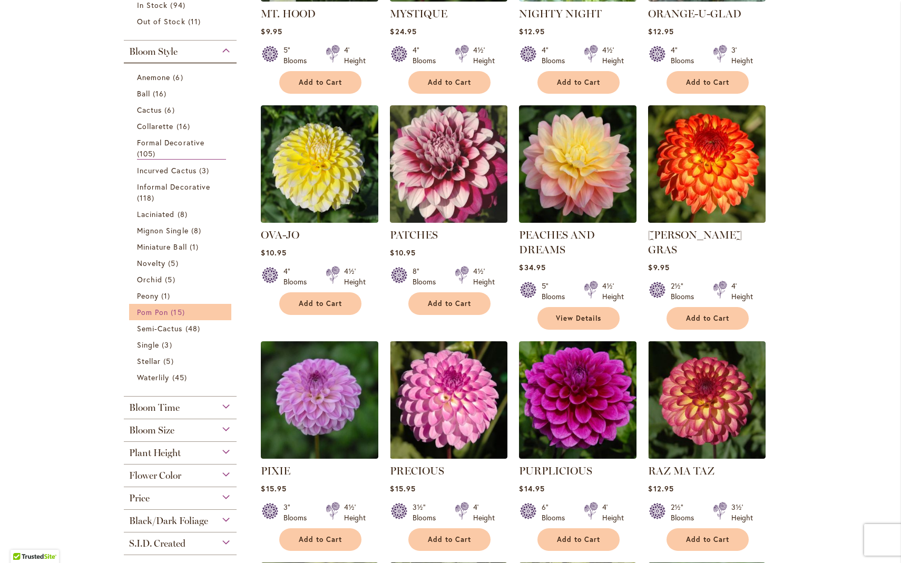
scroll to position [384, 0]
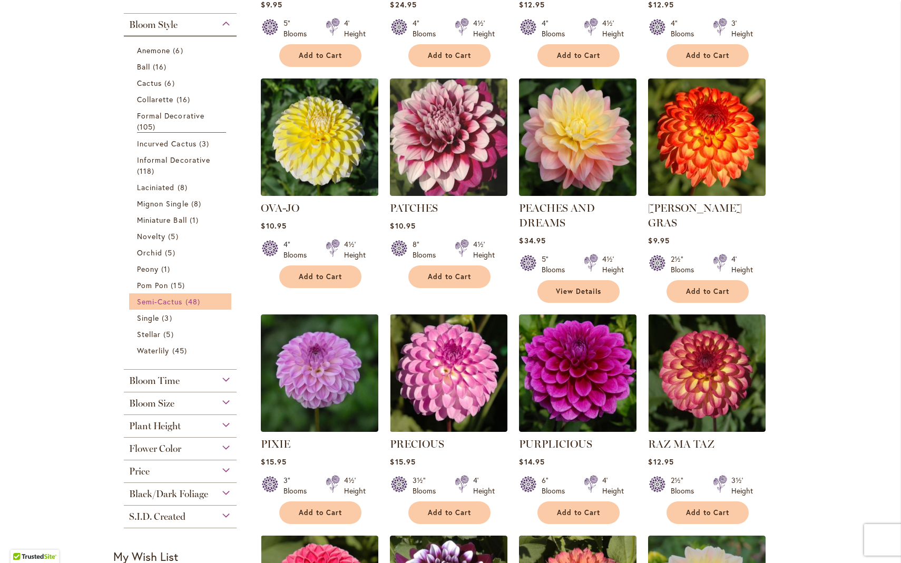
click at [160, 299] on span "Semi-Cactus" at bounding box center [160, 302] width 46 height 10
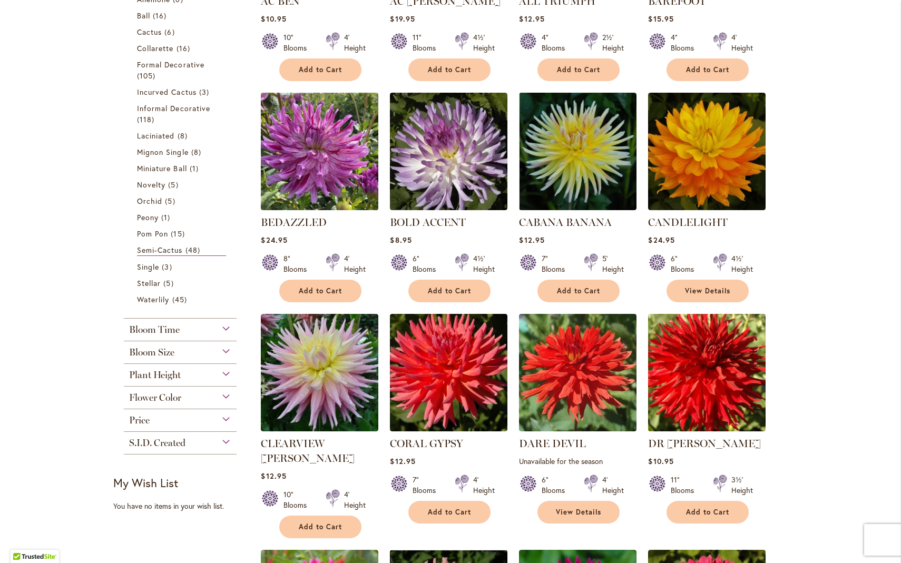
scroll to position [370, 0]
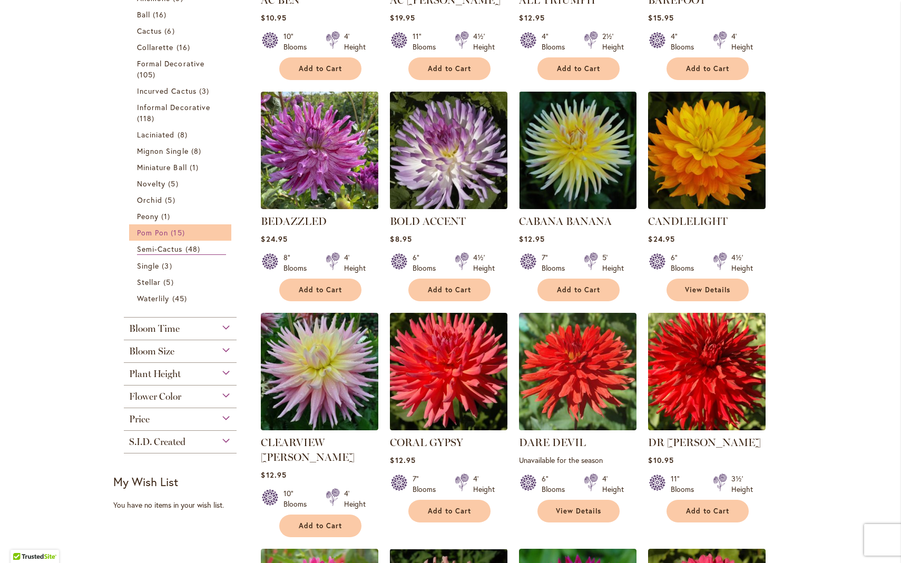
click at [159, 231] on span "Pom Pon" at bounding box center [152, 233] width 31 height 10
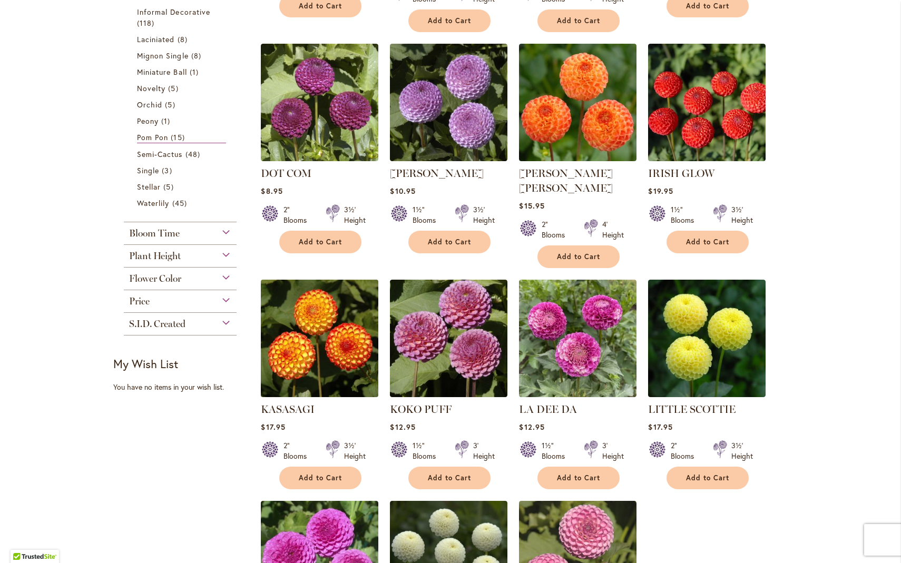
scroll to position [419, 0]
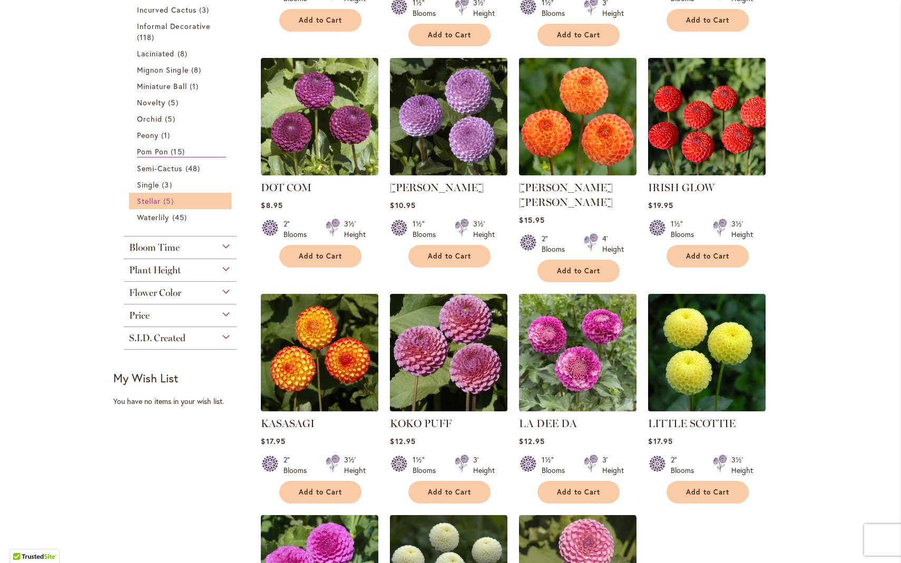
click at [154, 200] on span "Stellar" at bounding box center [149, 201] width 24 height 10
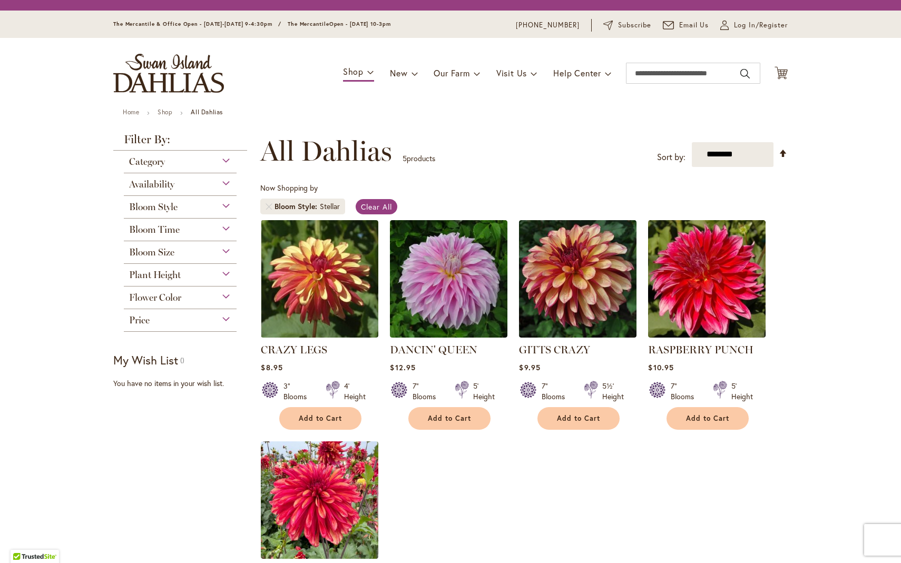
scroll to position [195, 0]
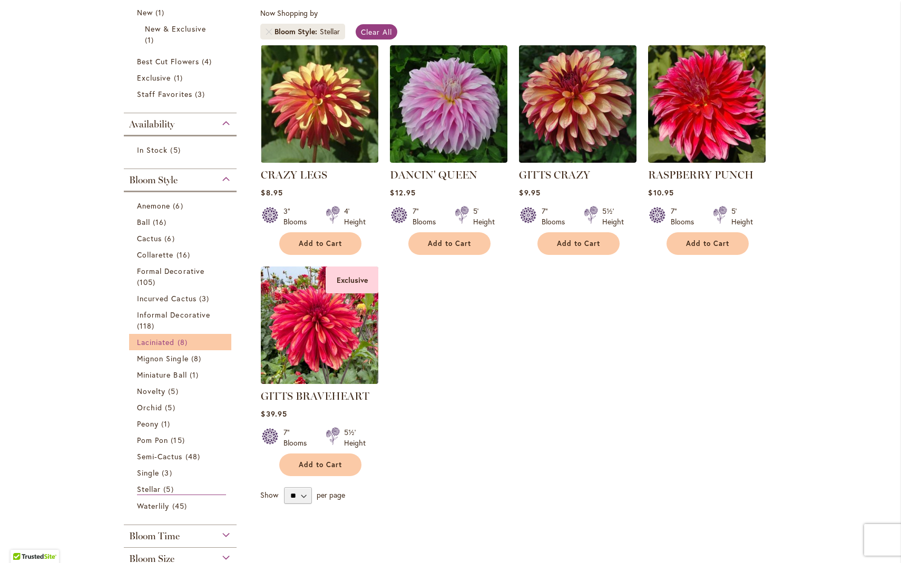
click at [161, 340] on span "Laciniated" at bounding box center [156, 342] width 38 height 10
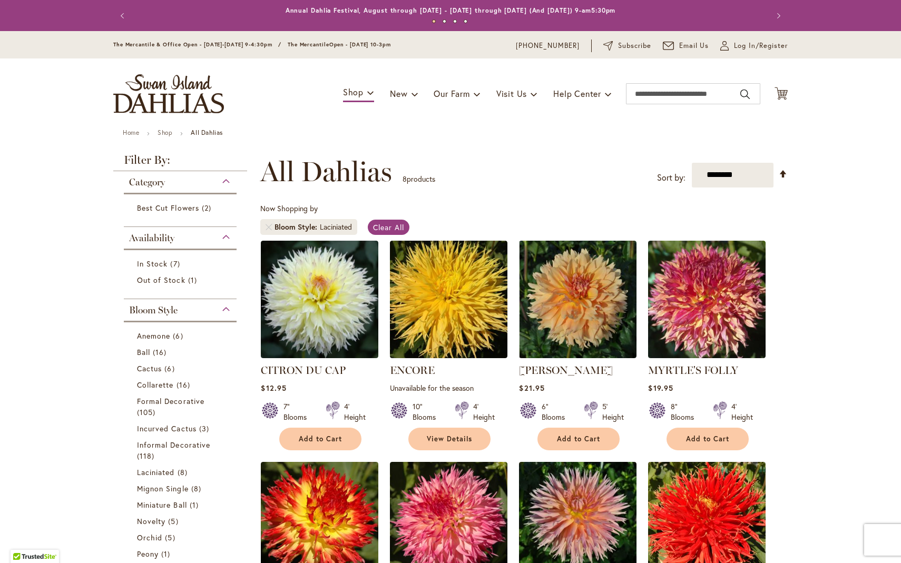
scroll to position [195, 0]
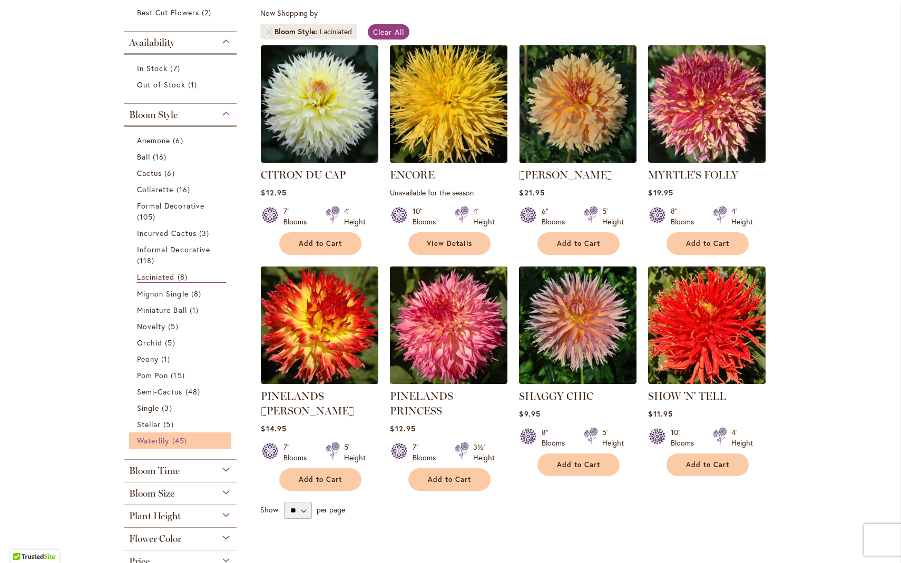
click at [146, 439] on span "Waterlily" at bounding box center [153, 441] width 32 height 10
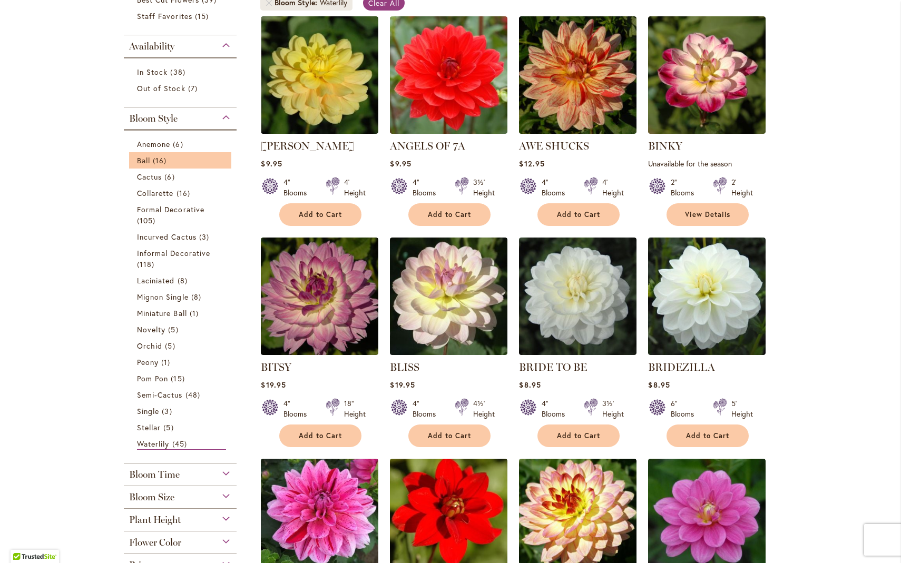
scroll to position [270, 0]
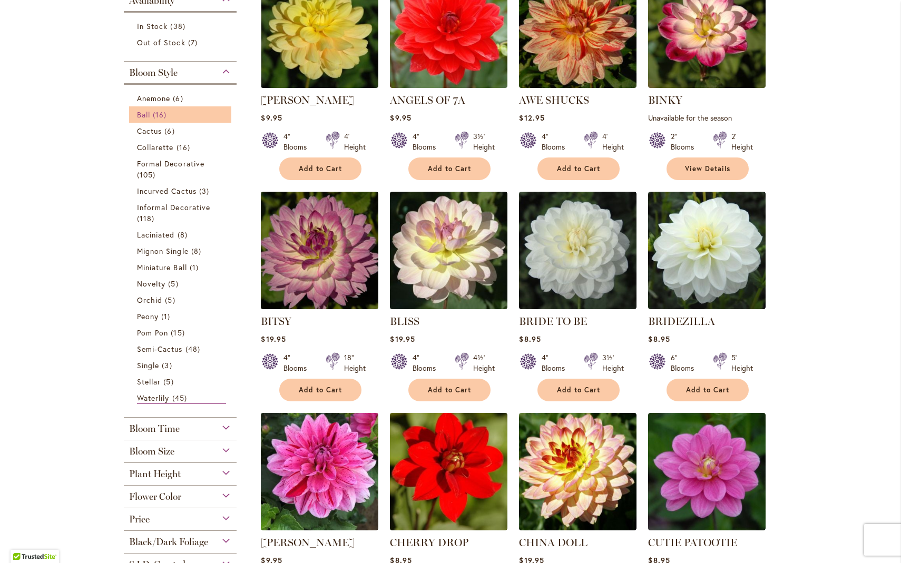
click at [142, 112] on span "Ball" at bounding box center [143, 115] width 13 height 10
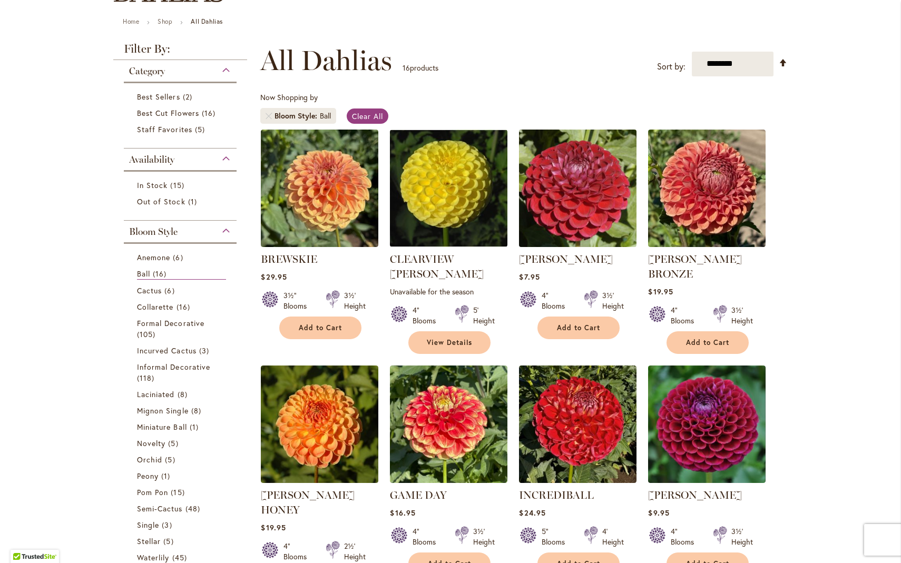
scroll to position [118, 0]
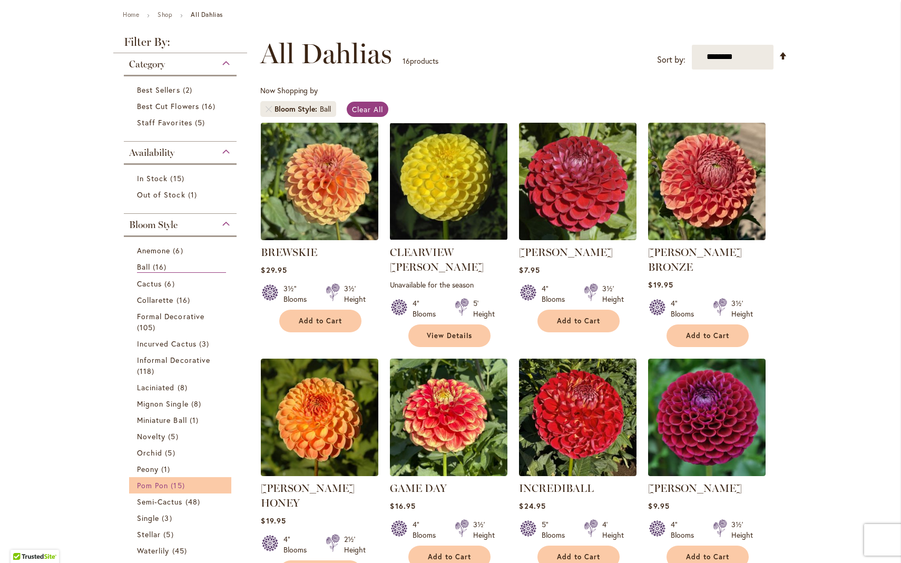
click at [144, 485] on span "Pom Pon" at bounding box center [152, 485] width 31 height 10
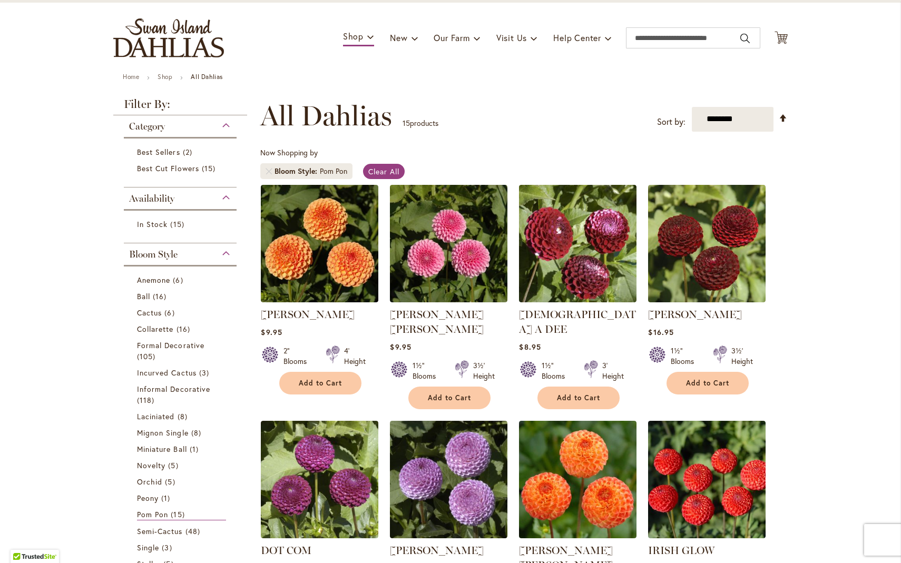
scroll to position [55, 0]
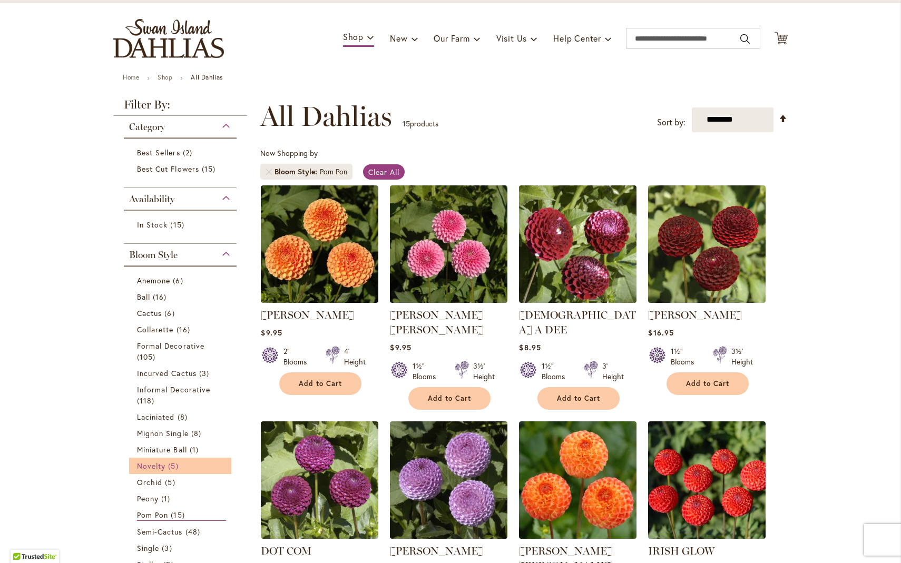
click at [152, 464] on span "Novelty" at bounding box center [151, 466] width 28 height 10
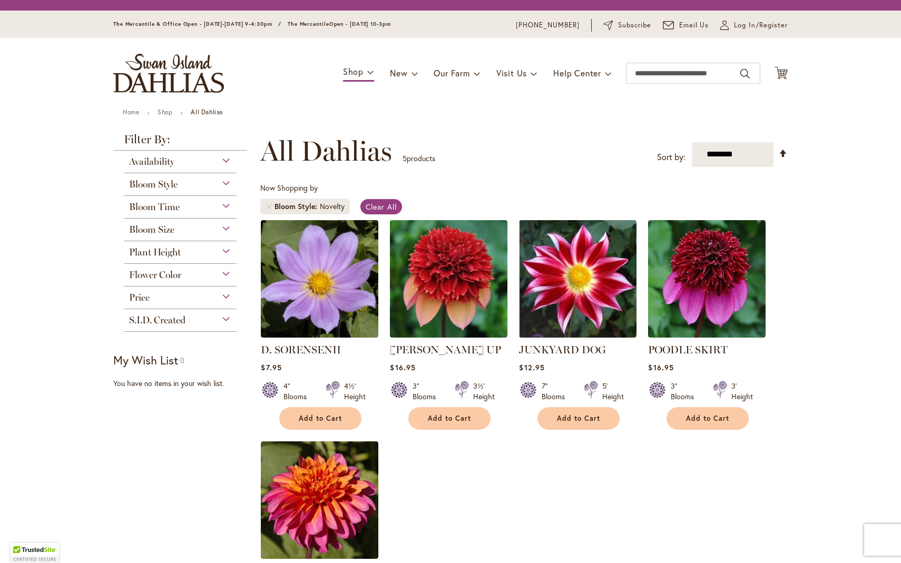
scroll to position [195, 0]
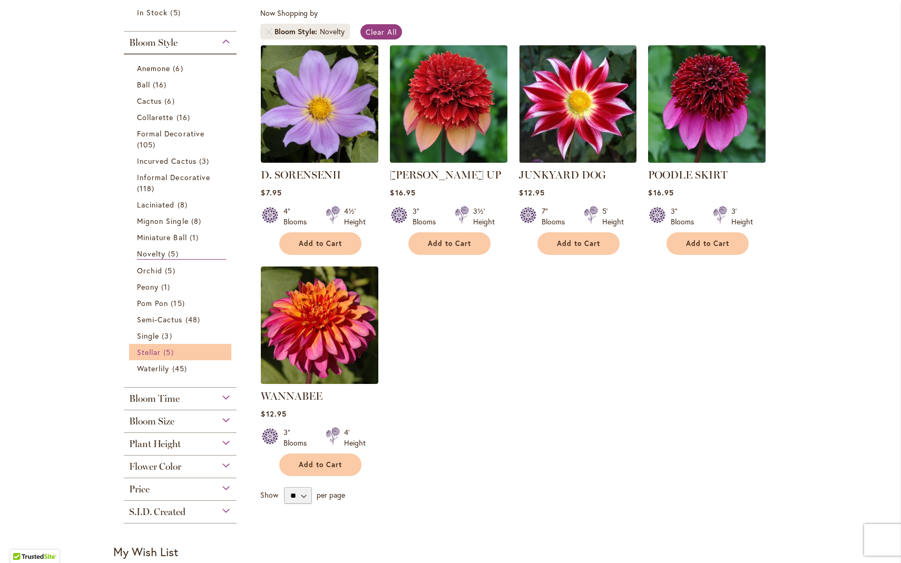
click at [151, 350] on span "Stellar" at bounding box center [149, 352] width 24 height 10
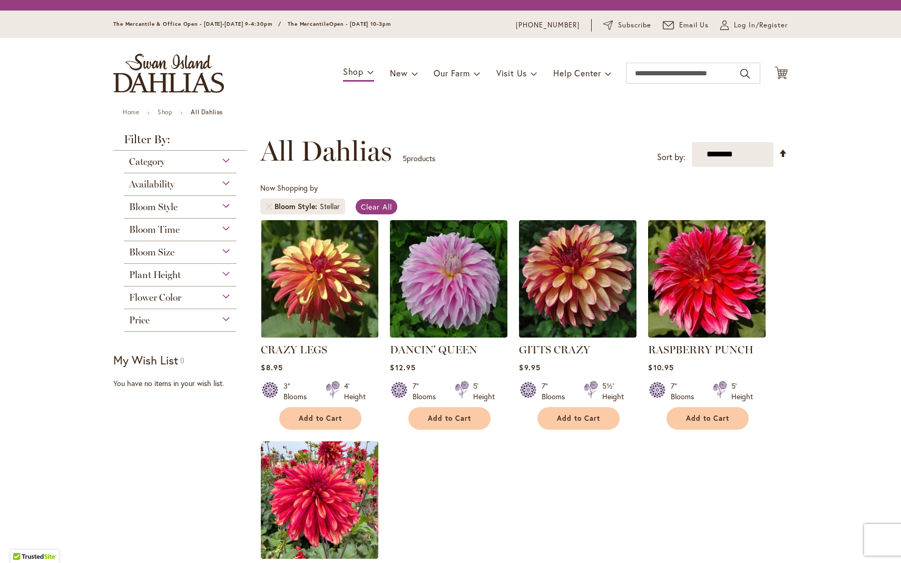
scroll to position [195, 0]
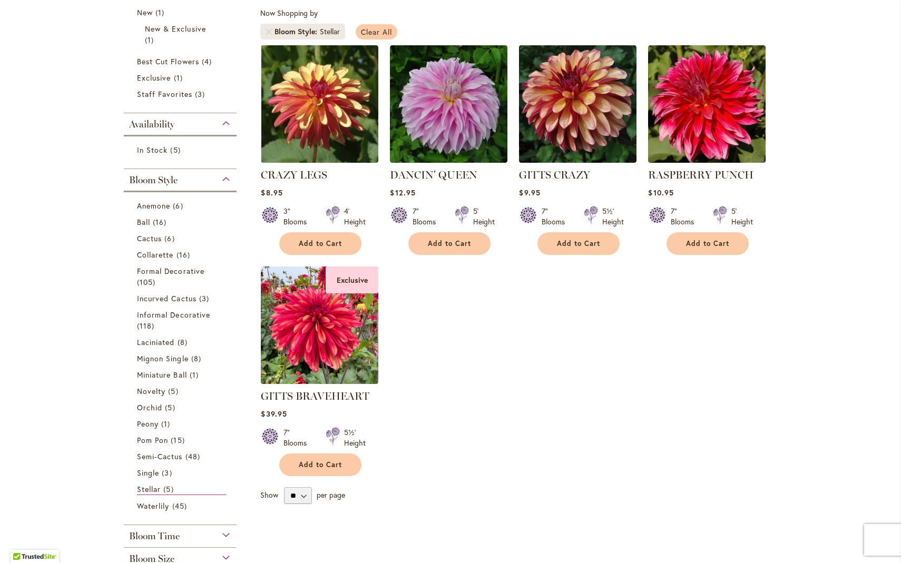
click at [365, 30] on span "Clear All" at bounding box center [376, 32] width 31 height 10
